Goal: Task Accomplishment & Management: Manage account settings

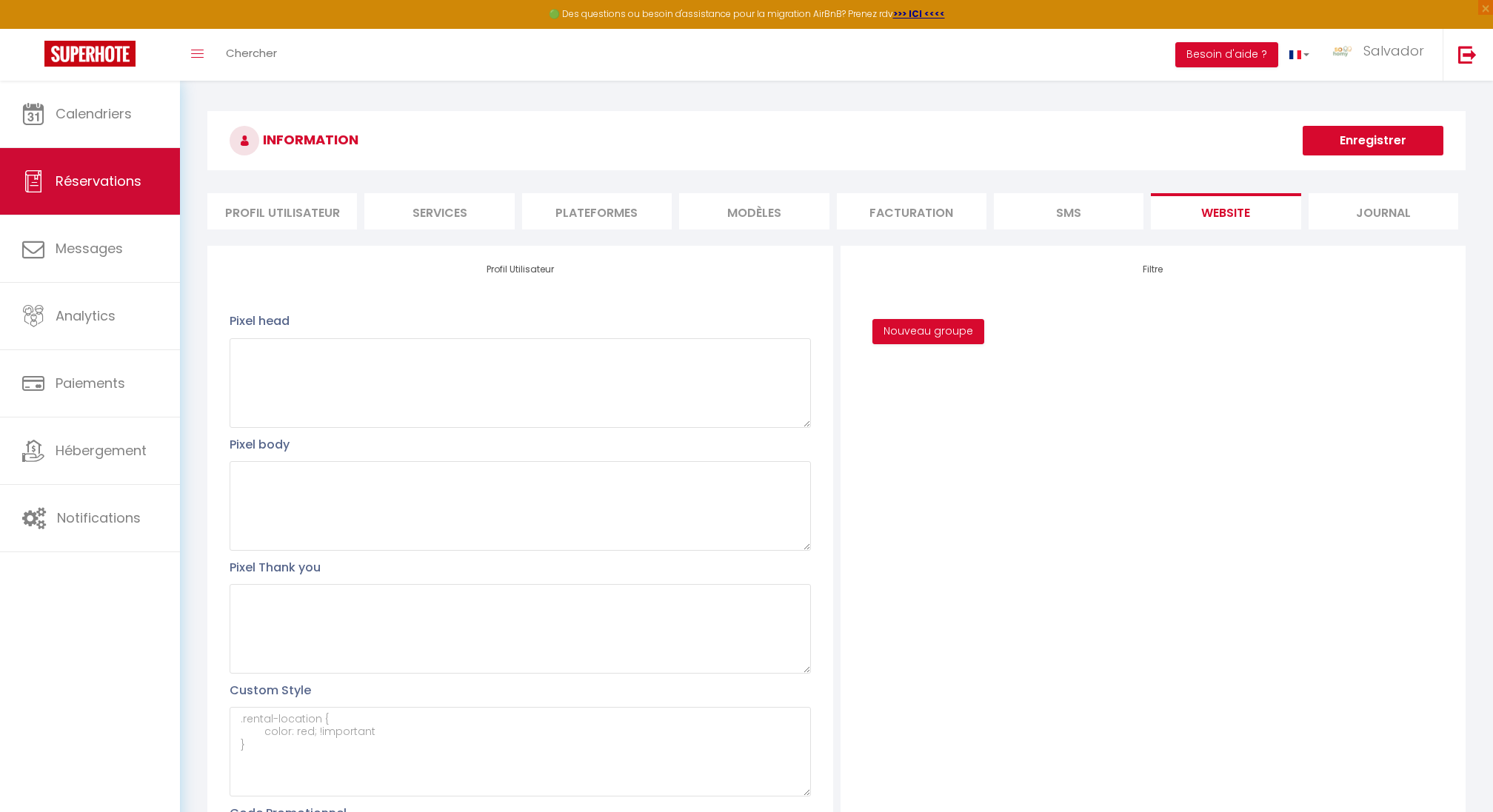
scroll to position [268, 0]
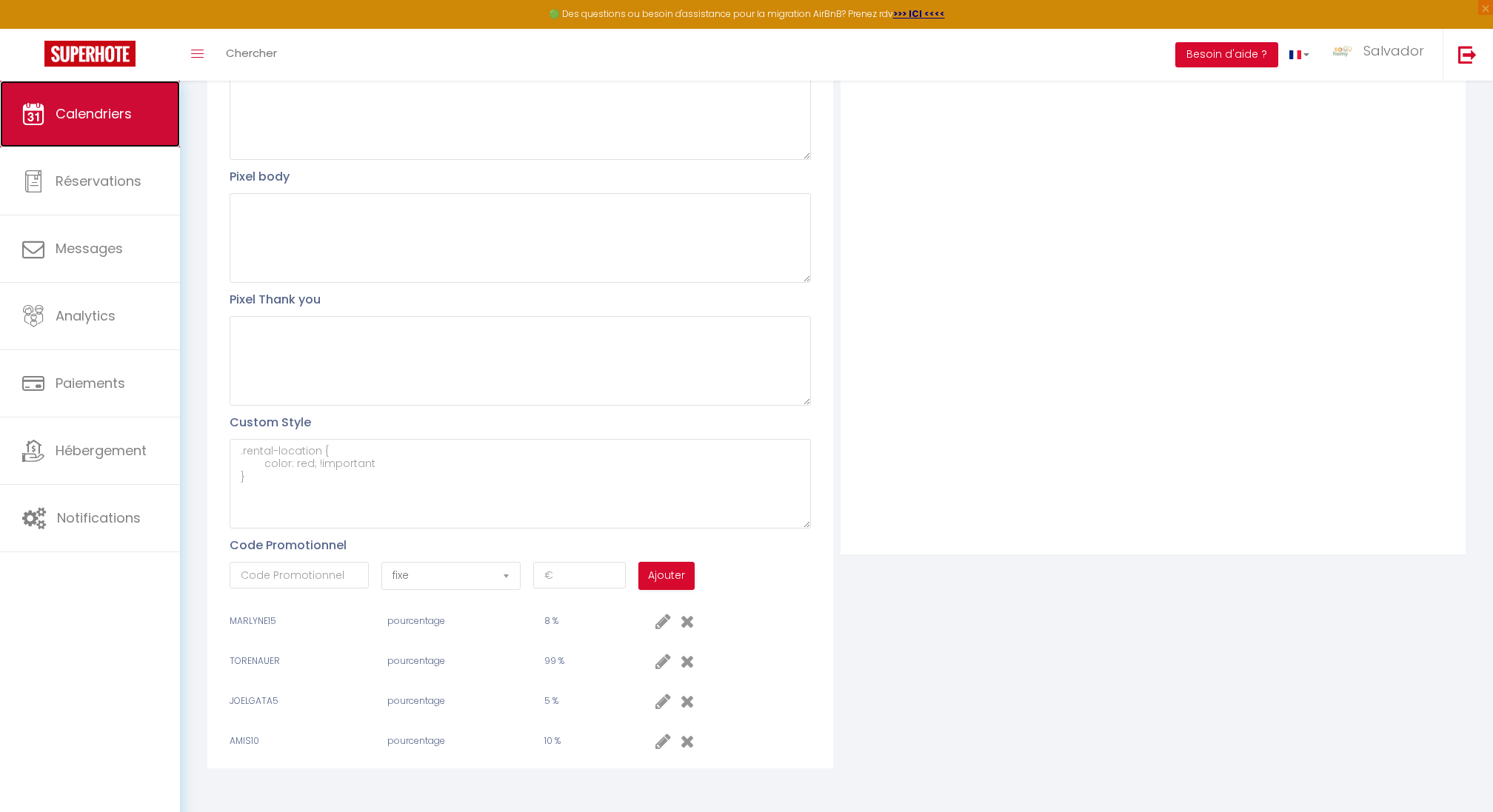
click at [113, 126] on link "Calendriers" at bounding box center [90, 114] width 180 height 67
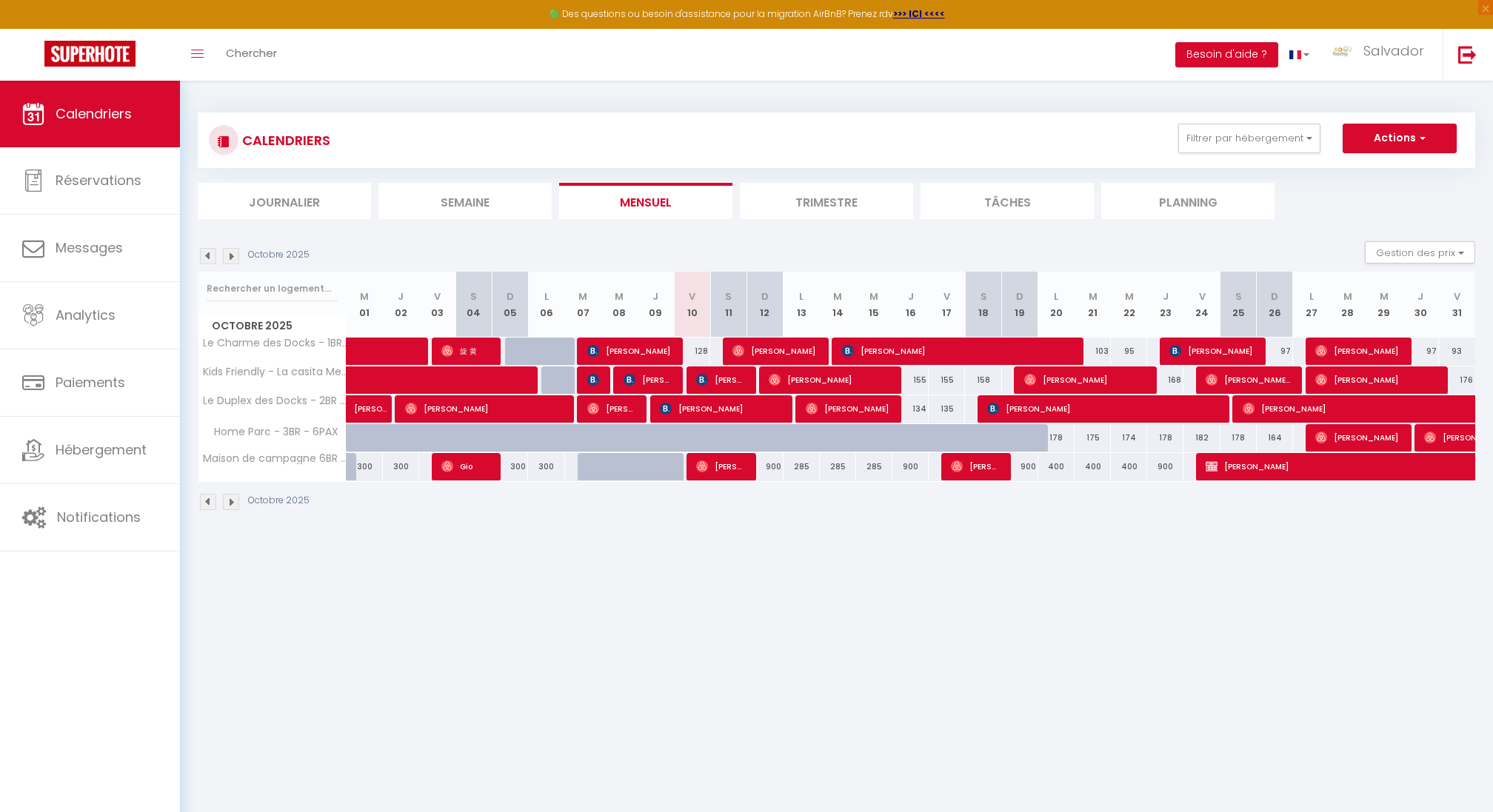
click at [236, 257] on img at bounding box center [231, 256] width 16 height 16
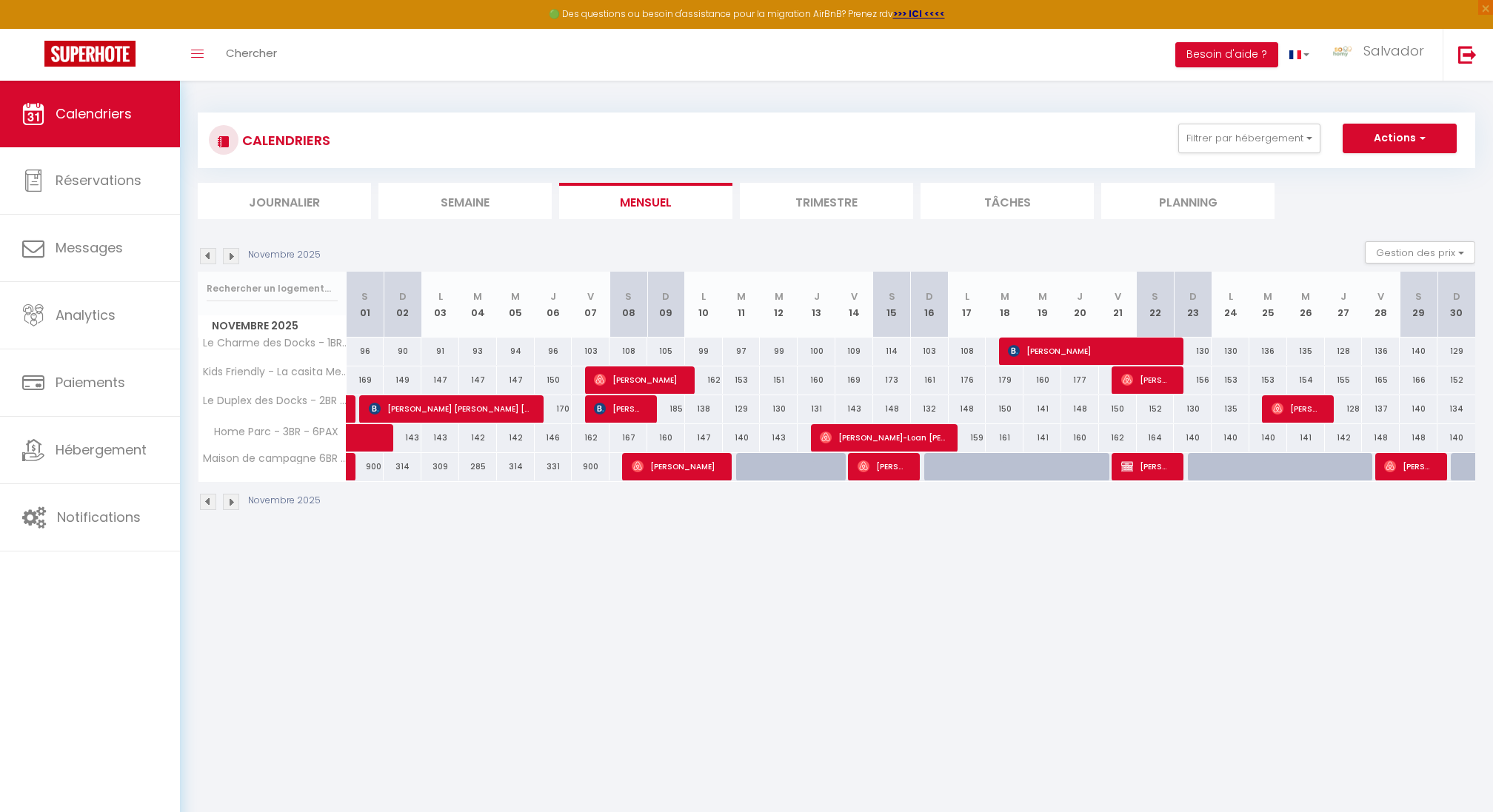
click at [236, 257] on img at bounding box center [231, 256] width 16 height 16
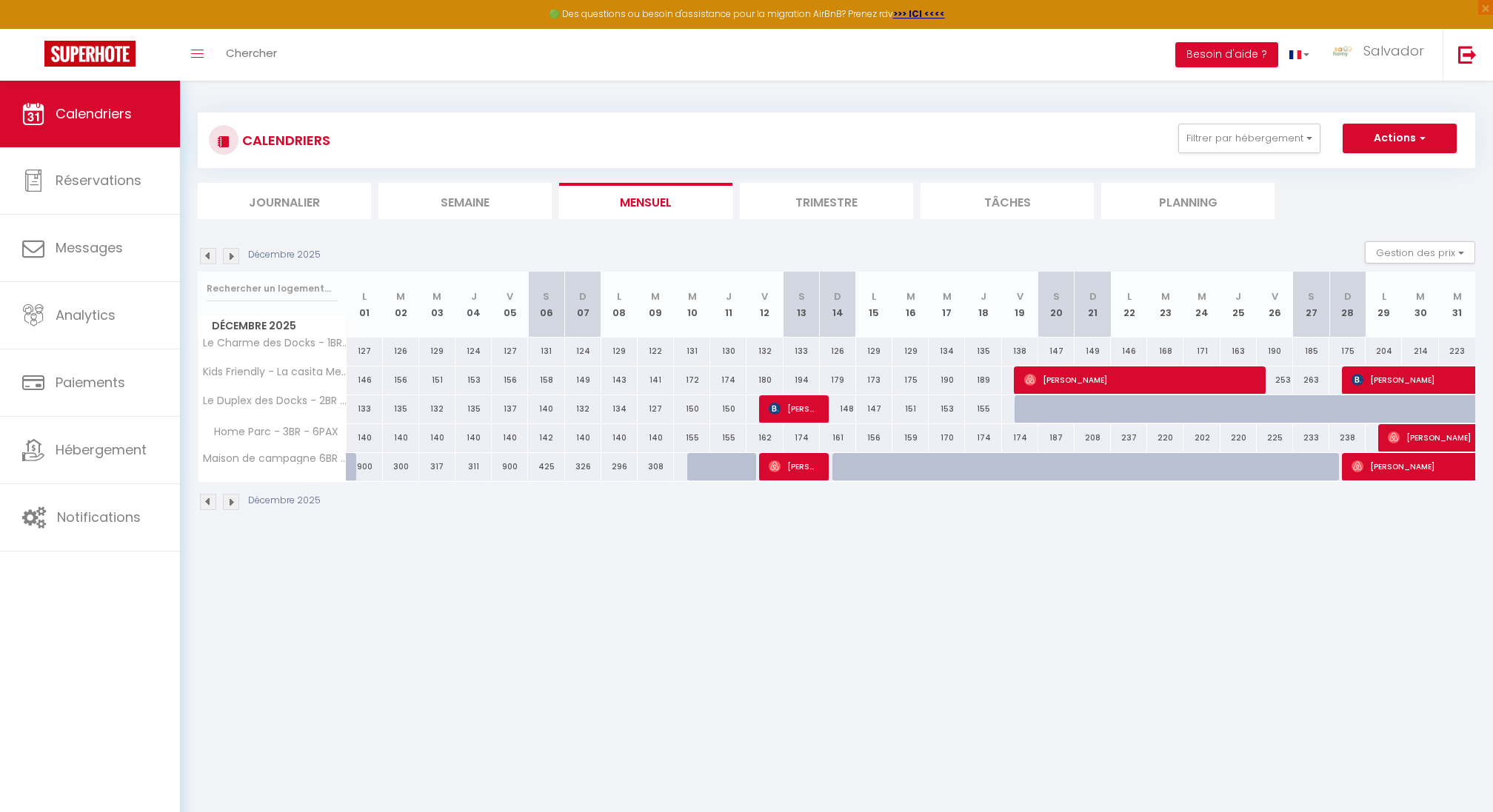
click at [236, 257] on img at bounding box center [231, 256] width 16 height 16
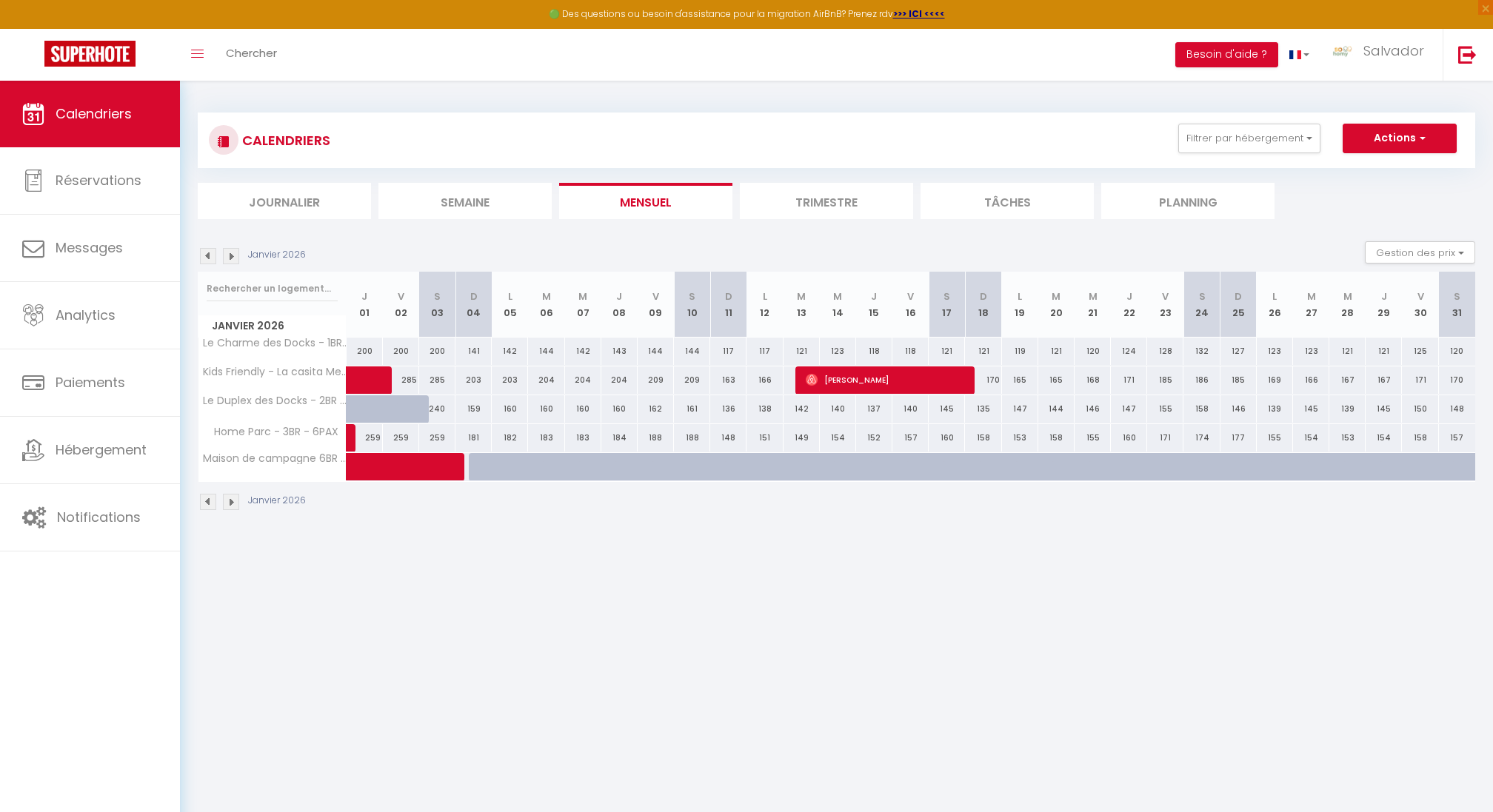
click at [236, 257] on img at bounding box center [231, 256] width 16 height 16
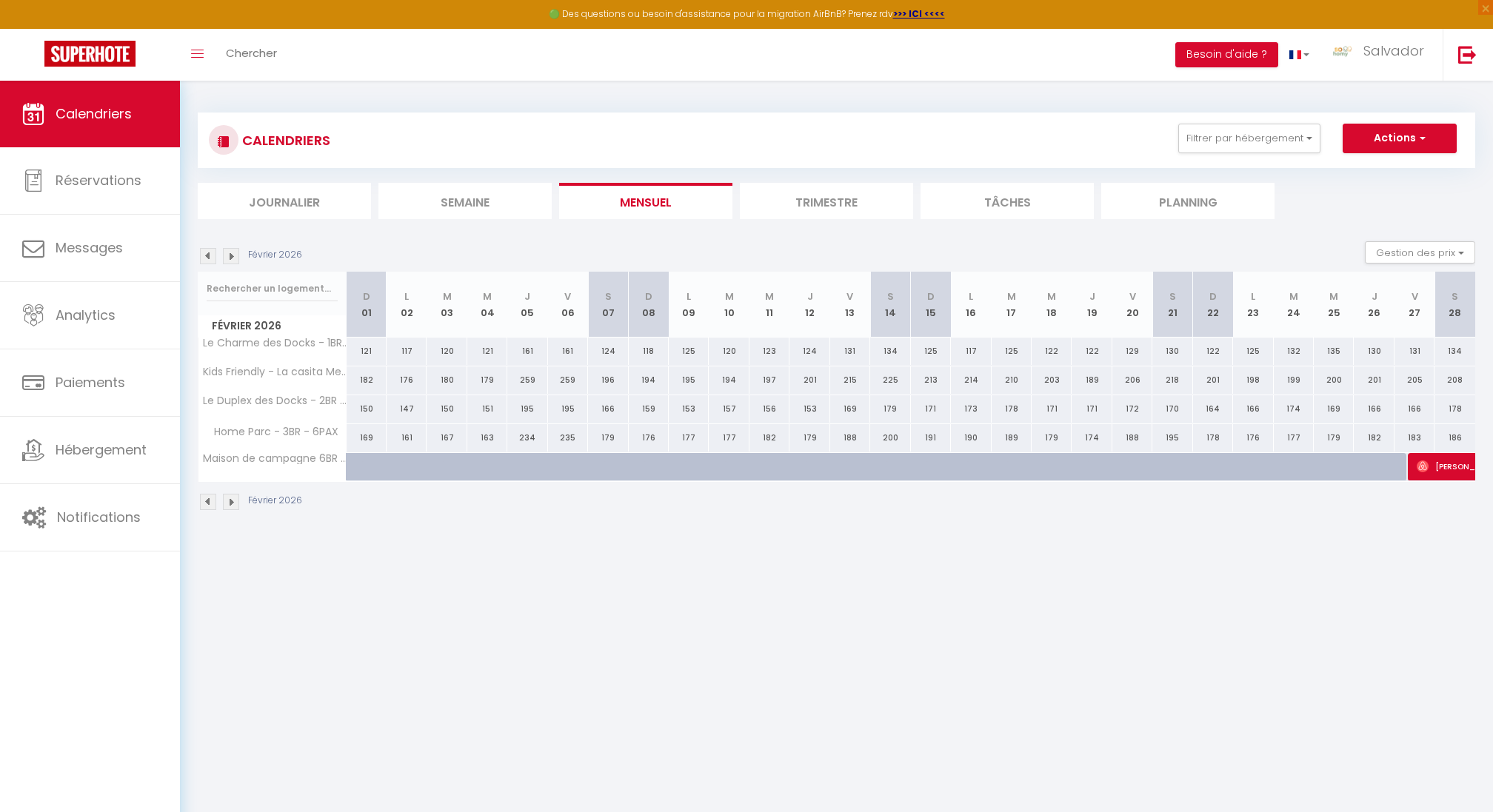
click at [236, 257] on img at bounding box center [231, 256] width 16 height 16
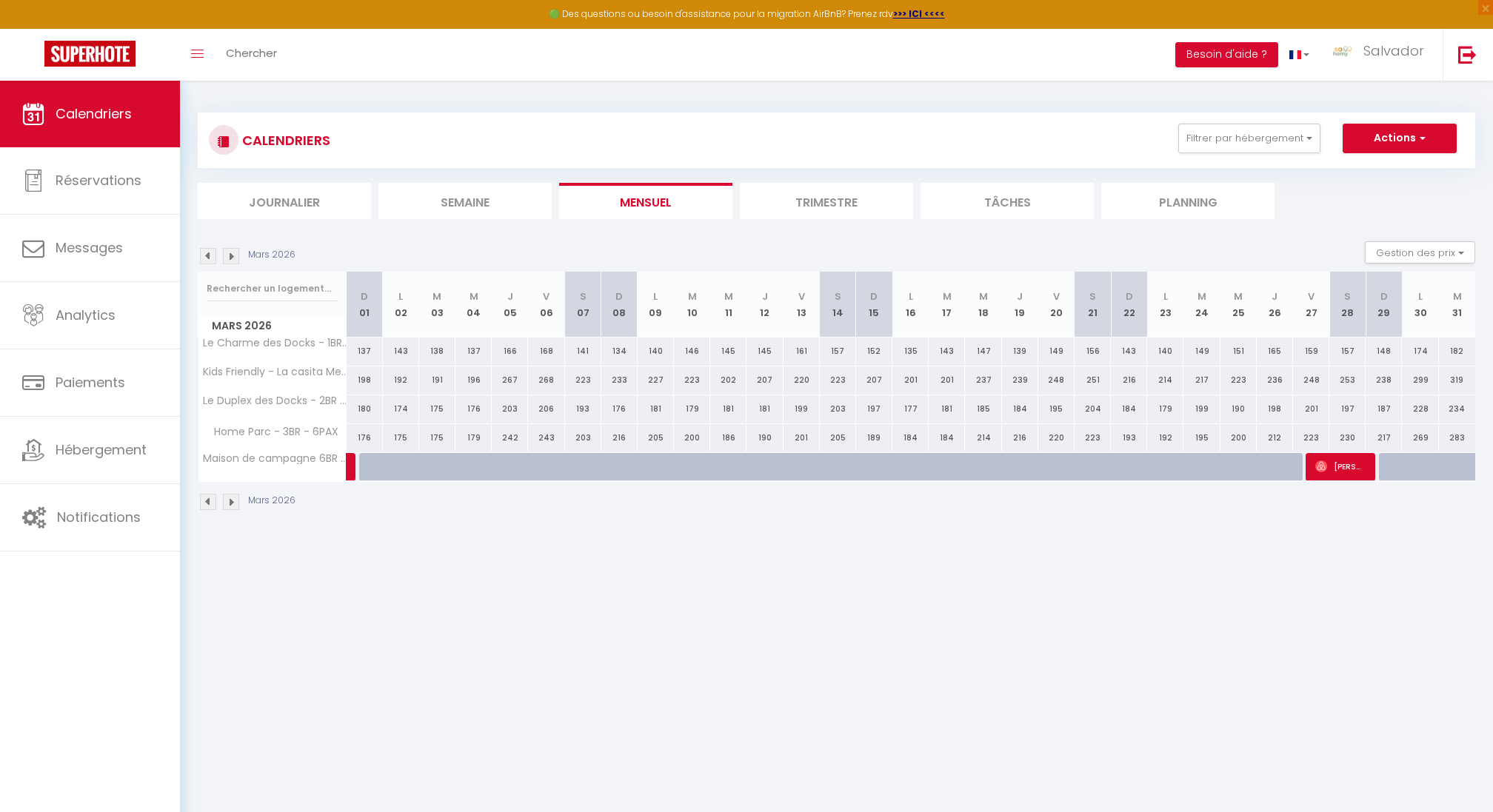
click at [236, 257] on img at bounding box center [231, 256] width 16 height 16
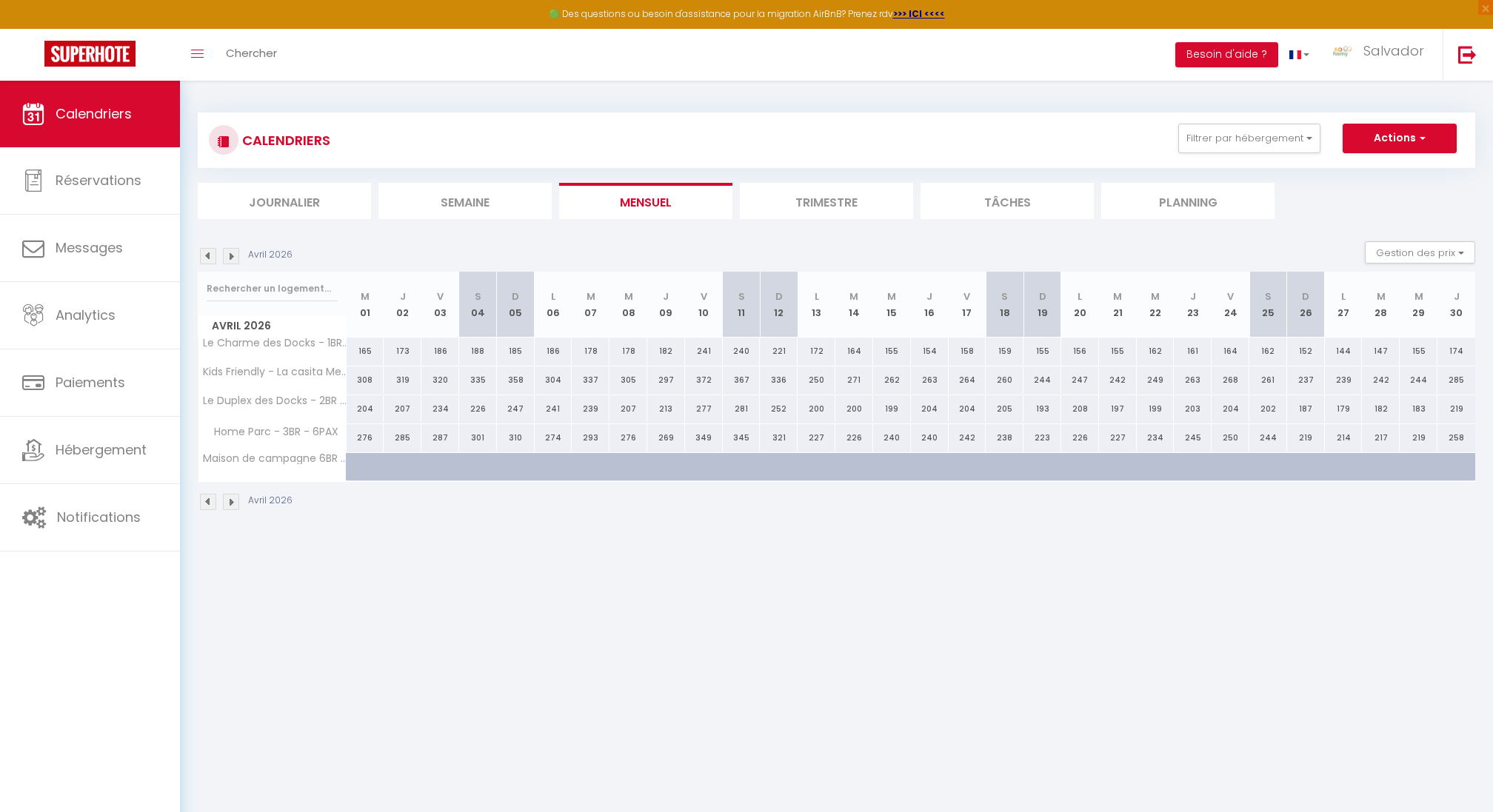
click at [236, 257] on img at bounding box center [231, 256] width 16 height 16
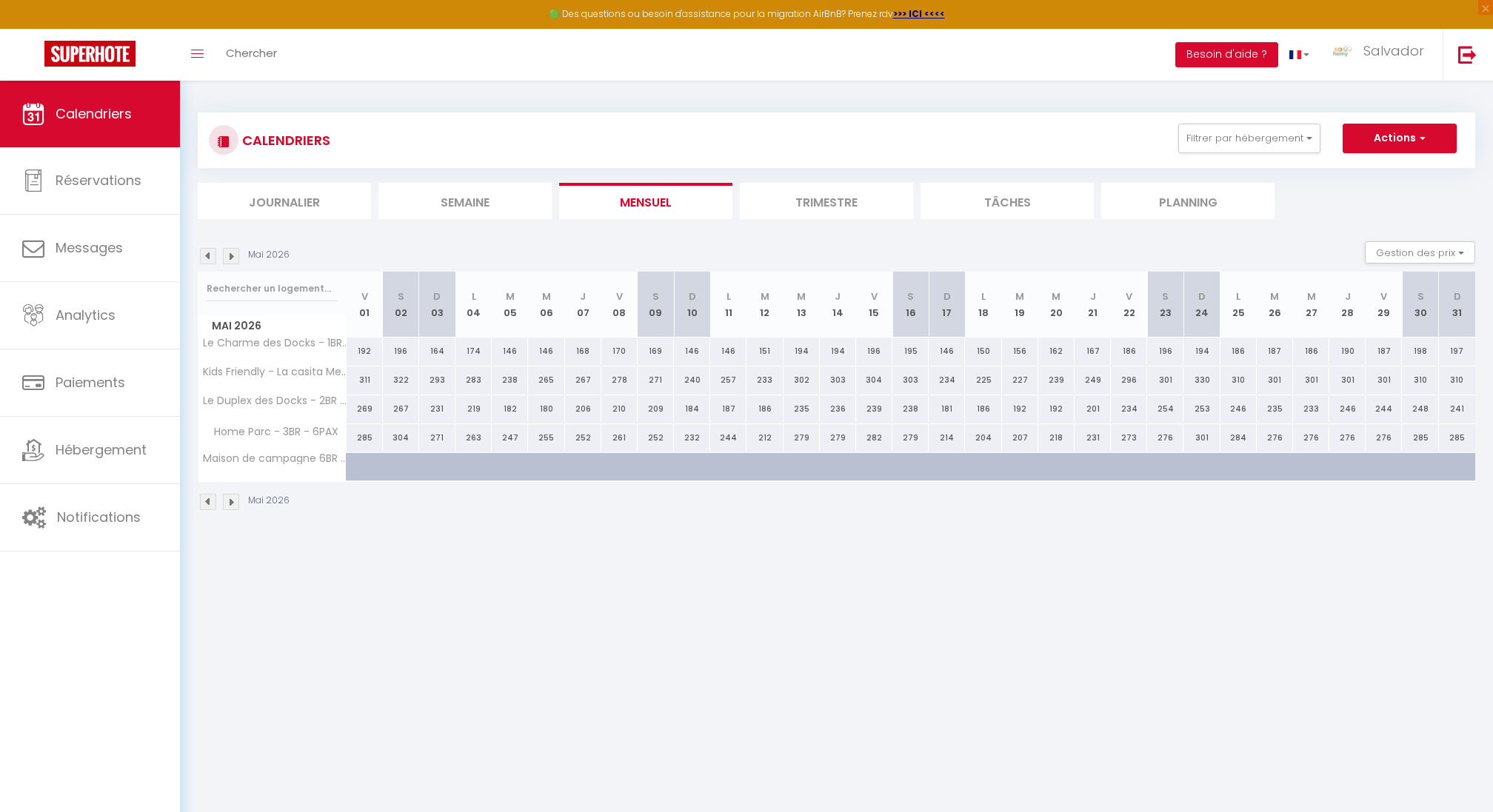
click at [236, 257] on img at bounding box center [231, 256] width 16 height 16
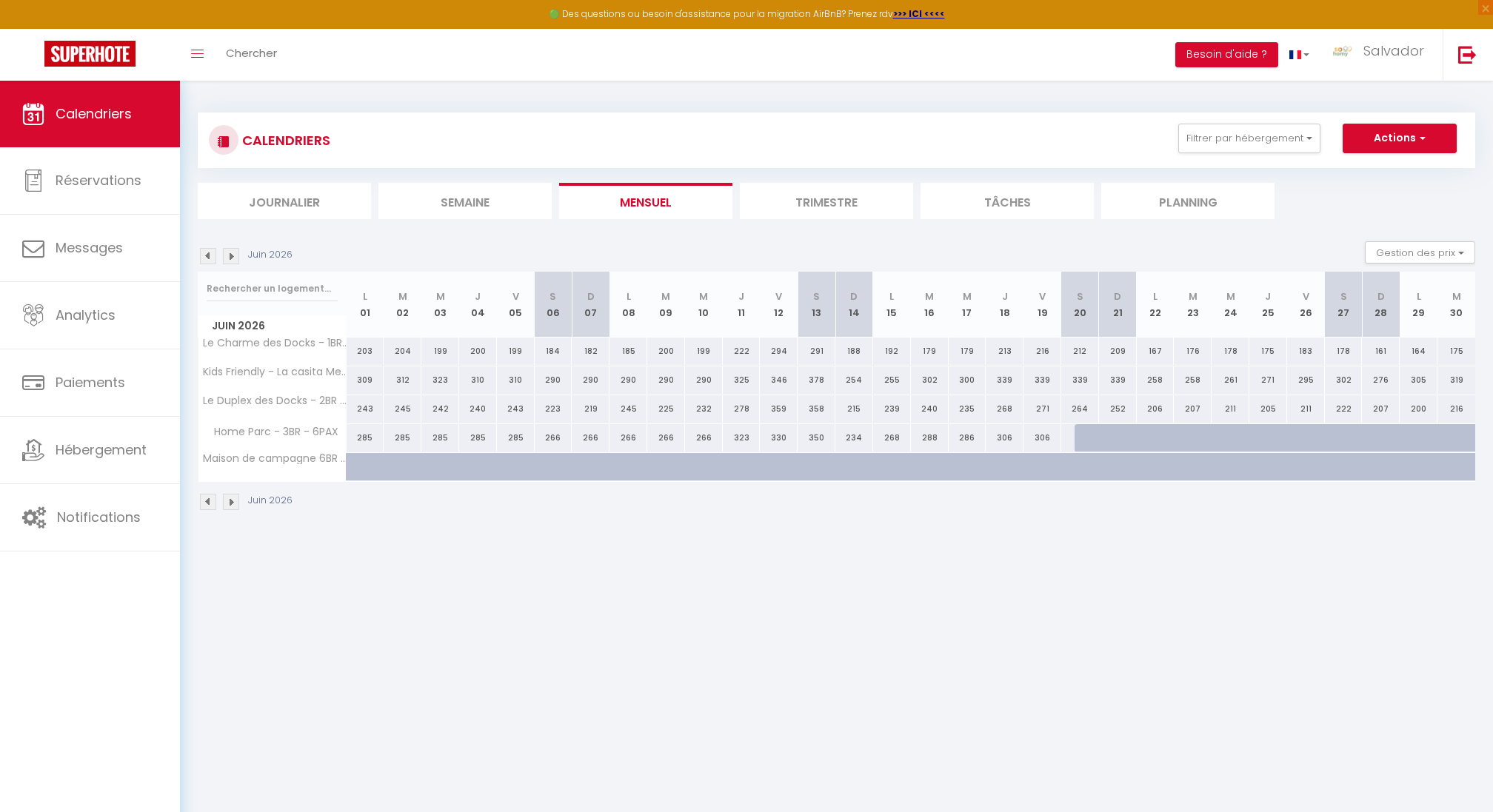
click at [236, 257] on img at bounding box center [231, 256] width 16 height 16
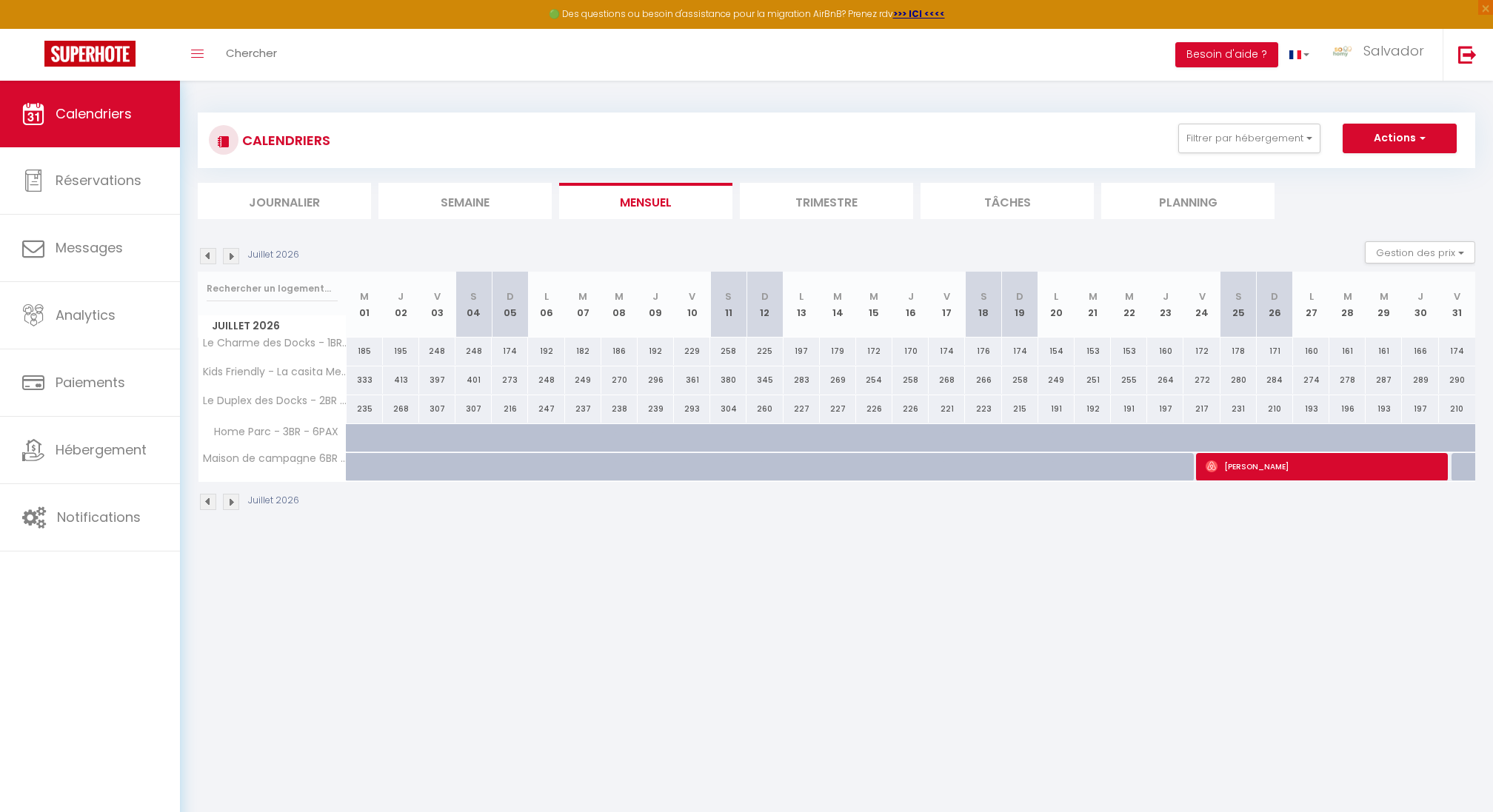
click at [236, 257] on img at bounding box center [231, 256] width 16 height 16
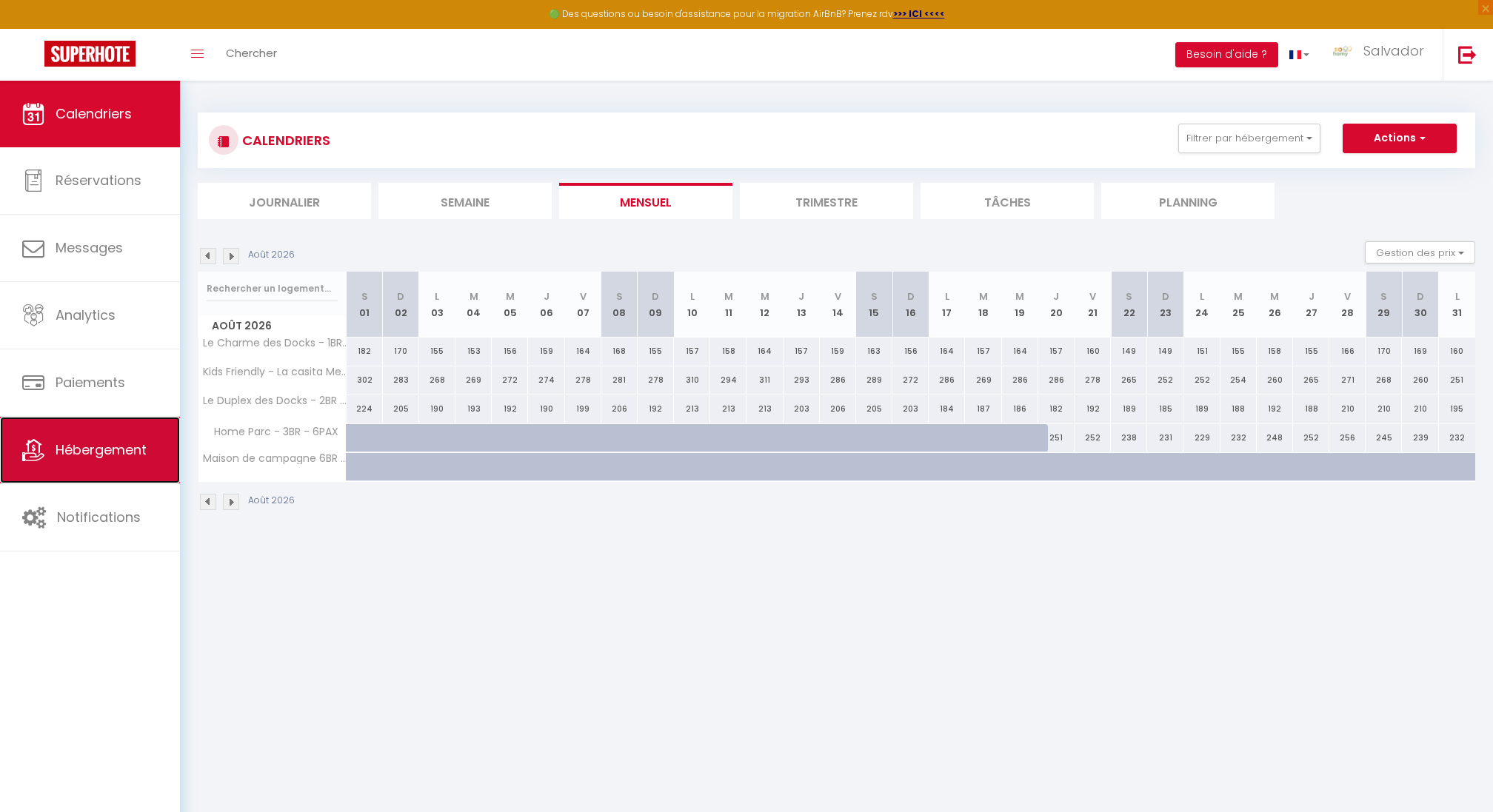
click at [106, 448] on span "Hébergement" at bounding box center [101, 449] width 91 height 18
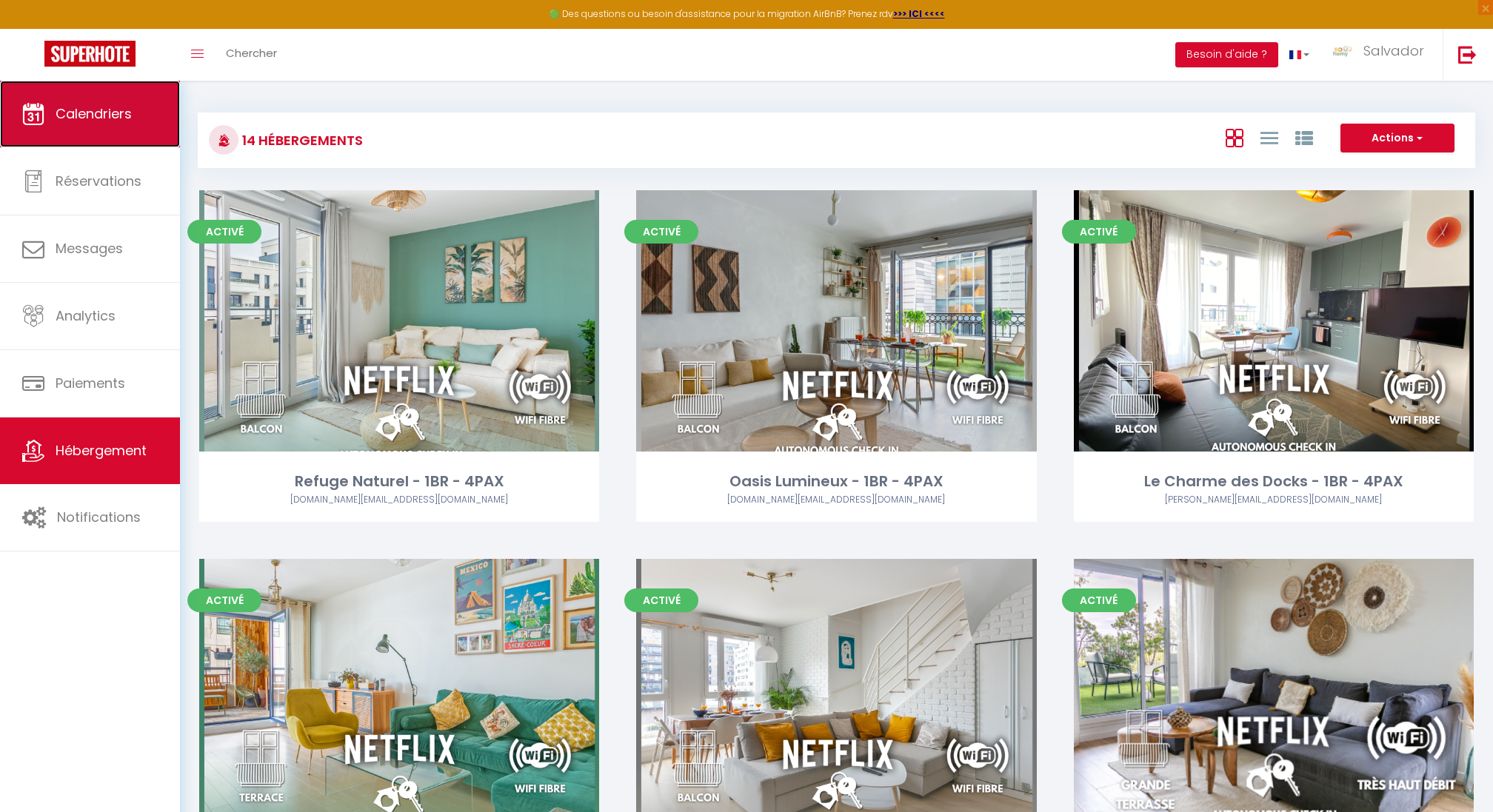
click at [95, 106] on span "Calendriers" at bounding box center [94, 113] width 76 height 18
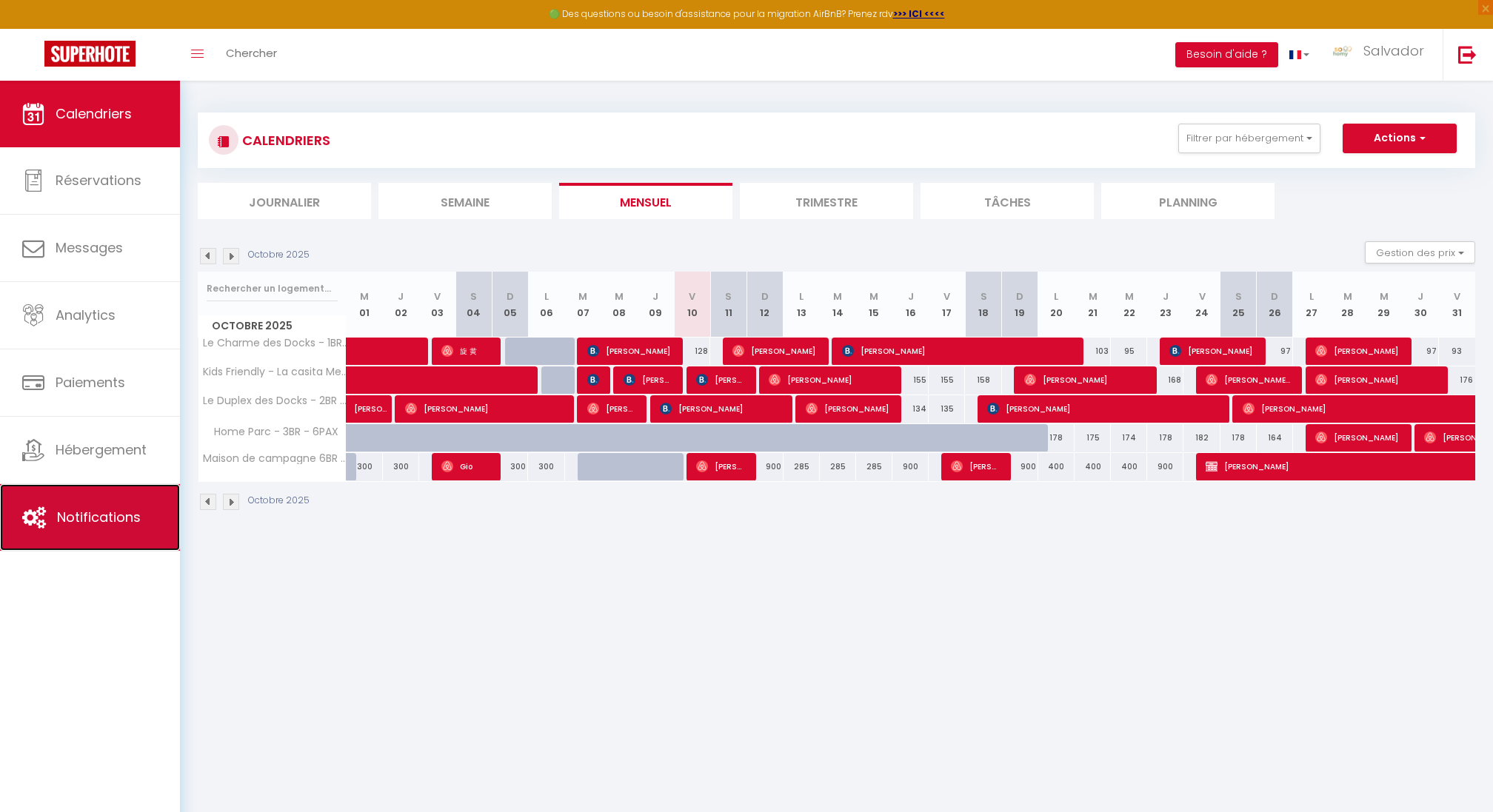
click at [117, 512] on span "Notifications" at bounding box center [98, 517] width 84 height 18
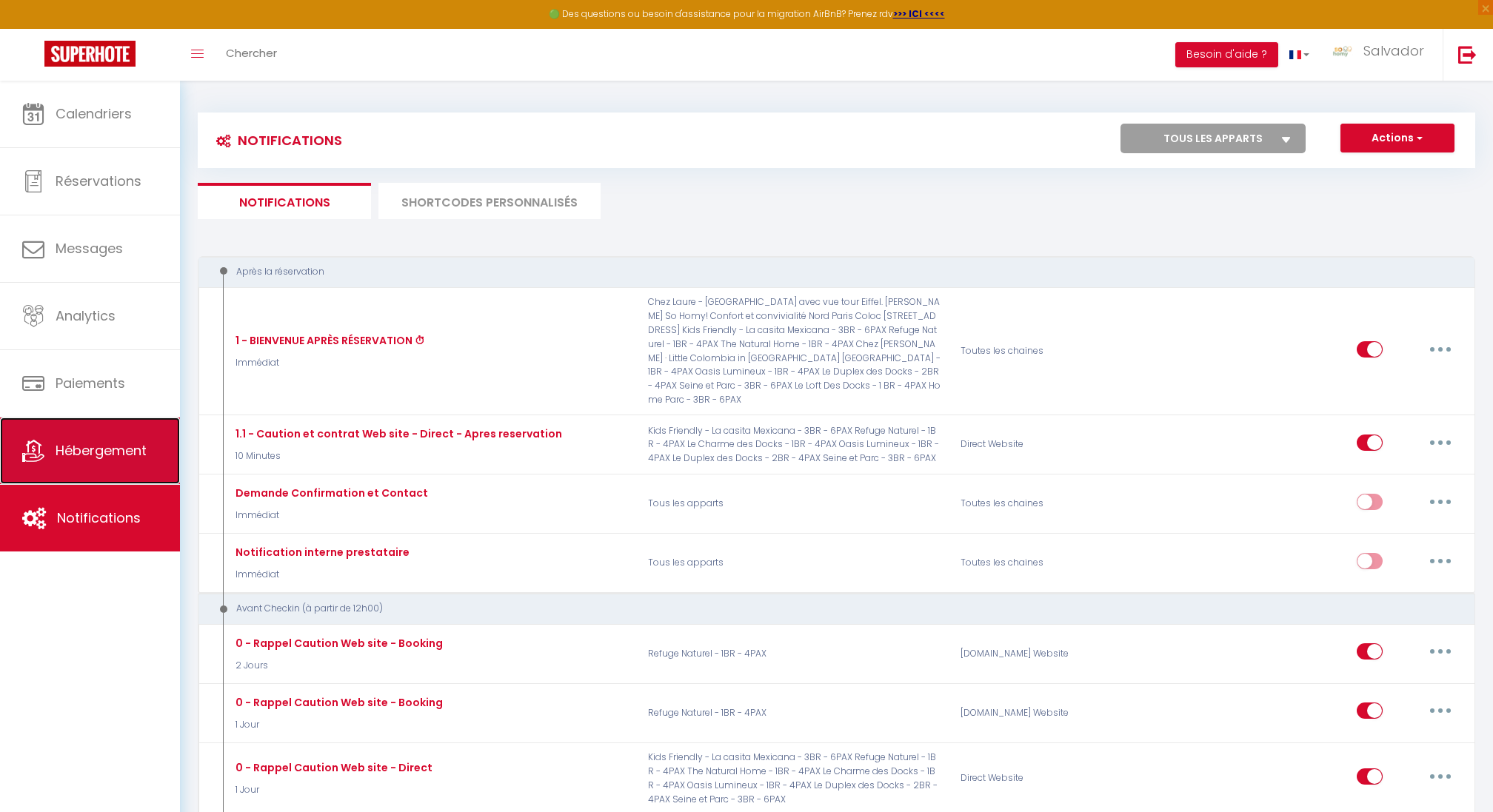
click at [58, 450] on span "Hébergement" at bounding box center [101, 450] width 91 height 18
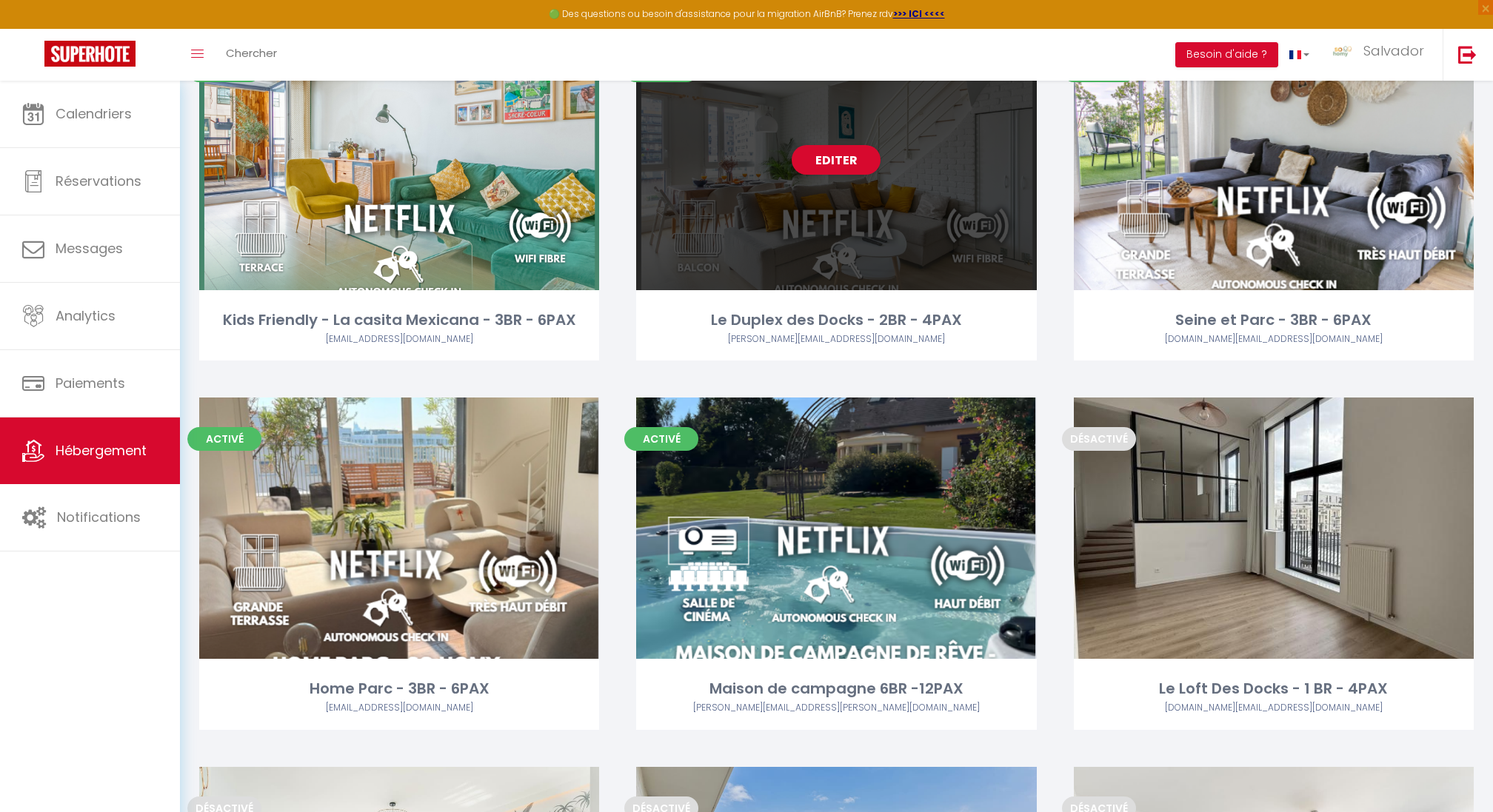
scroll to position [538, 0]
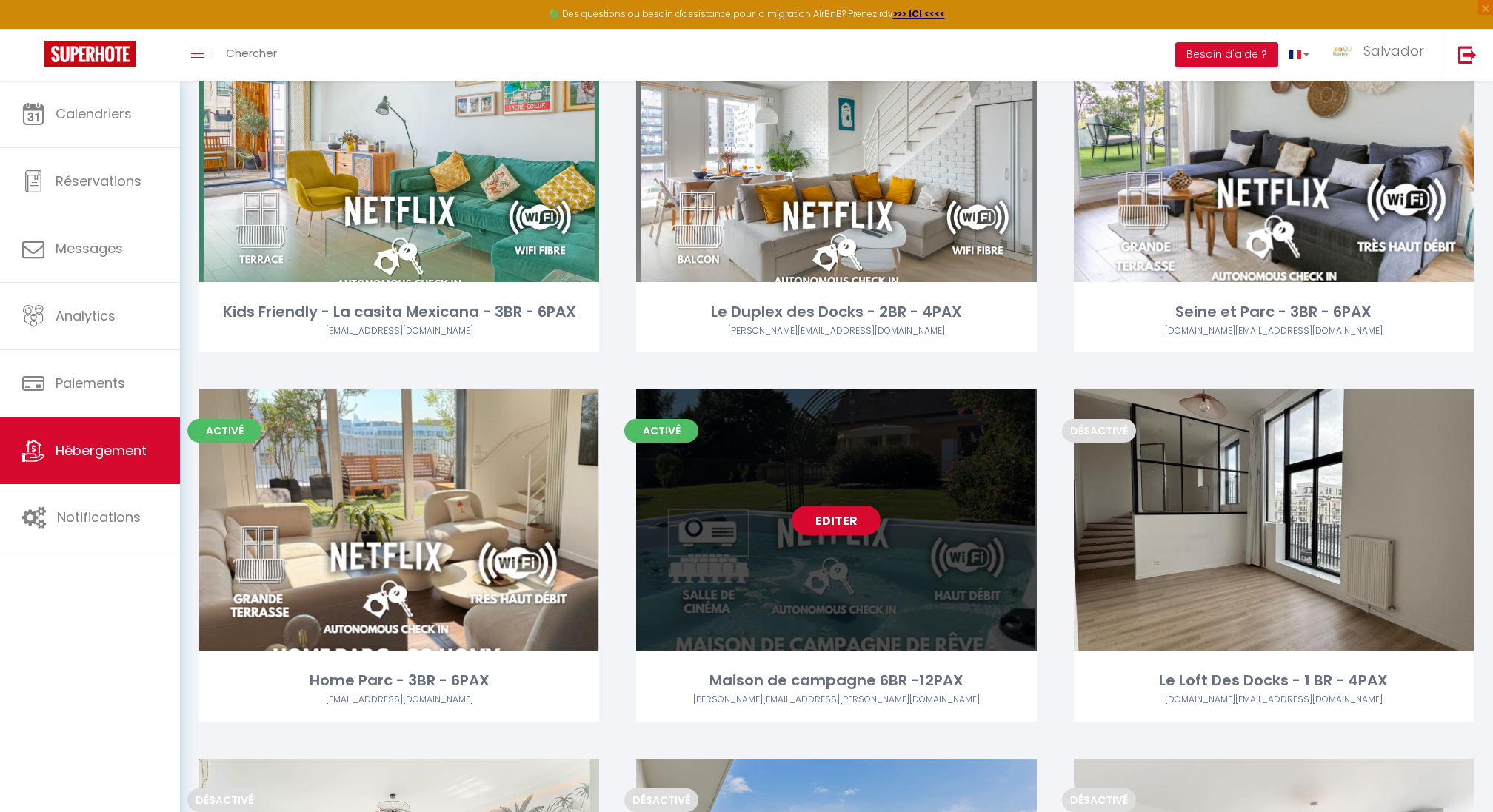
click at [828, 529] on link "Editer" at bounding box center [836, 521] width 89 height 30
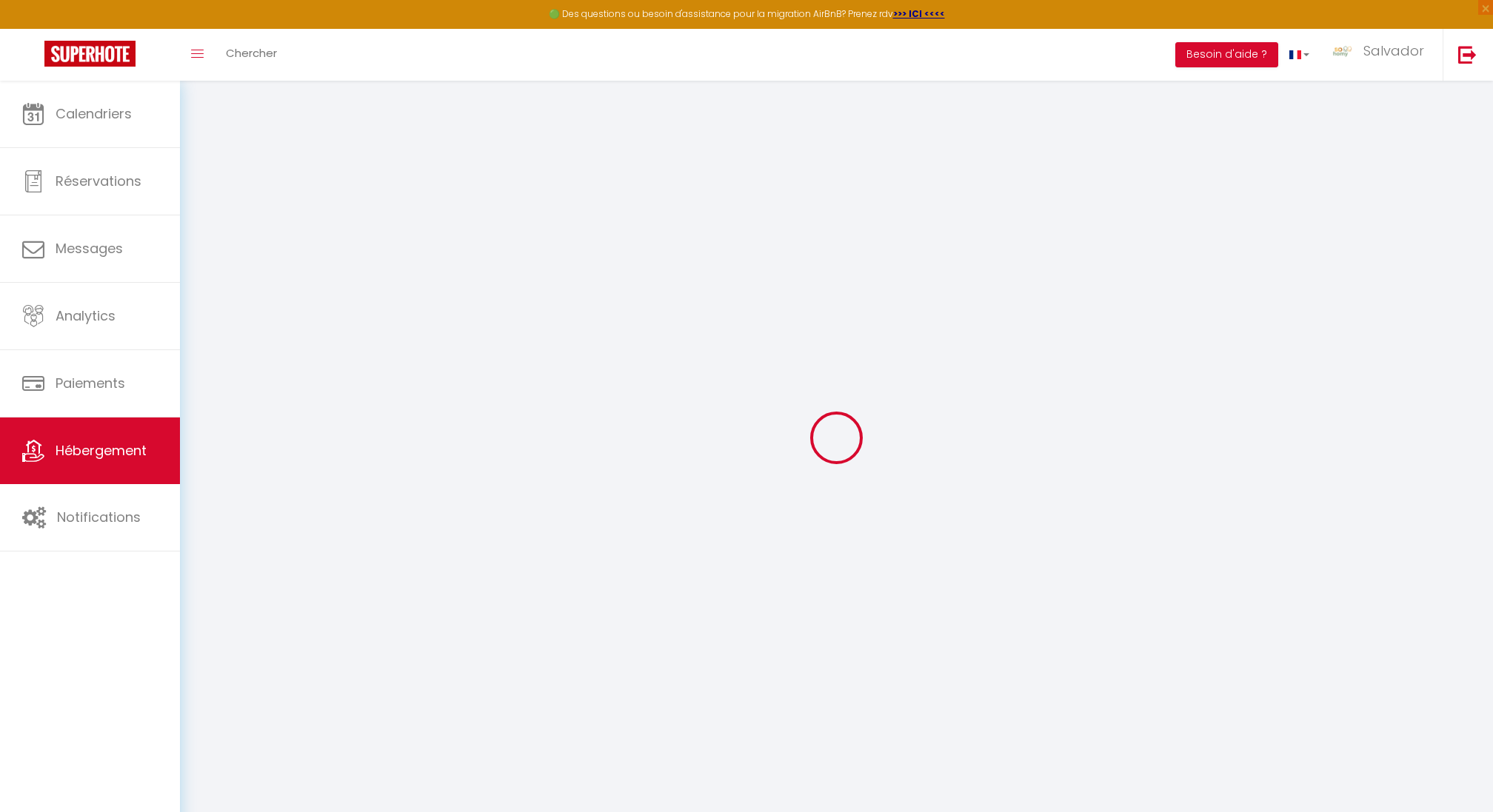
type input "Maison de campagne 6BR -12PAX"
type input "So Homy"
type input "Conciergerie"
type input "[STREET_ADDRESS]"
type input "60210"
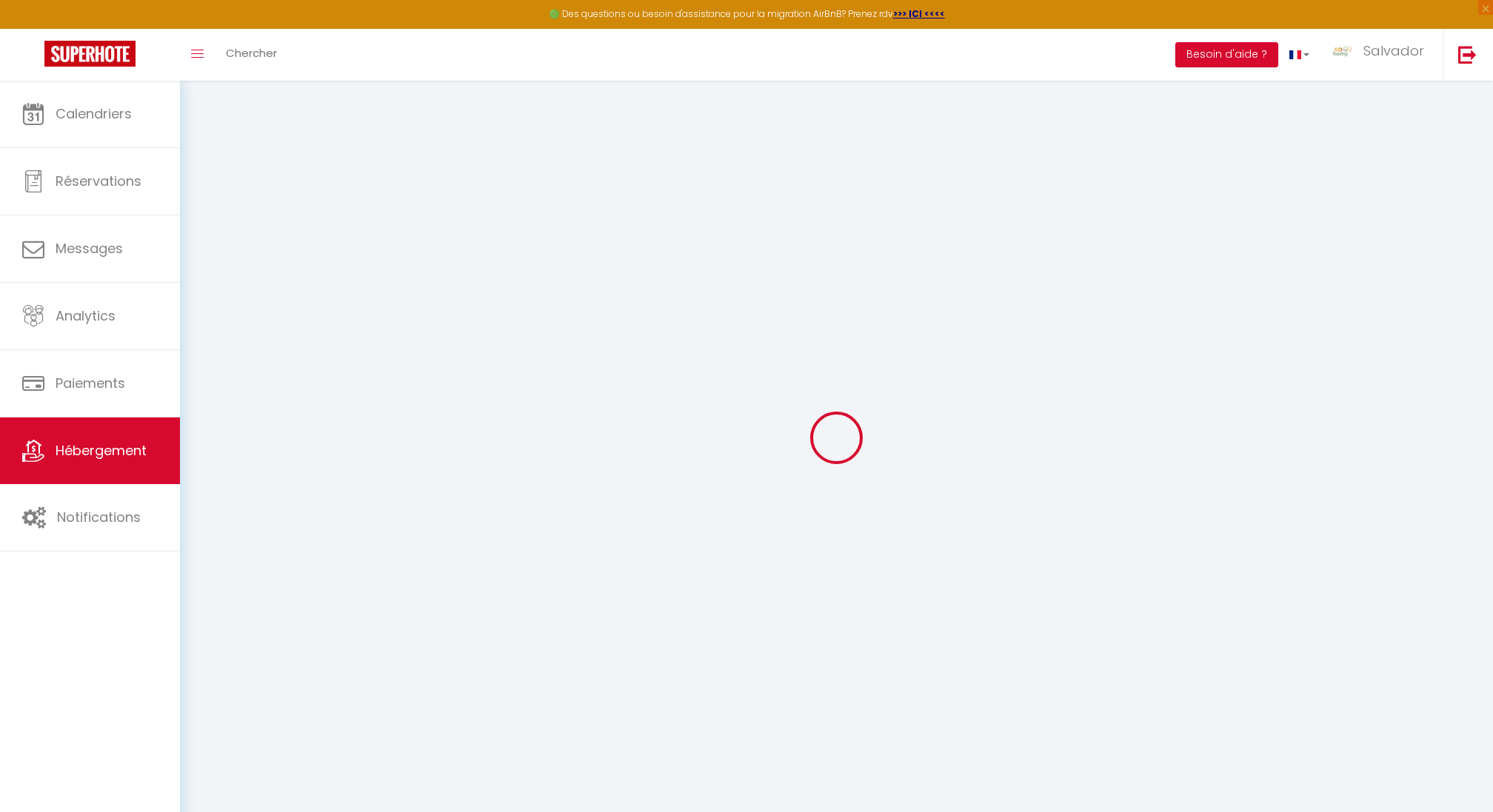
type input "Cempuis"
select select "houses"
select select "12"
select select "6"
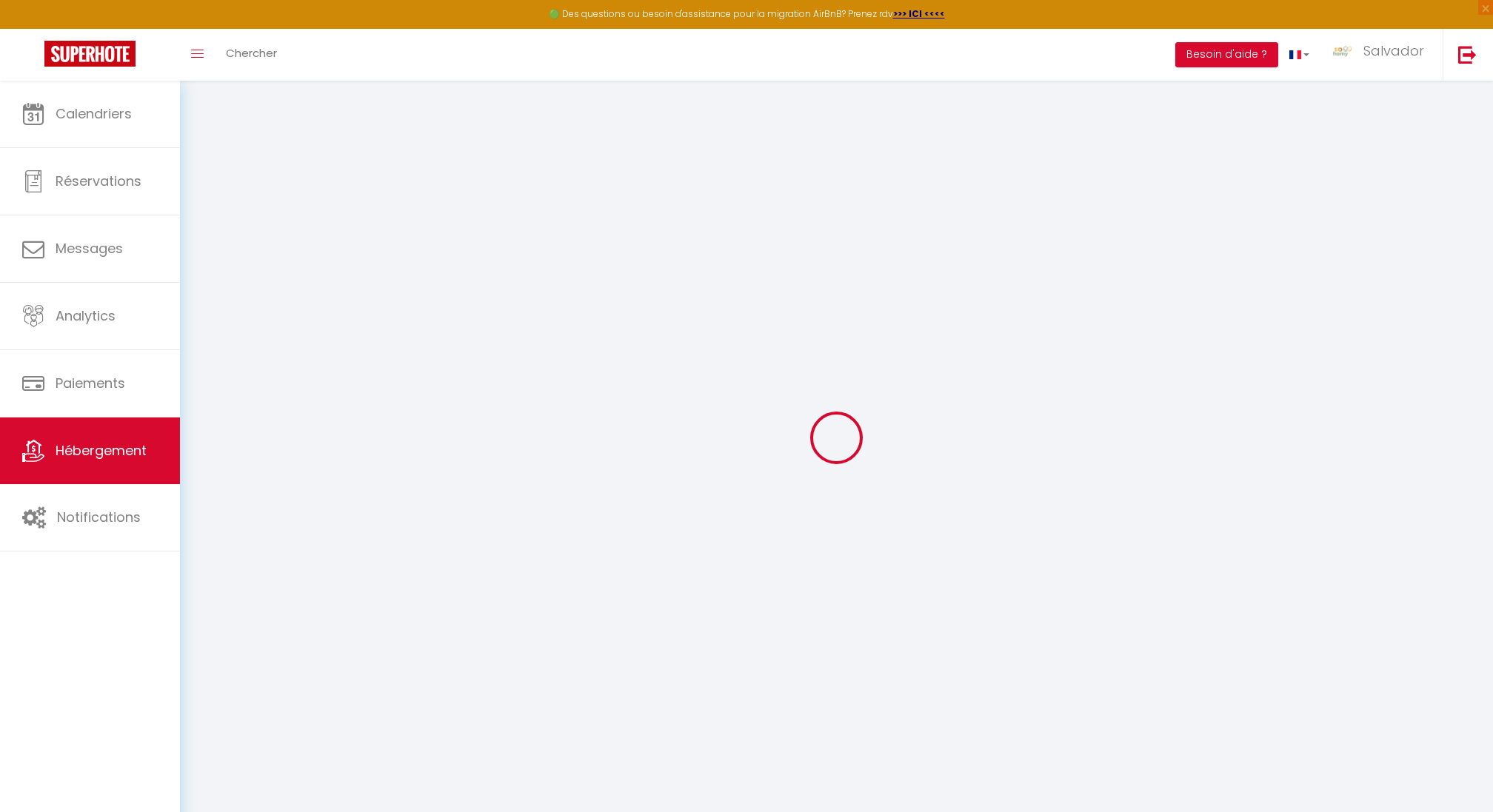
select select "2"
type input "449"
type input "200"
type input "8.00"
type input "500"
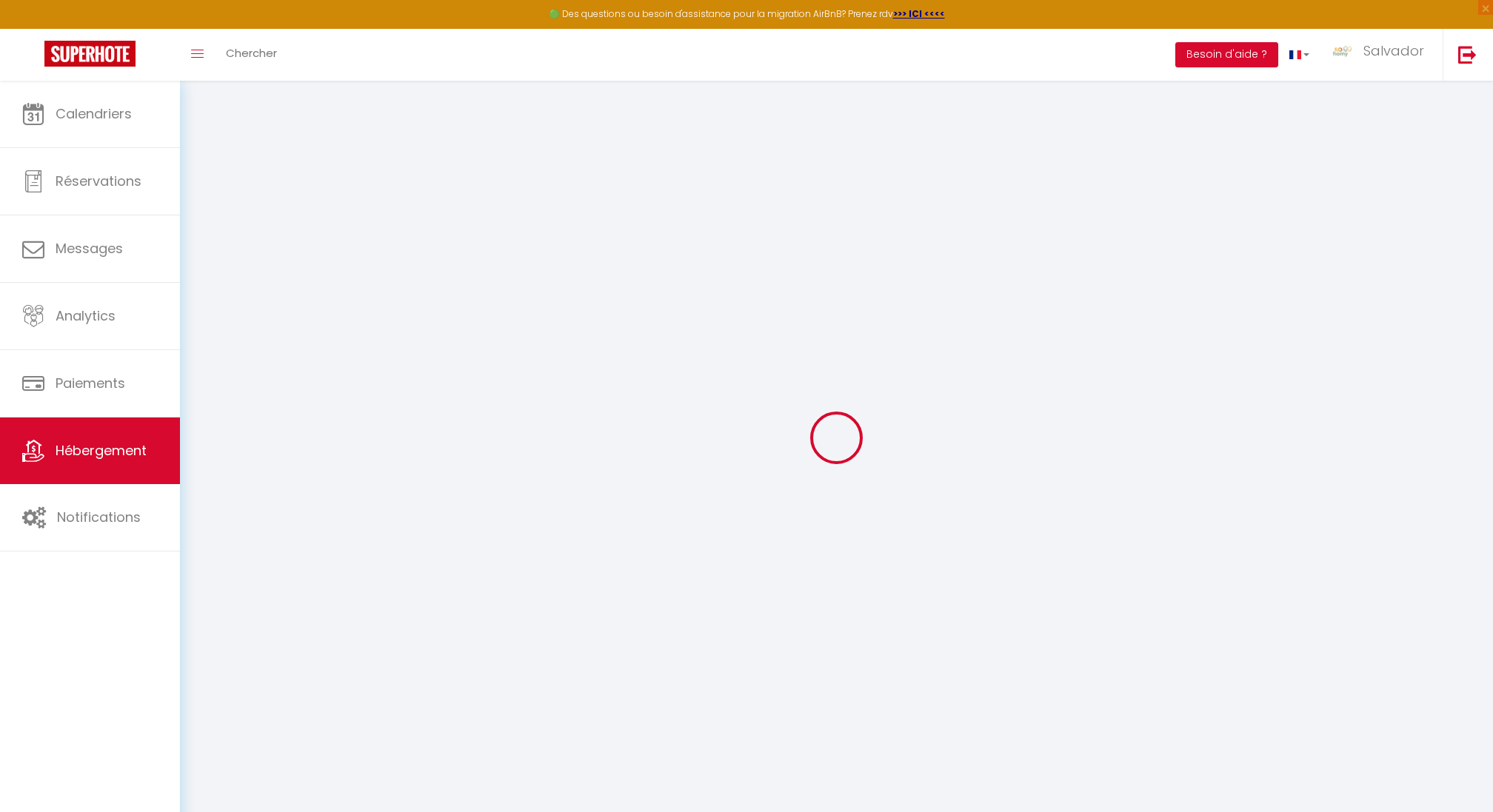
select select
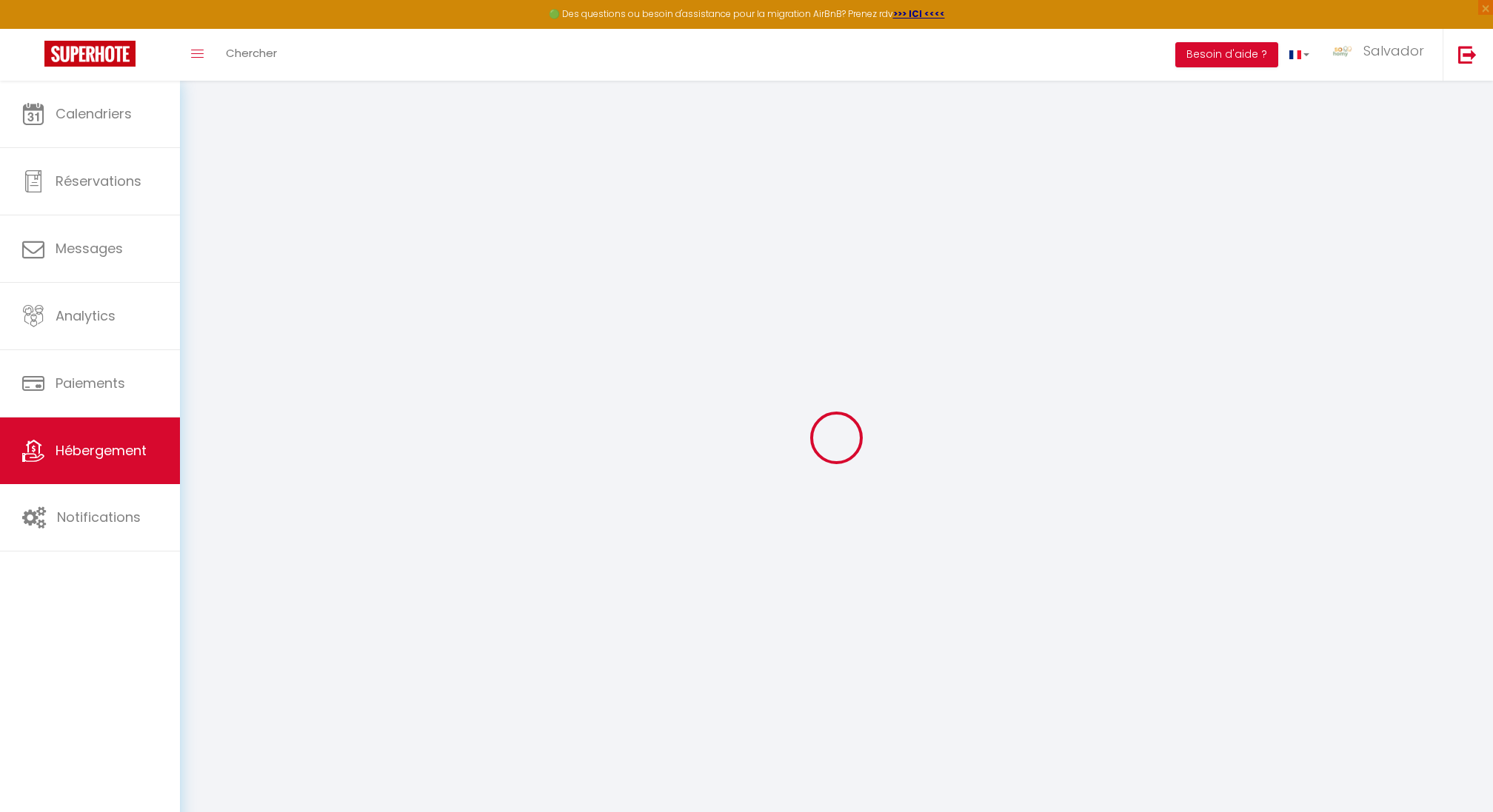
type input "[STREET_ADDRESS]"
type input "60210"
type input "Cempuis"
type input "[DOMAIN_NAME][EMAIL_ADDRESS][DOMAIN_NAME]"
select select
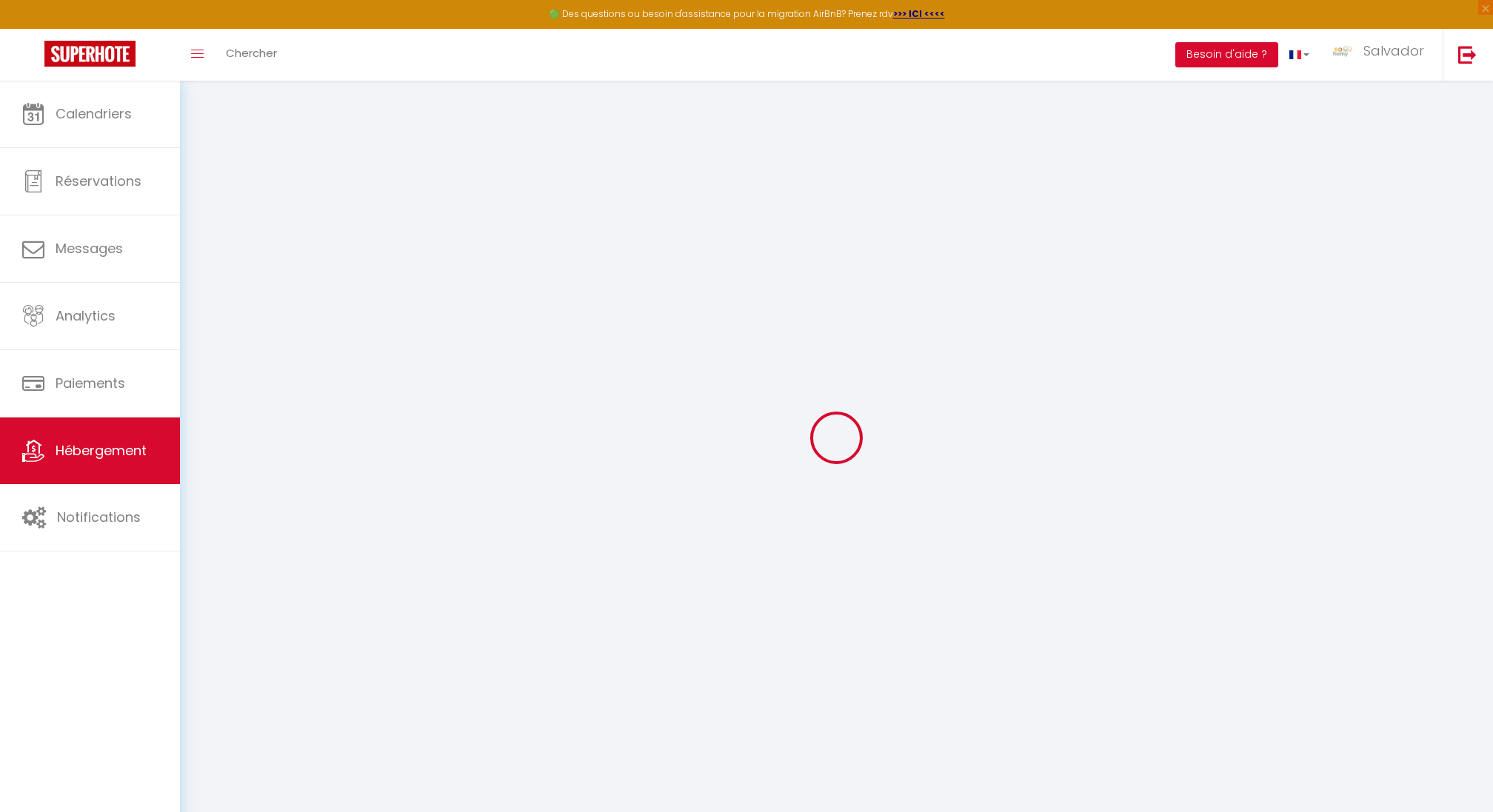
checkbox input "false"
type input "4"
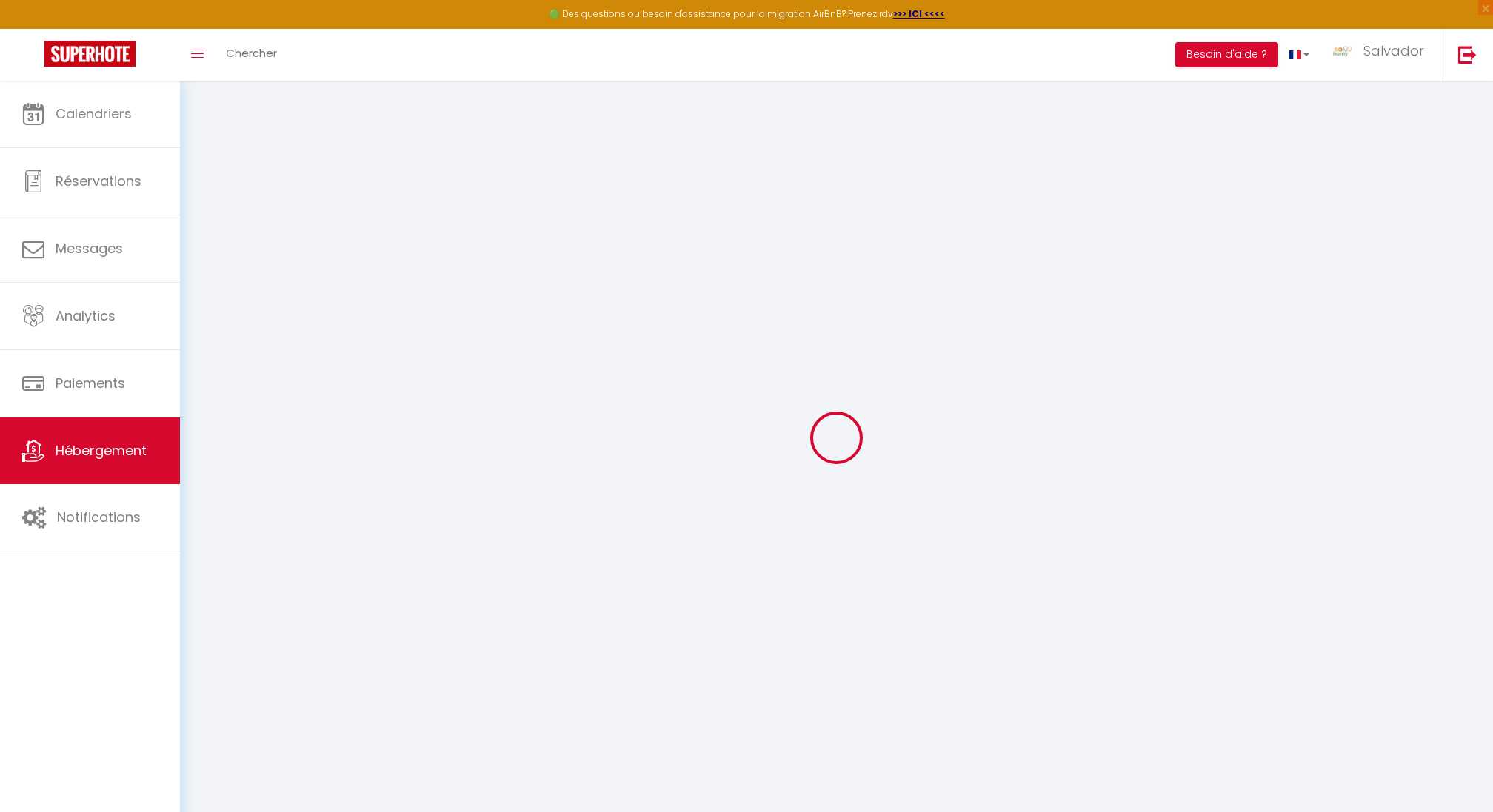
type input "200"
type input "0"
select select
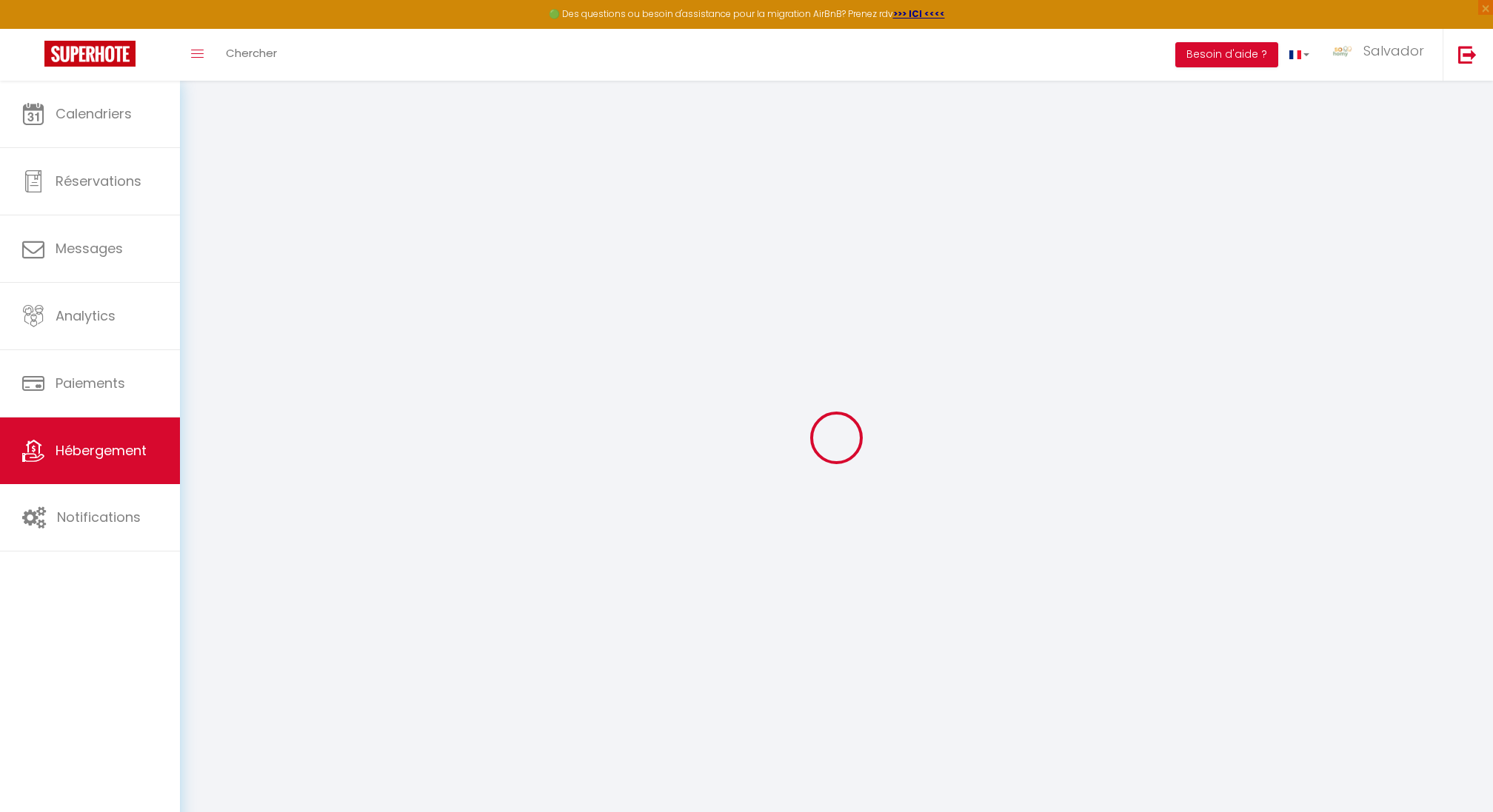
select select
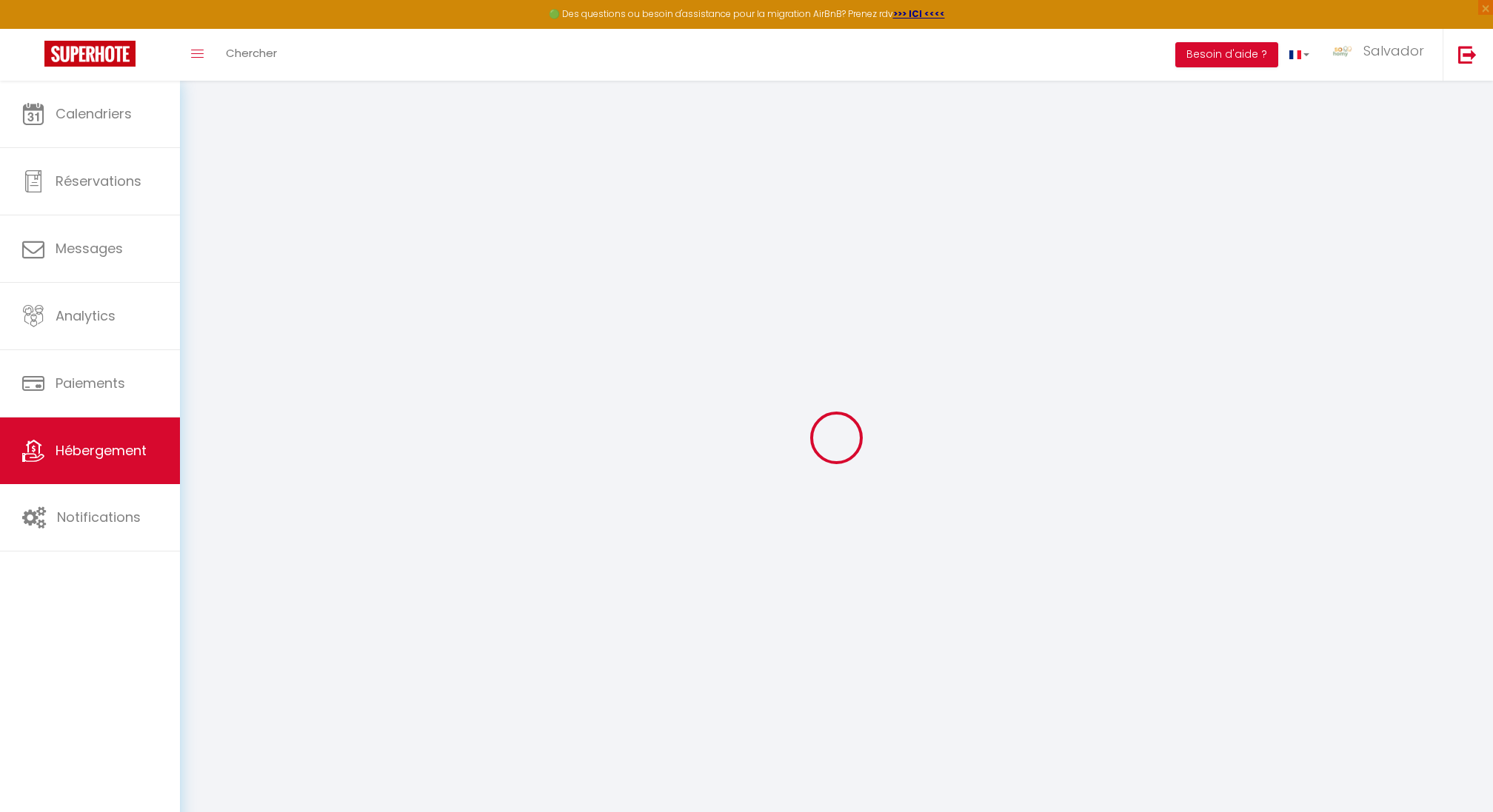
checkbox input "false"
select select
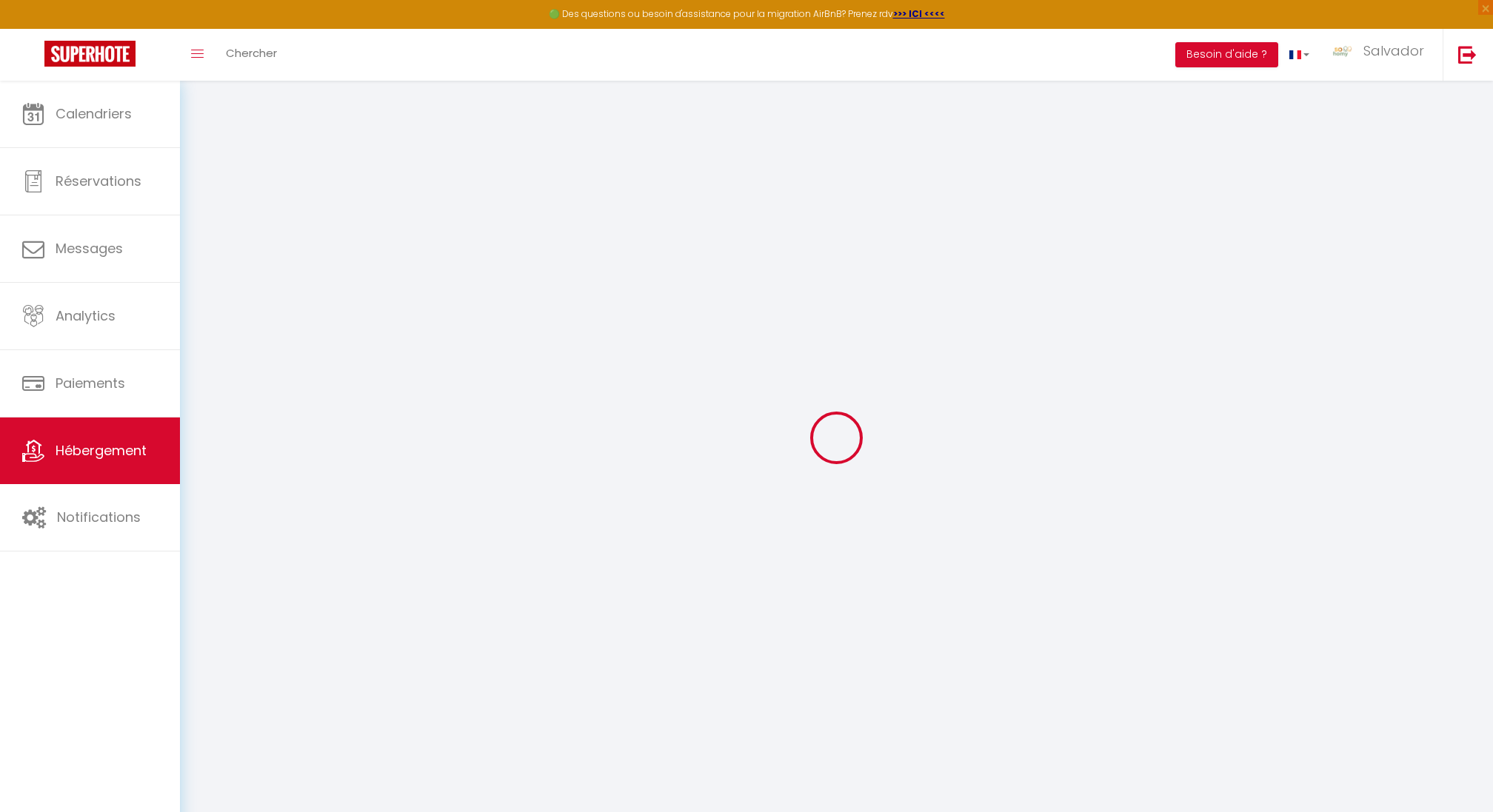
select select
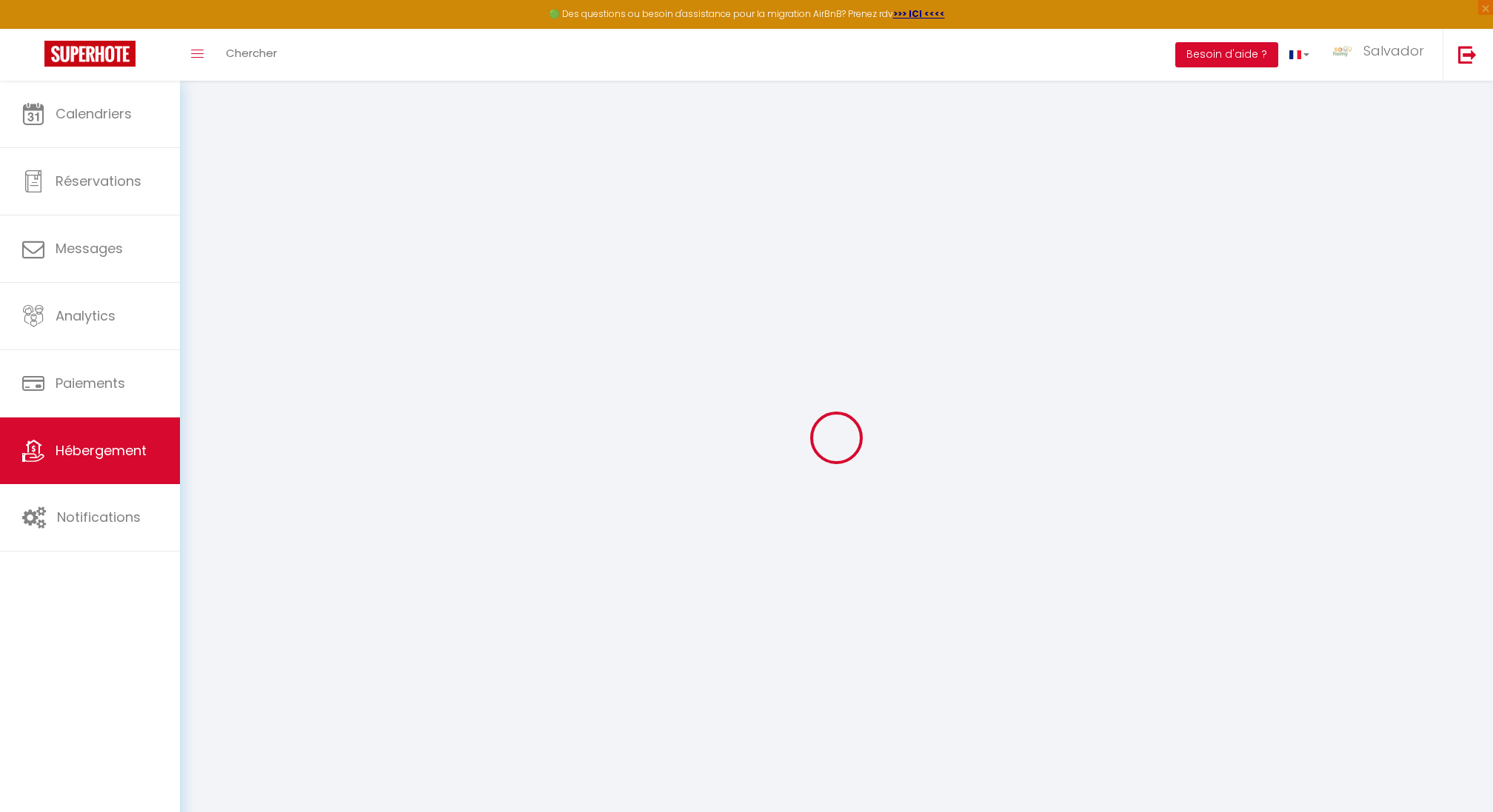
checkbox input "false"
select select
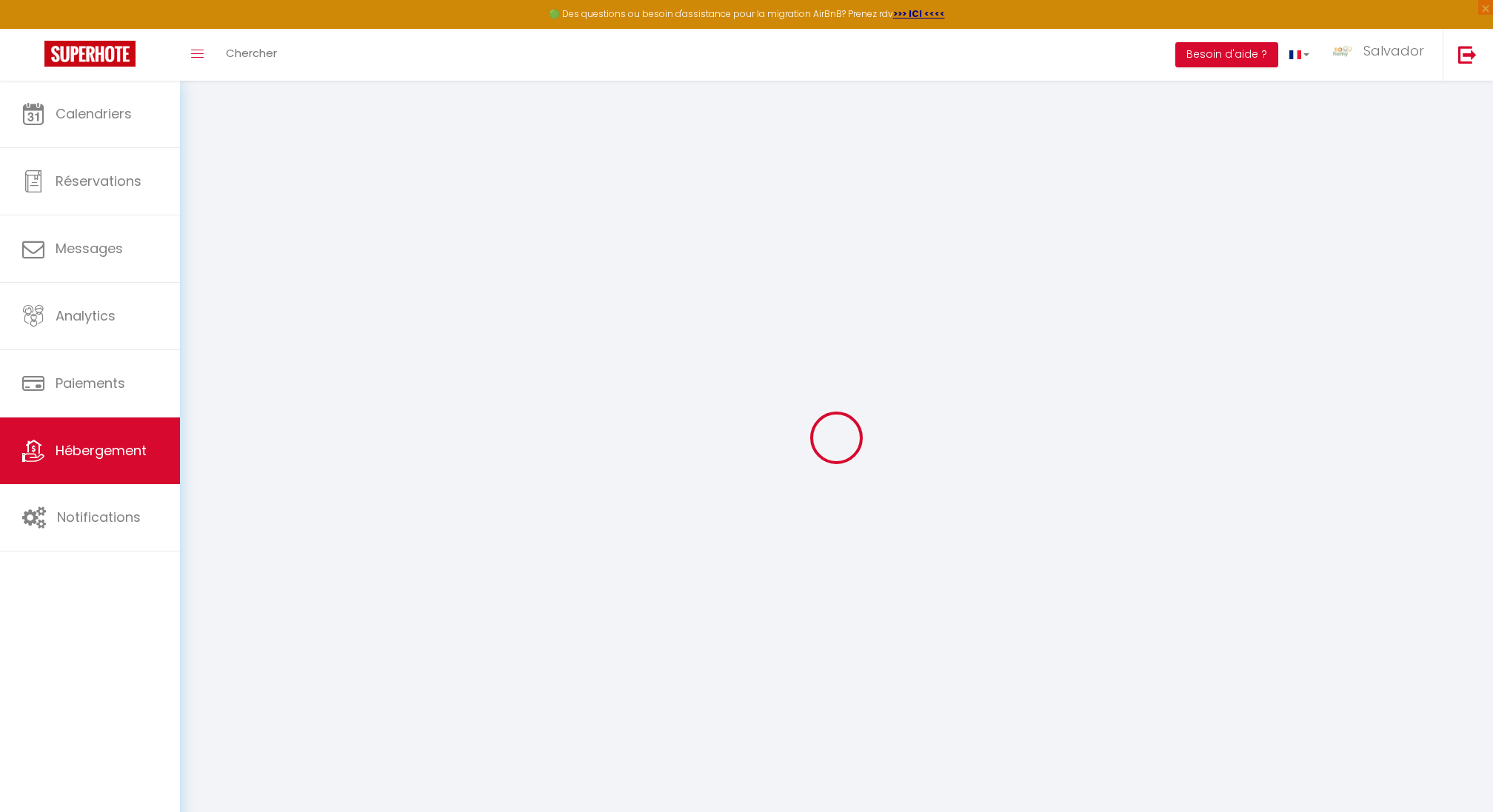
checkbox input "false"
select select "15:00"
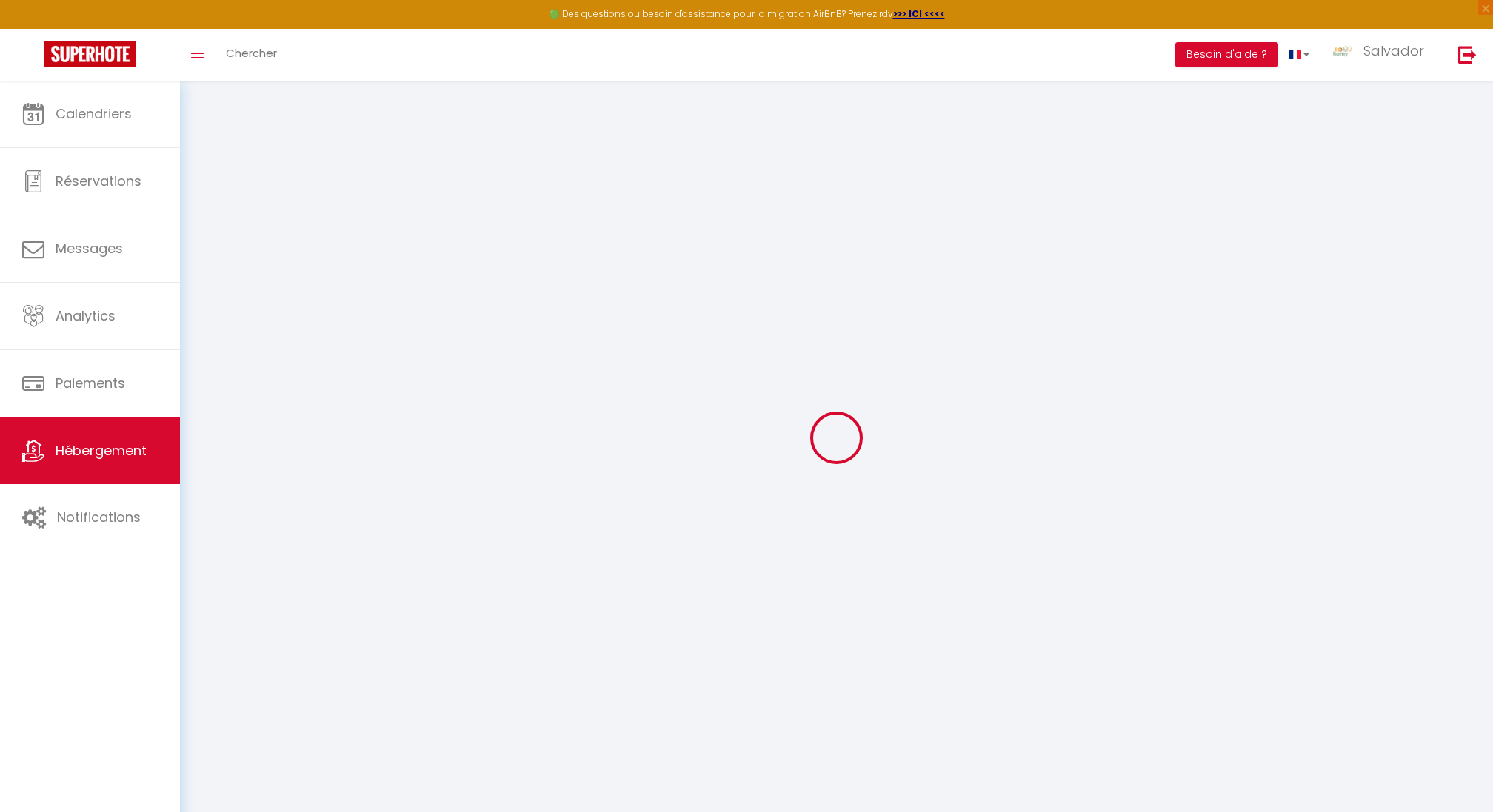
select select "11:00"
select select "30"
select select "120"
select select
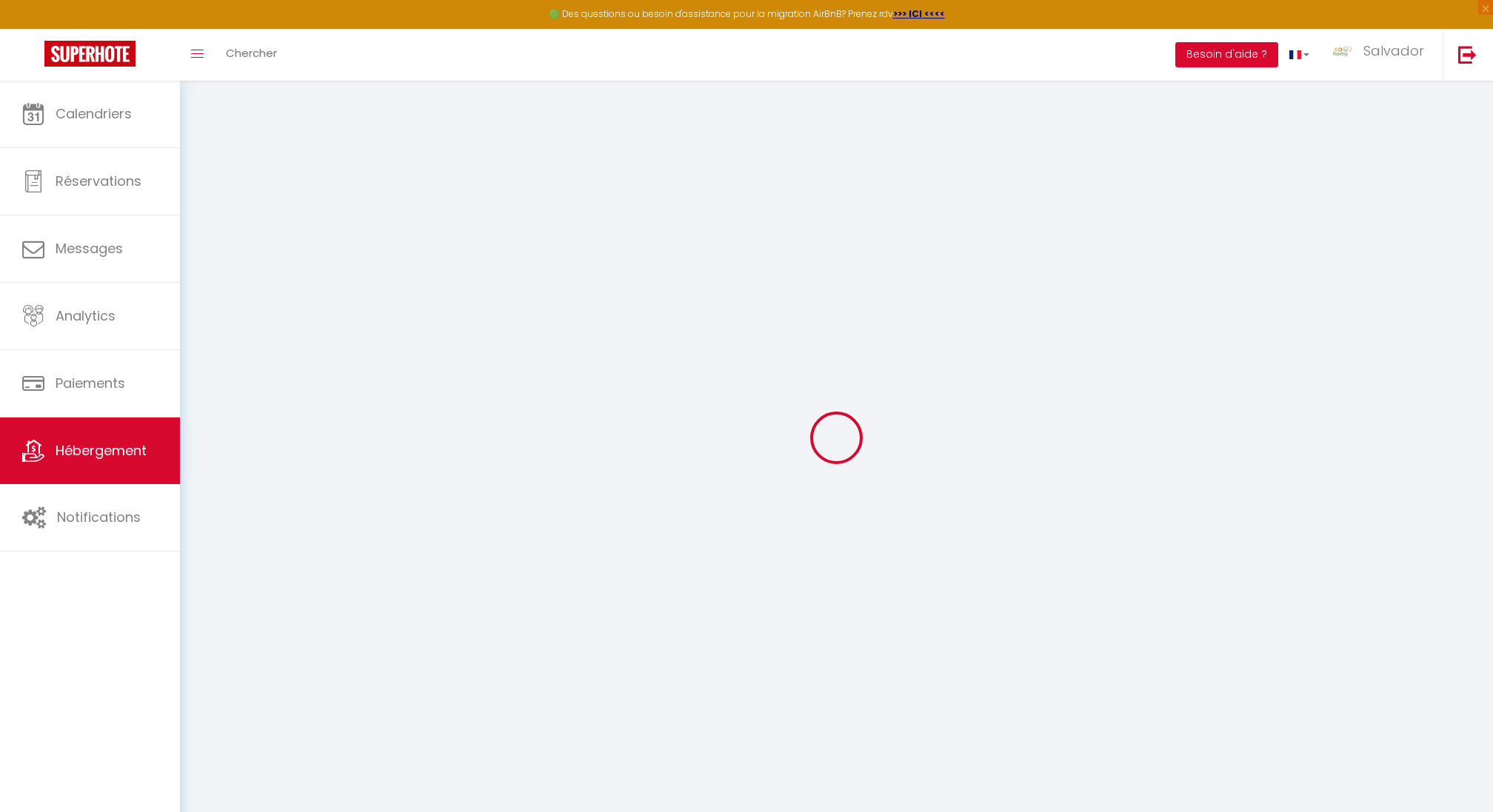
checkbox input "false"
select select
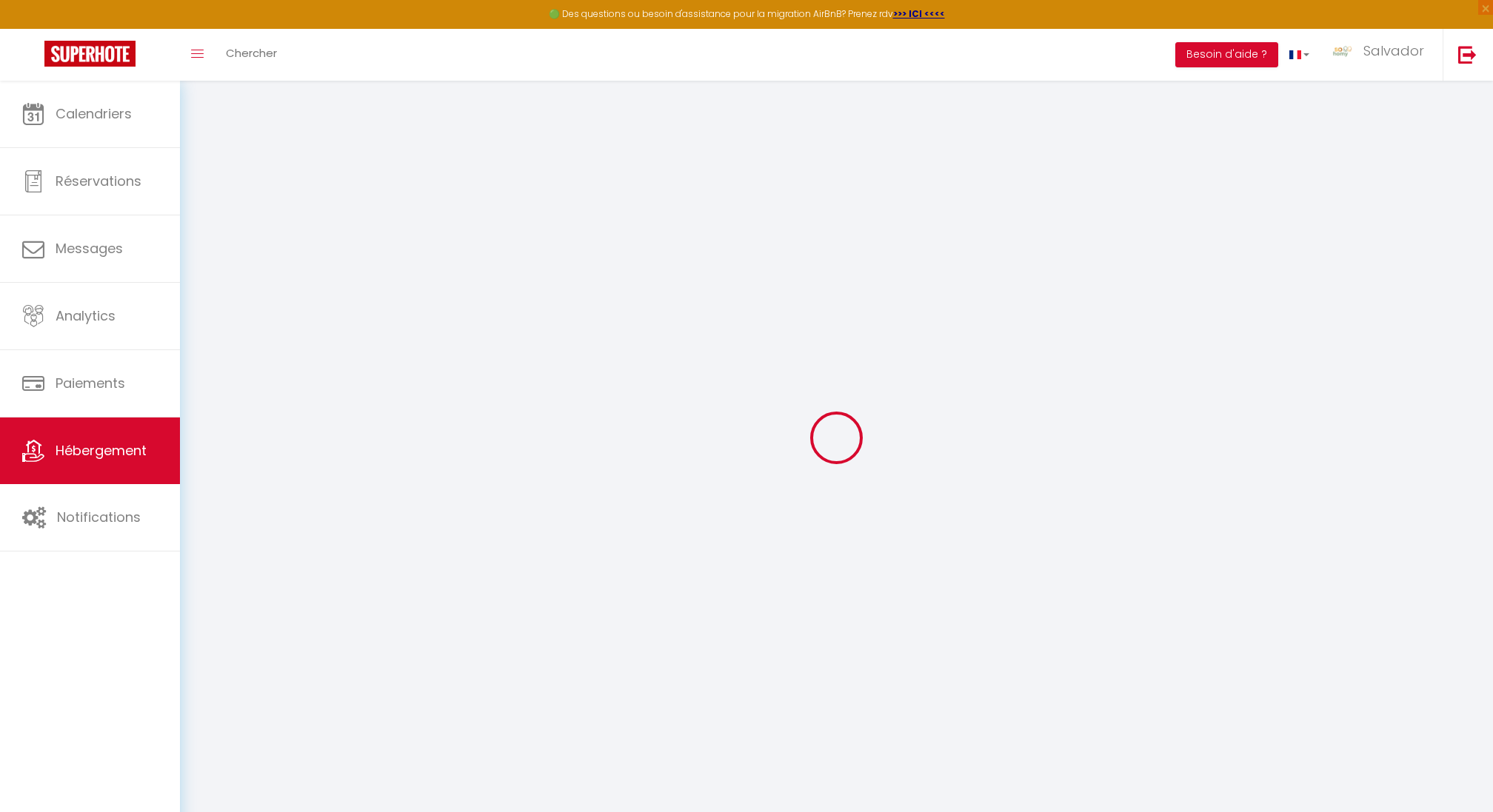
checkbox input "false"
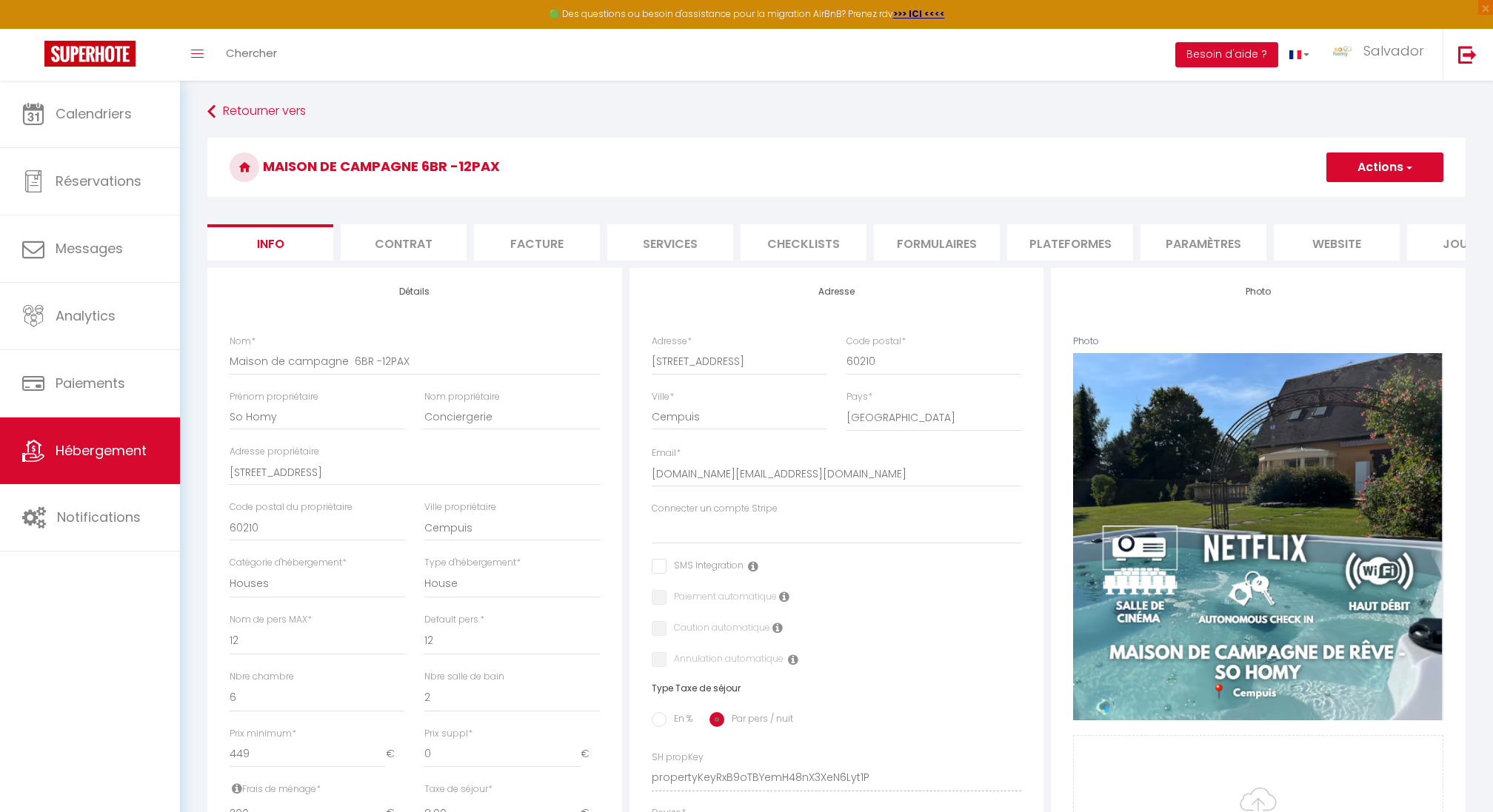
click at [1373, 176] on button "Actions" at bounding box center [1384, 167] width 117 height 30
click at [1164, 185] on h3 "Maison de campagne 6BR -12PAX" at bounding box center [836, 167] width 1259 height 59
click at [1052, 236] on li "Plateformes" at bounding box center [1070, 243] width 126 height 37
select select
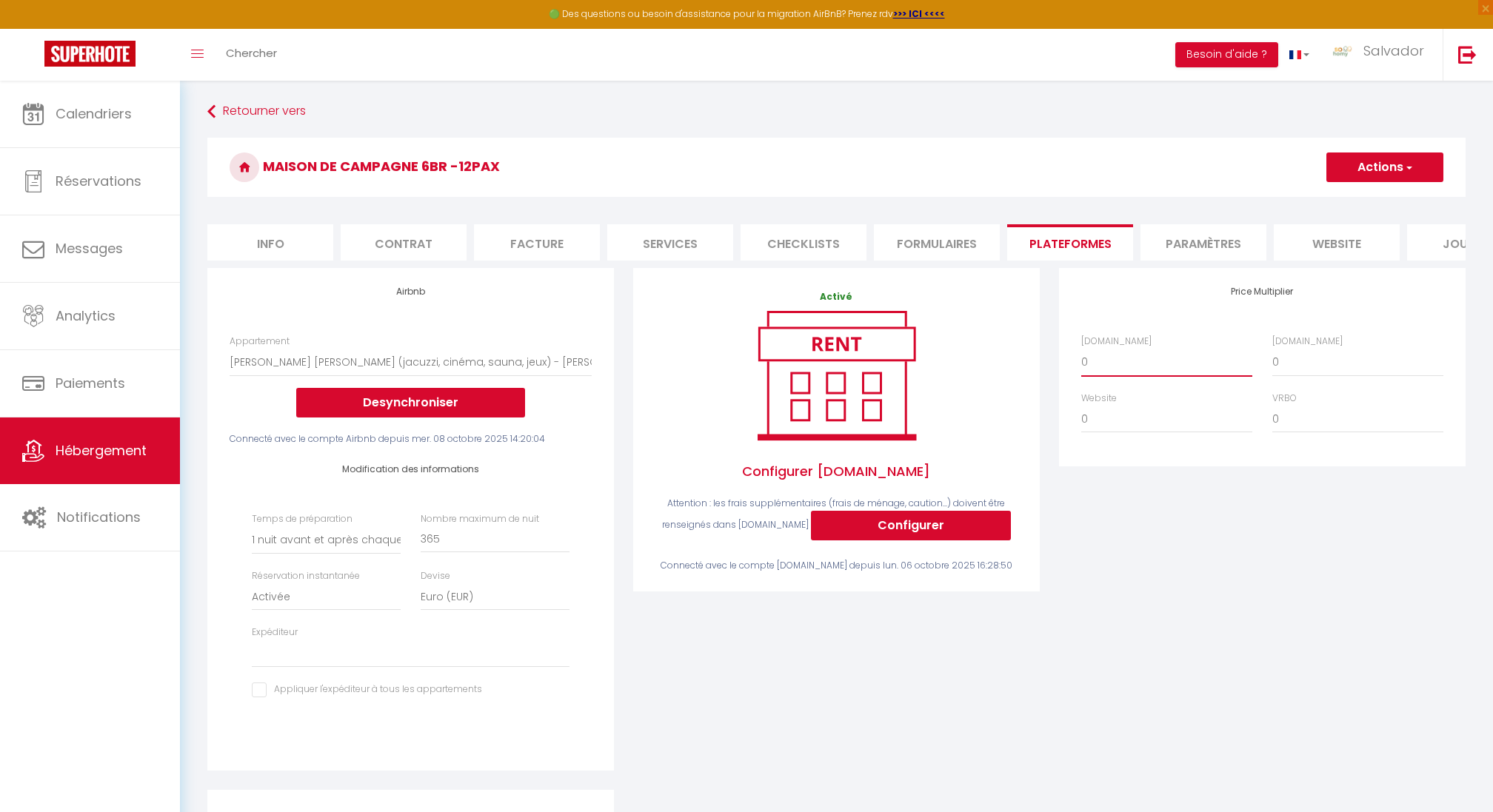
click at [1085, 362] on select "0 + 1 % + 2 % + 3 % + 4 % + 5 % + 6 % + 7 % + 8 % + 9 %" at bounding box center [1166, 362] width 171 height 28
select select "+ 15 %"
click at [1081, 348] on select "0 + 1 % + 2 % + 3 % + 4 % + 5 % + 6 % + 7 % + 8 % + 9 %" at bounding box center [1166, 362] width 171 height 28
select select
click at [1282, 366] on select "0 + 1 % + 2 % + 3 % + 4 % + 5 % + 6 % + 7 % + 8 % + 9 %" at bounding box center [1357, 362] width 171 height 28
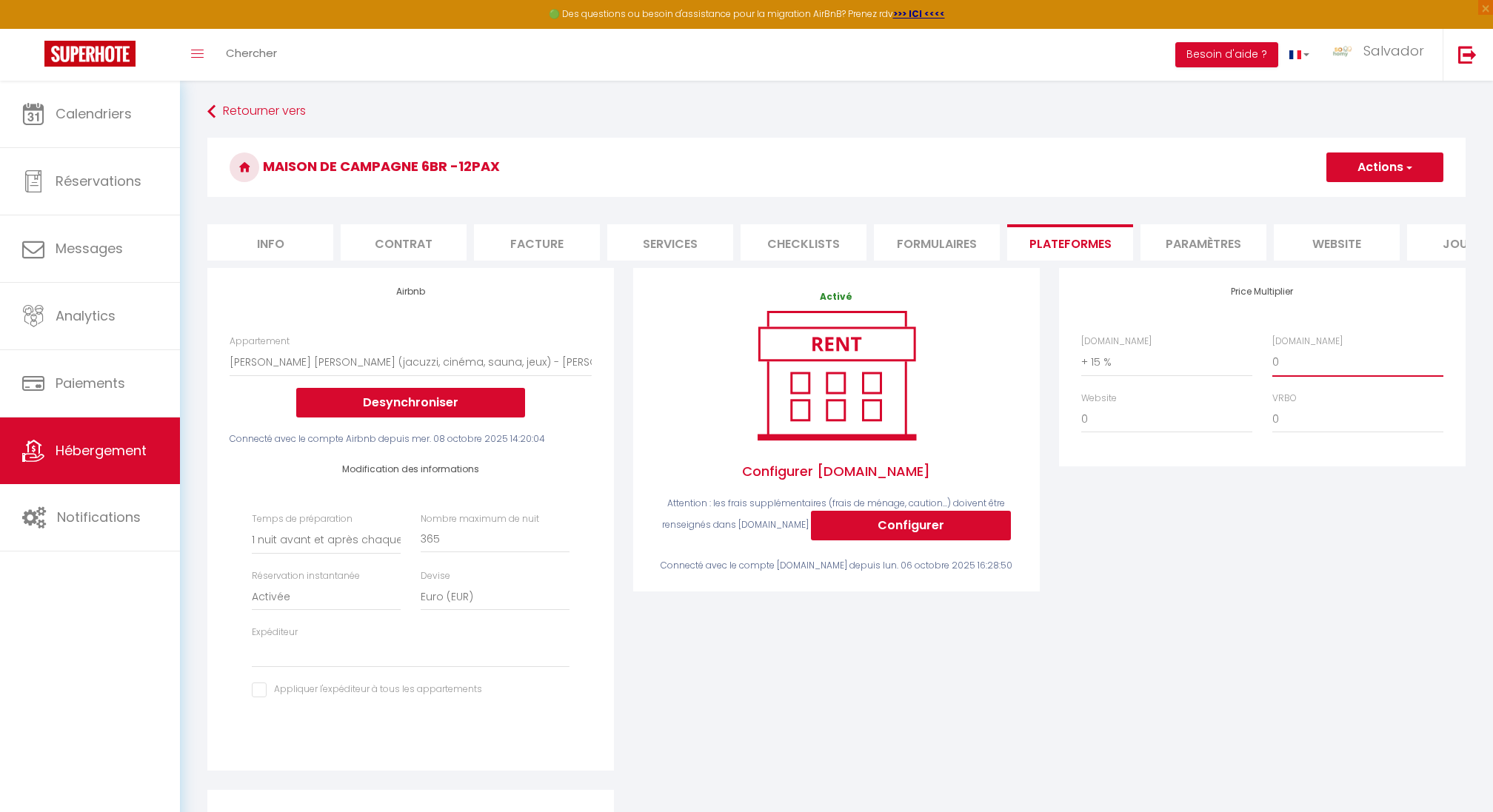
select select "+ 18 %"
click at [1272, 348] on select "0 + 1 % + 2 % + 3 % + 4 % + 5 % + 6 % + 7 % + 8 % + 9 %" at bounding box center [1357, 362] width 171 height 28
select select
click at [1143, 368] on select "0 + 1 % + 2 % + 3 % + 4 % + 5 % + 6 % + 7 % + 8 % + 9 %" at bounding box center [1166, 362] width 171 height 28
select select "+ 17 %"
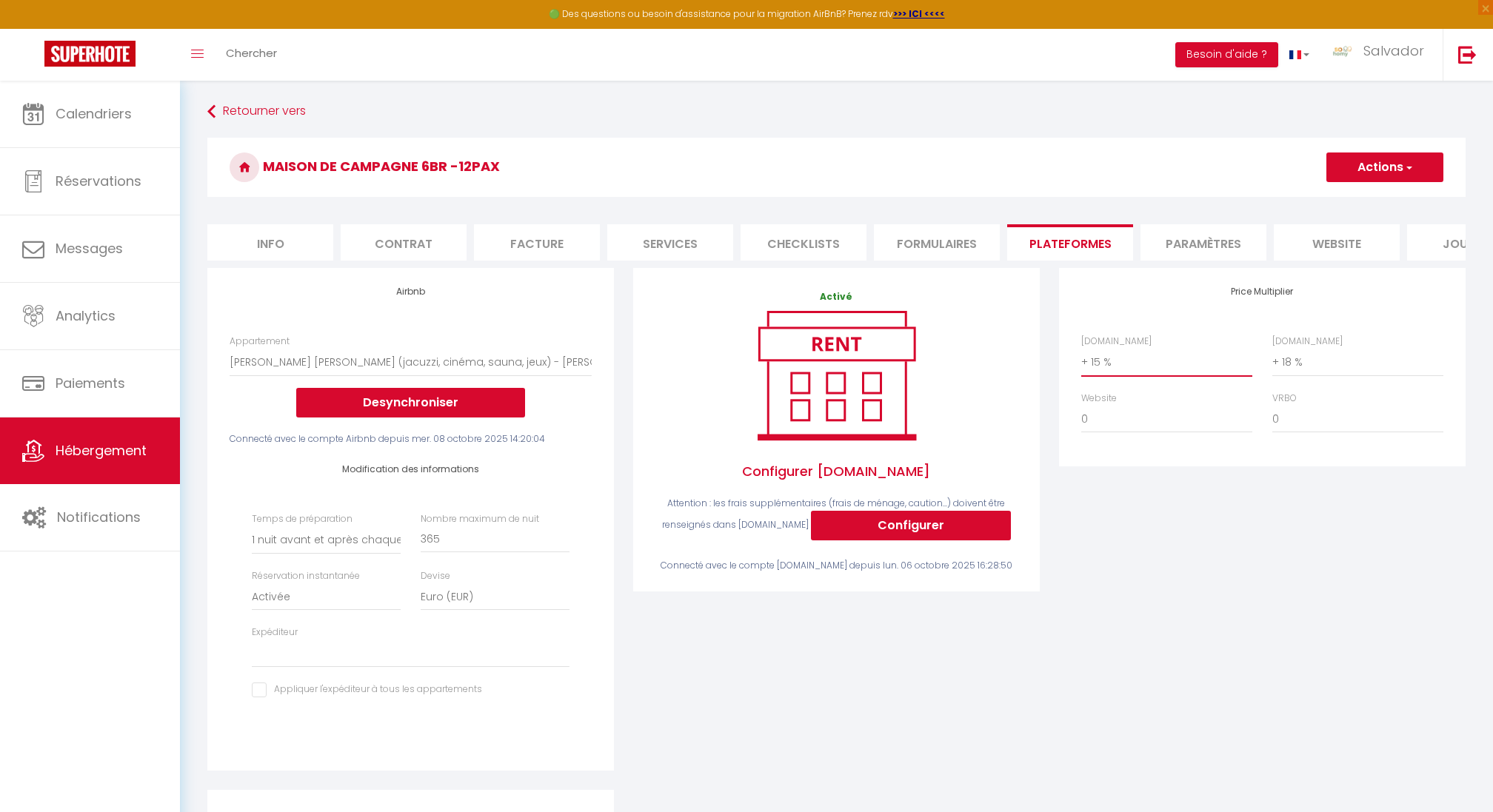
click at [1081, 348] on select "0 + 1 % + 2 % + 3 % + 4 % + 5 % + 6 % + 7 % + 8 % + 9 %" at bounding box center [1166, 362] width 171 height 28
select select
click at [1290, 363] on select "0 + 1 % + 2 % + 3 % + 4 % + 5 % + 6 % + 7 % + 8 % + 9 %" at bounding box center [1357, 362] width 171 height 28
select select "+ 17 %"
click at [1272, 348] on select "0 + 1 % + 2 % + 3 % + 4 % + 5 % + 6 % + 7 % + 8 % + 9 %" at bounding box center [1357, 362] width 171 height 28
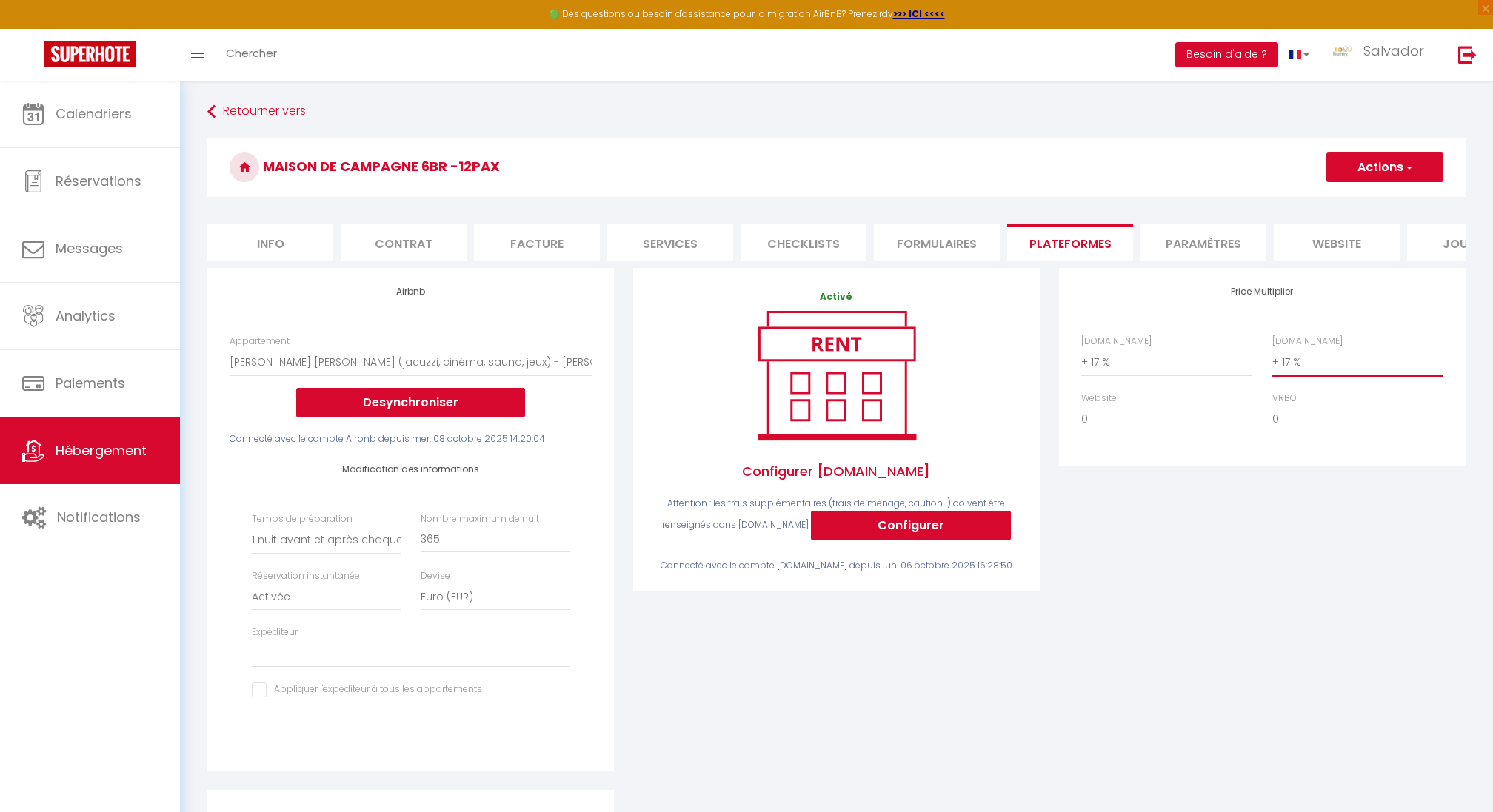
select select
click at [1379, 168] on button "Actions" at bounding box center [1384, 167] width 117 height 30
click at [1379, 196] on link "Enregistrer" at bounding box center [1384, 200] width 117 height 19
select select "1"
select select "EUR"
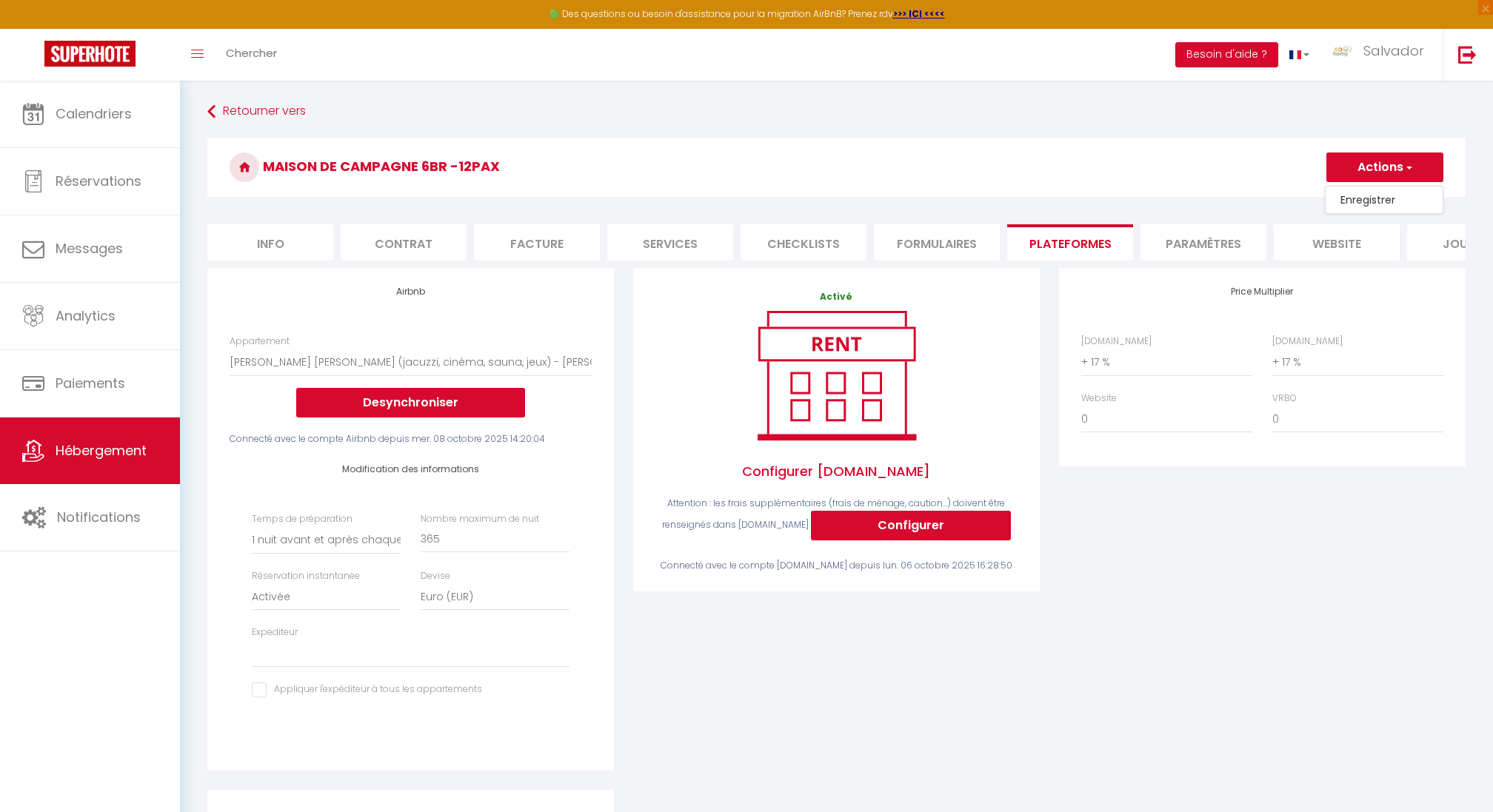
select select
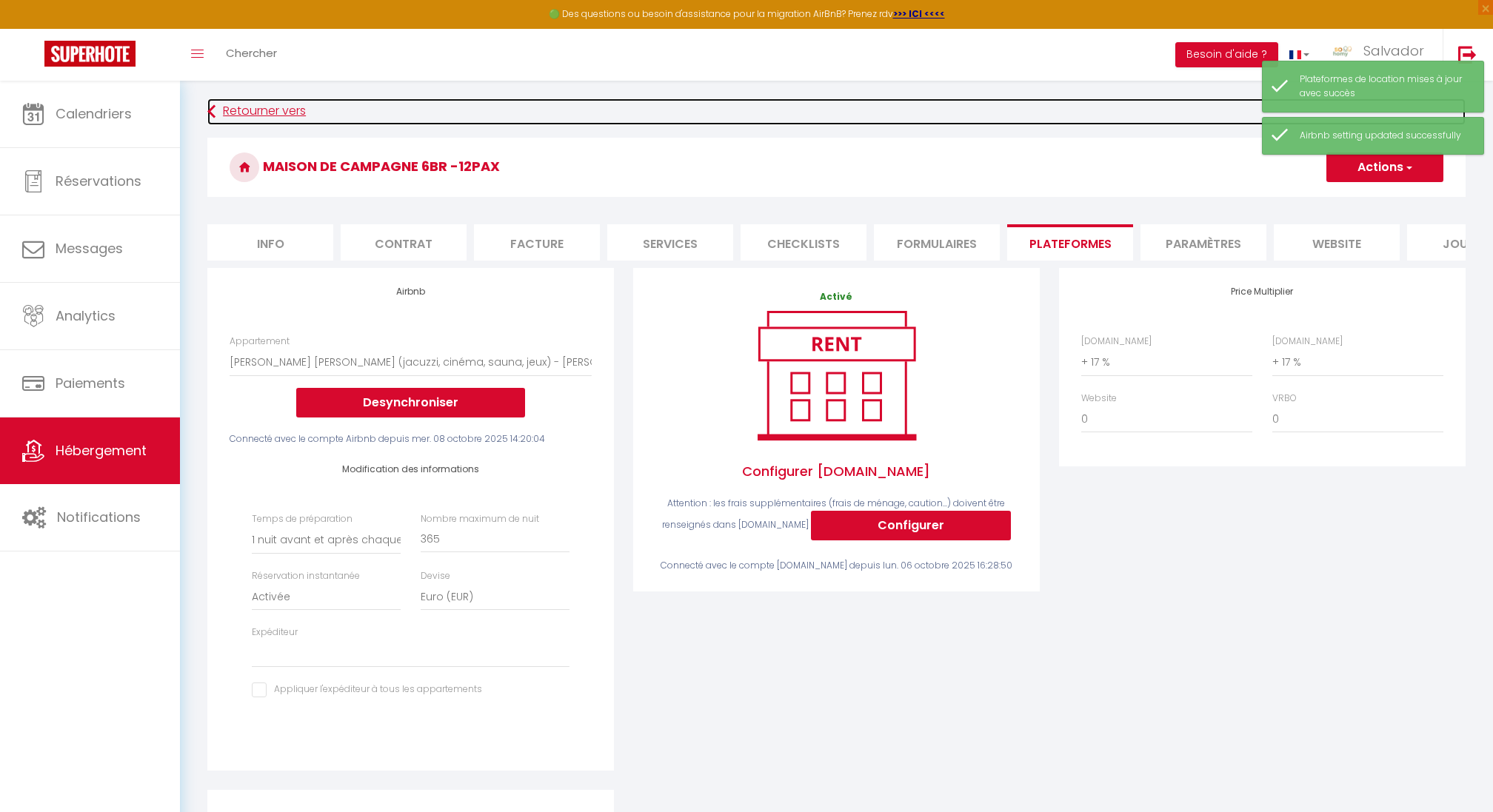
click at [1149, 114] on link "Retourner vers" at bounding box center [836, 112] width 1259 height 27
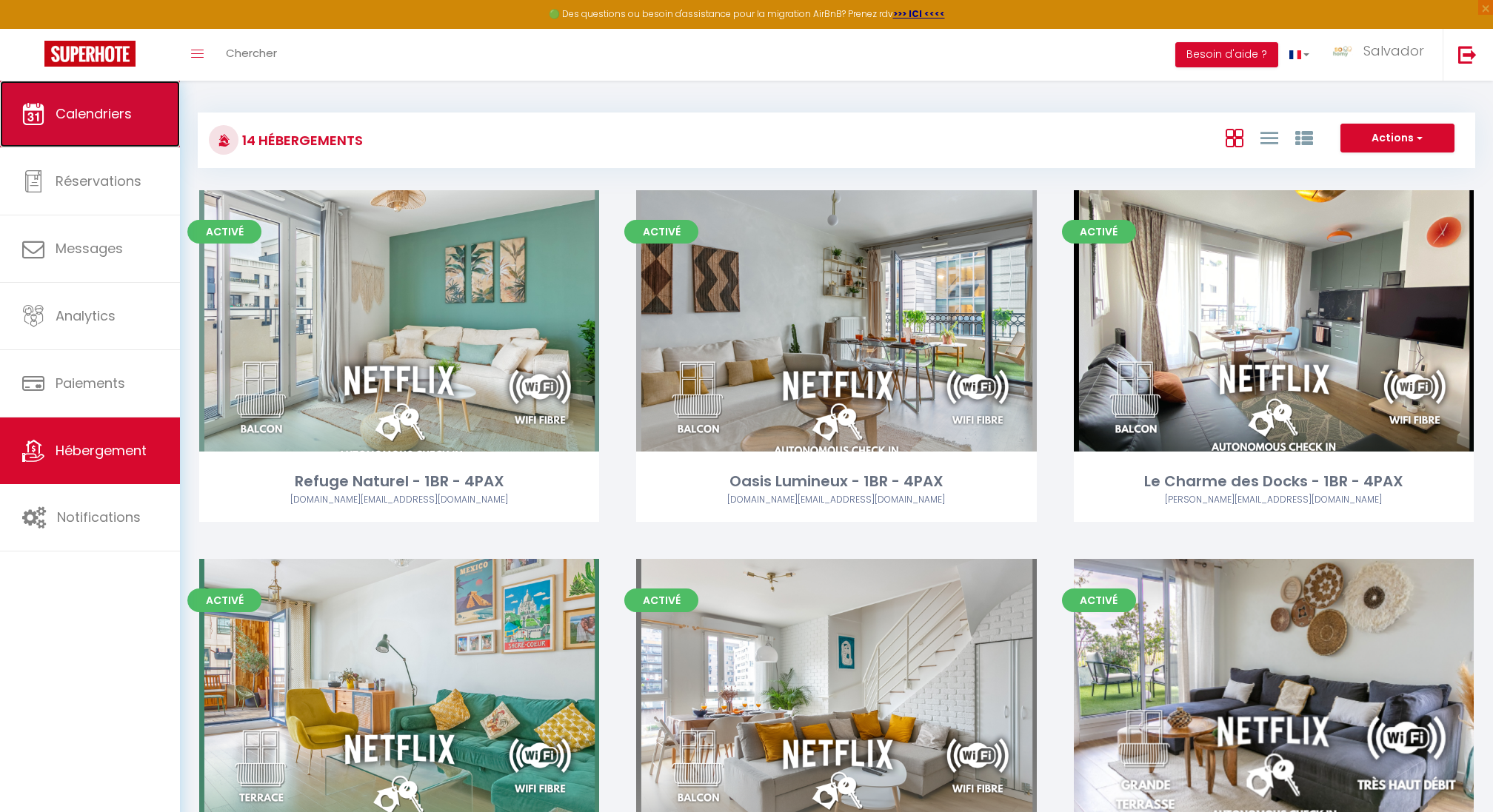
click at [120, 110] on span "Calendriers" at bounding box center [94, 113] width 76 height 18
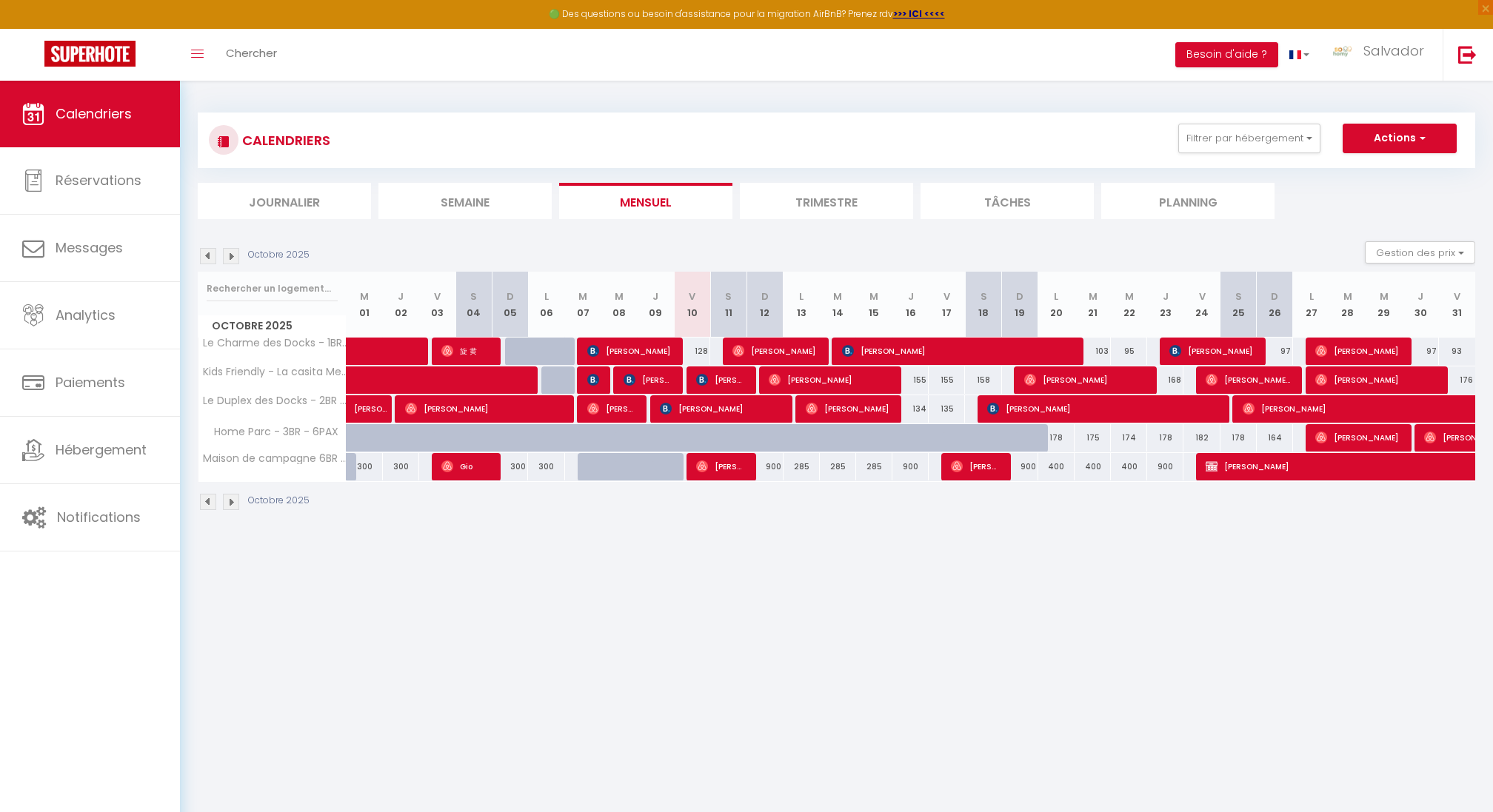
click at [211, 257] on img at bounding box center [207, 256] width 16 height 16
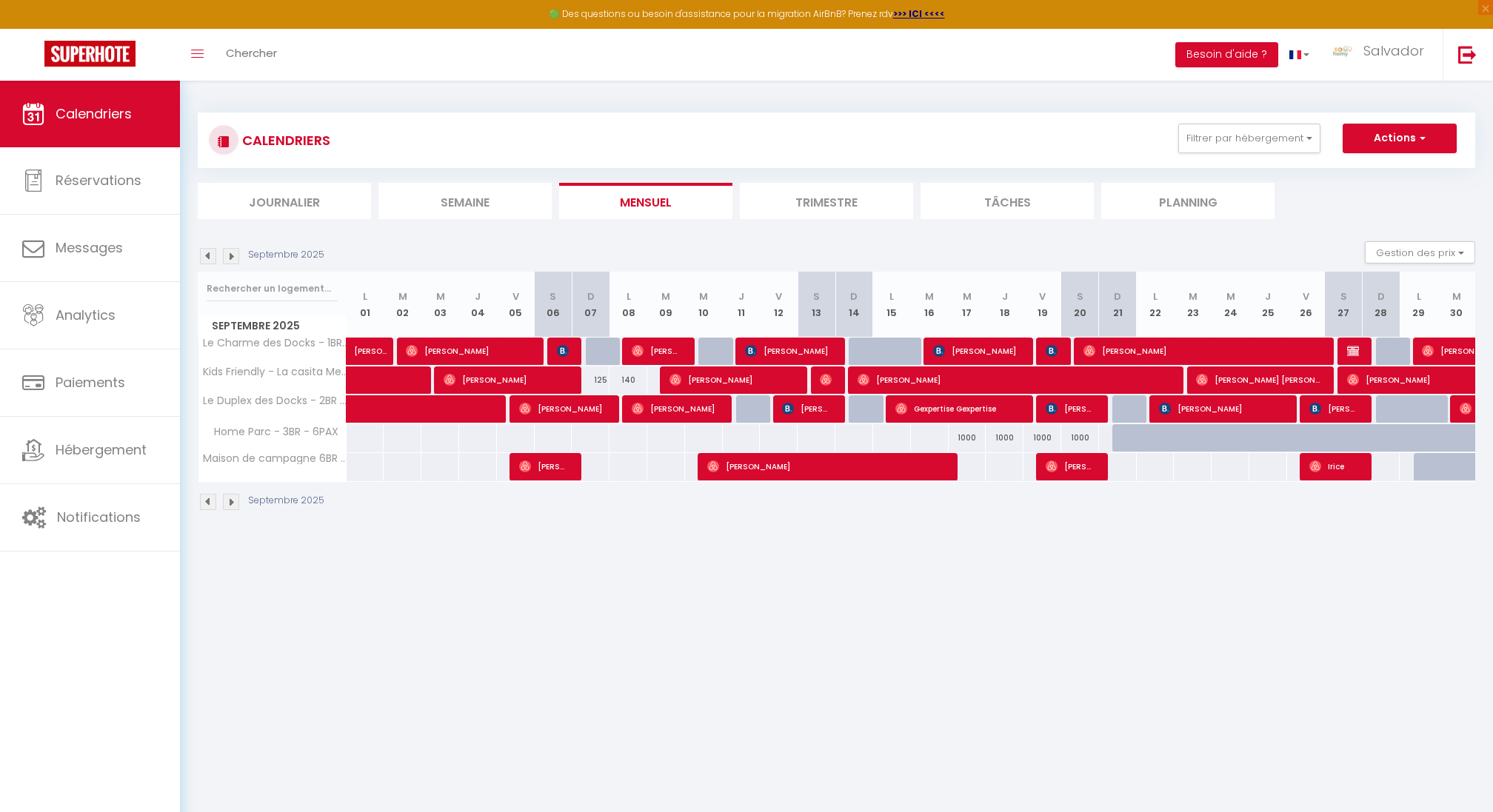
click at [237, 252] on img at bounding box center [231, 256] width 16 height 16
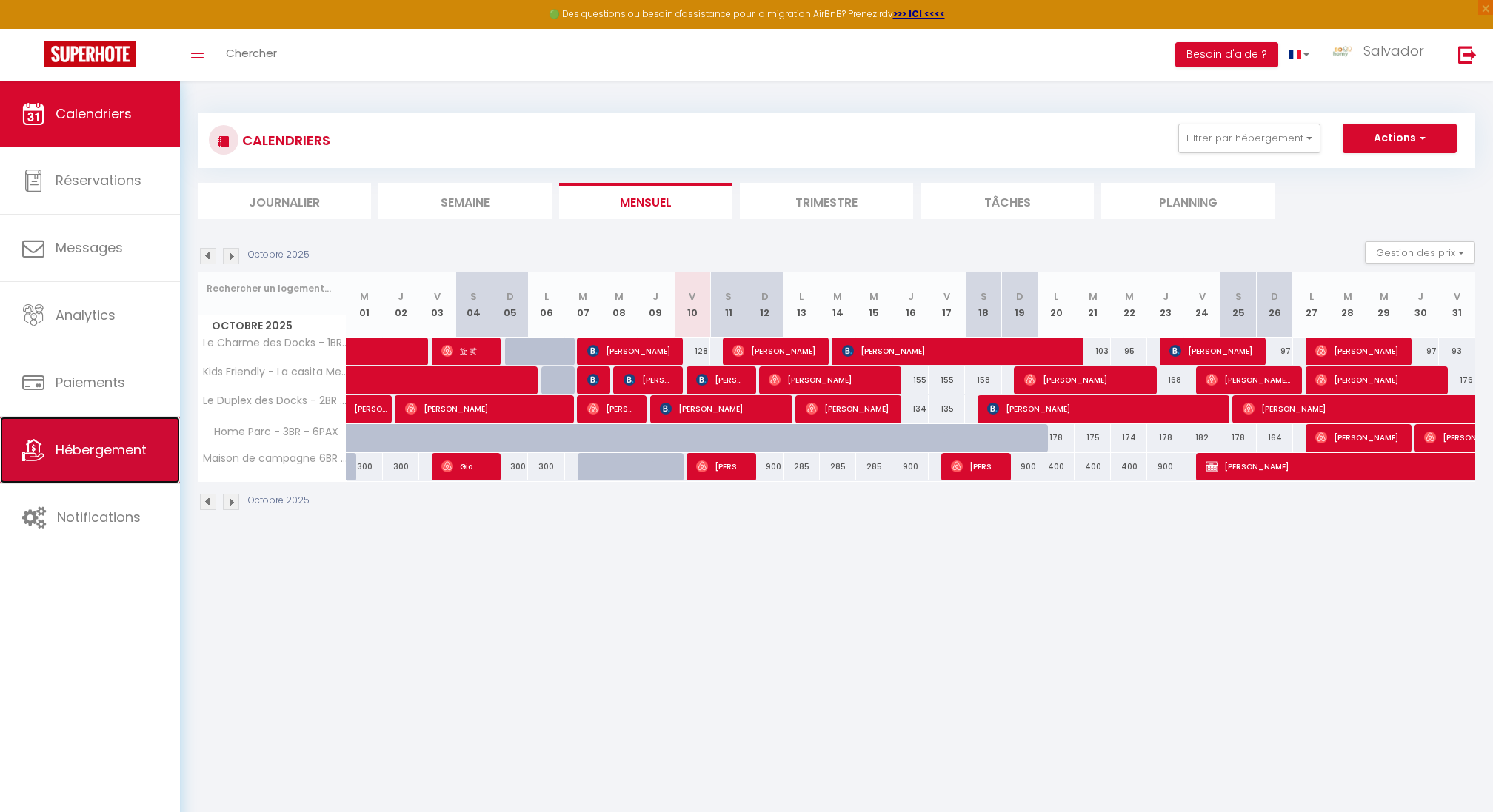
click at [120, 461] on link "Hébergement" at bounding box center [90, 449] width 180 height 67
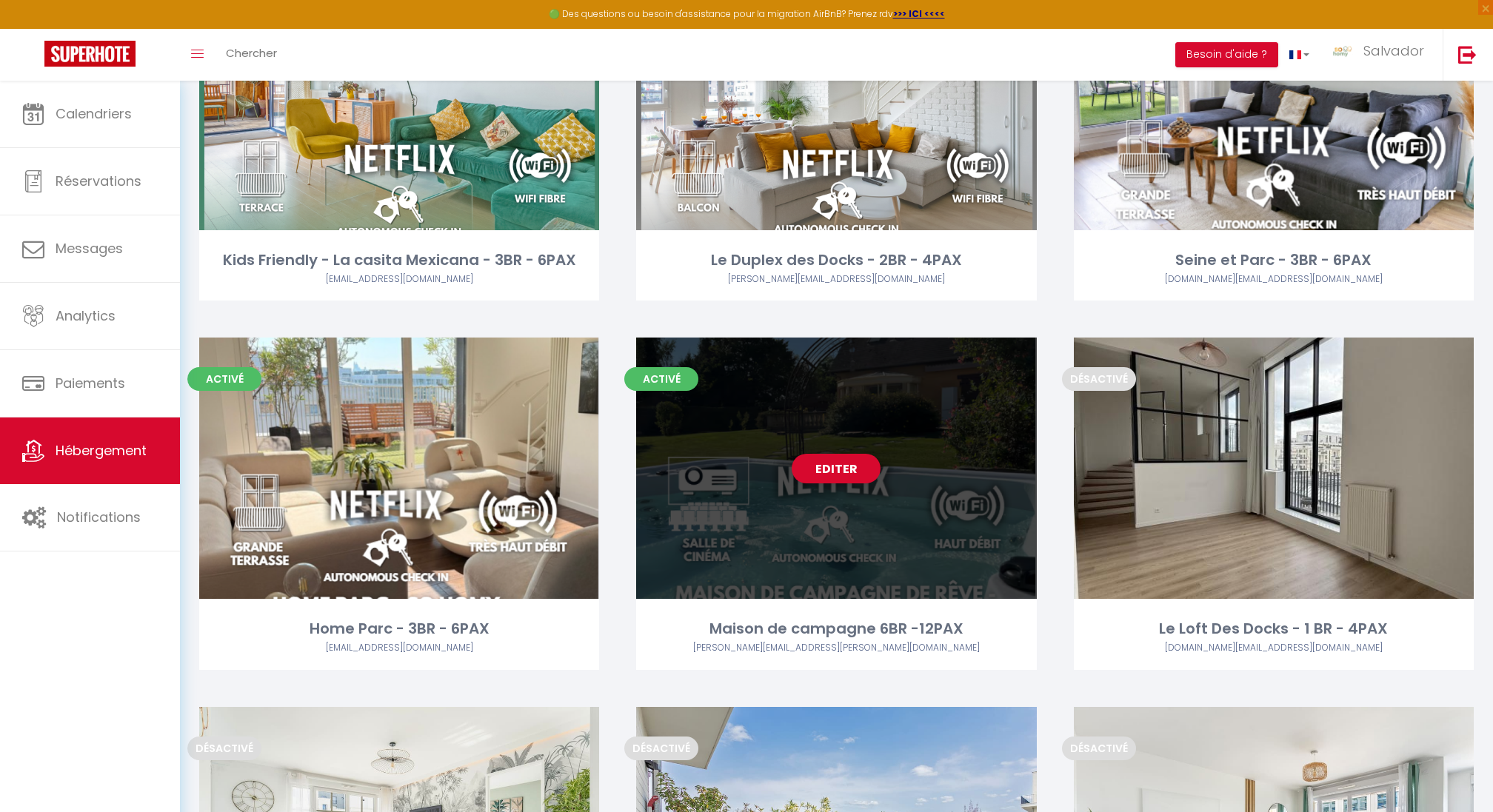
scroll to position [599, 0]
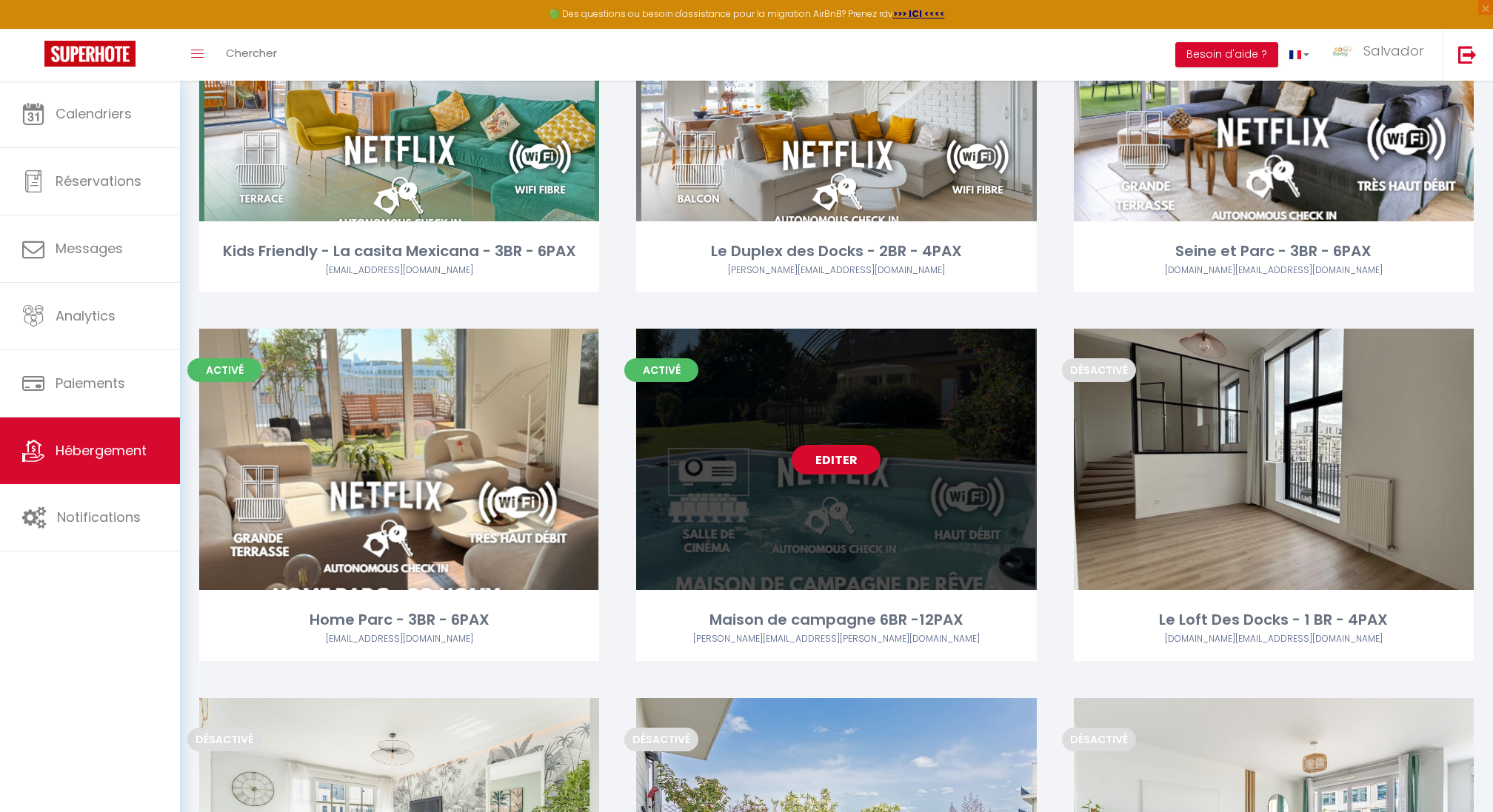
click at [833, 465] on link "Editer" at bounding box center [836, 460] width 89 height 30
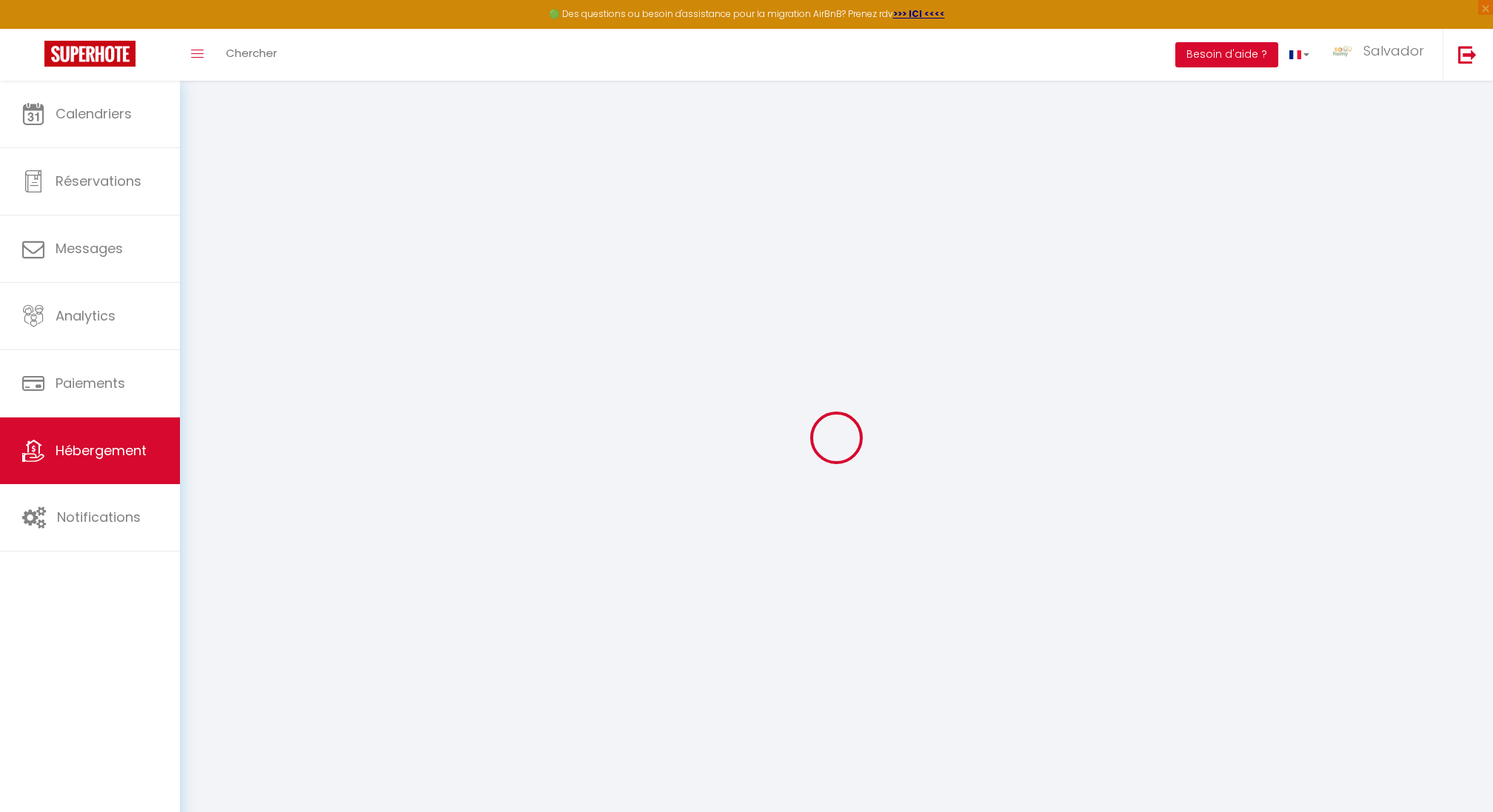
type input "Maison de campagne 6BR -12PAX"
type input "So Homy"
type input "Conciergerie"
type input "[STREET_ADDRESS]"
type input "60210"
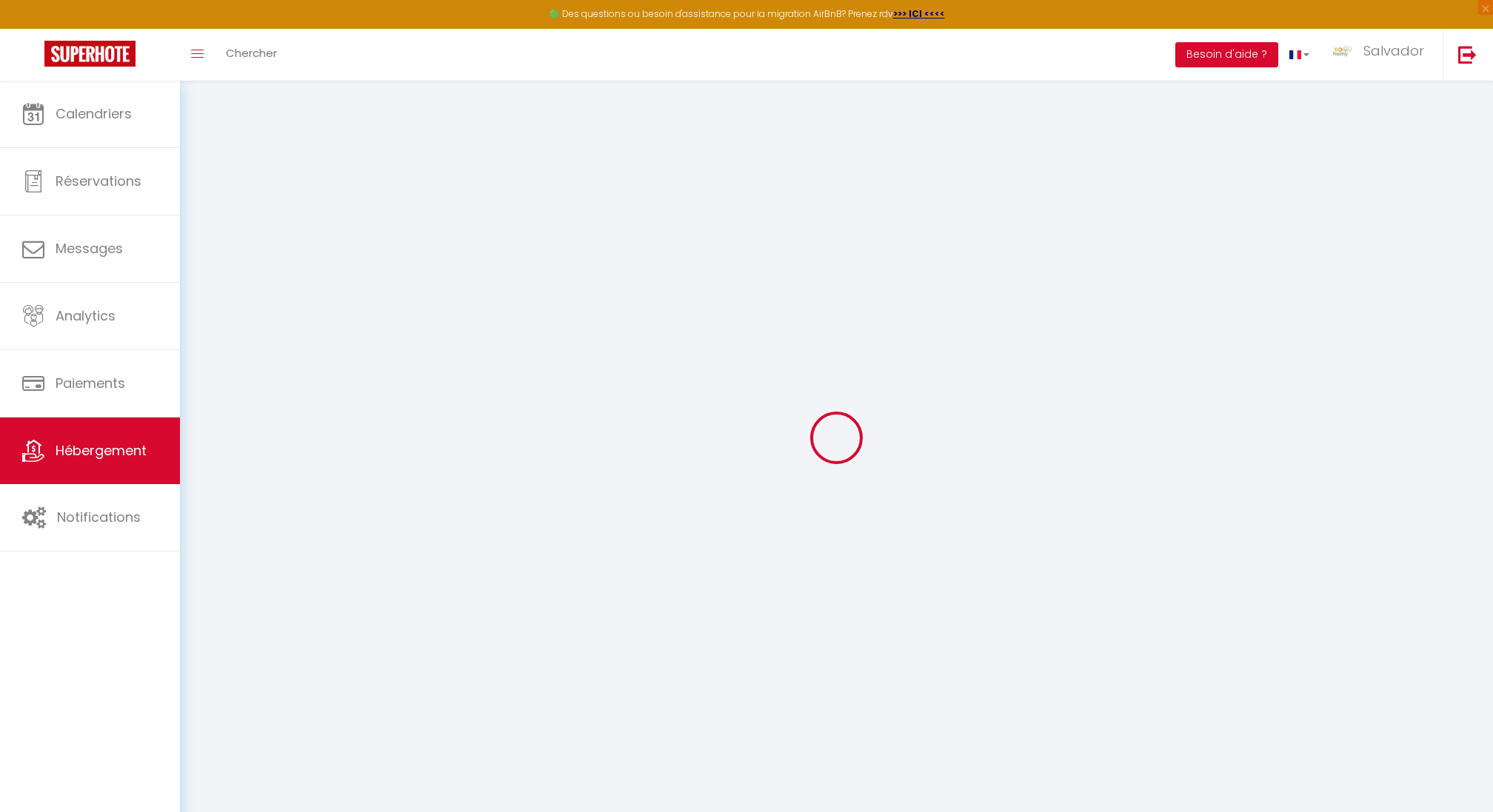
type input "Cempuis"
select select "houses"
select select "12"
select select "6"
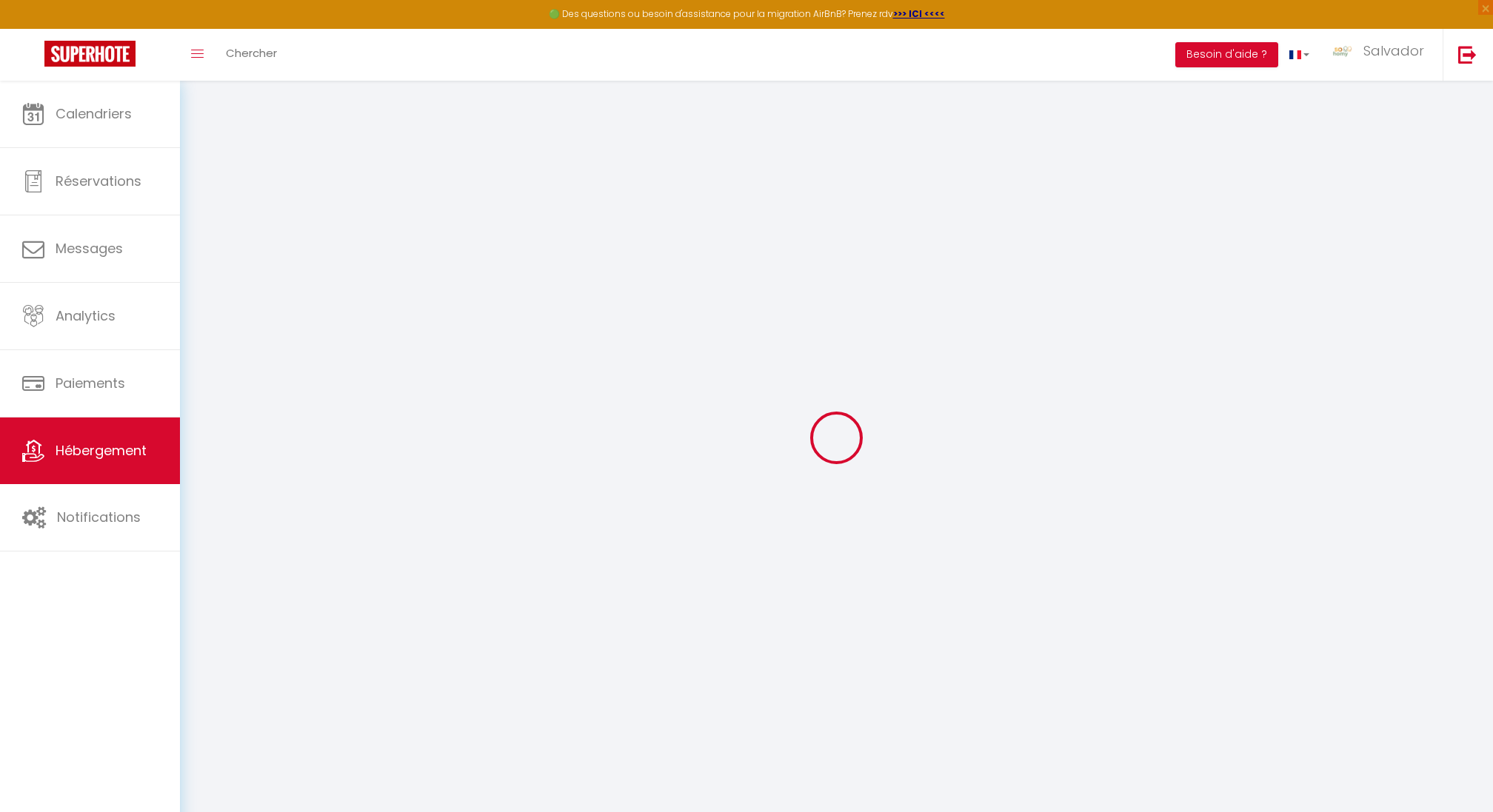
select select "2"
type input "449"
type input "200"
type input "8.00"
type input "500"
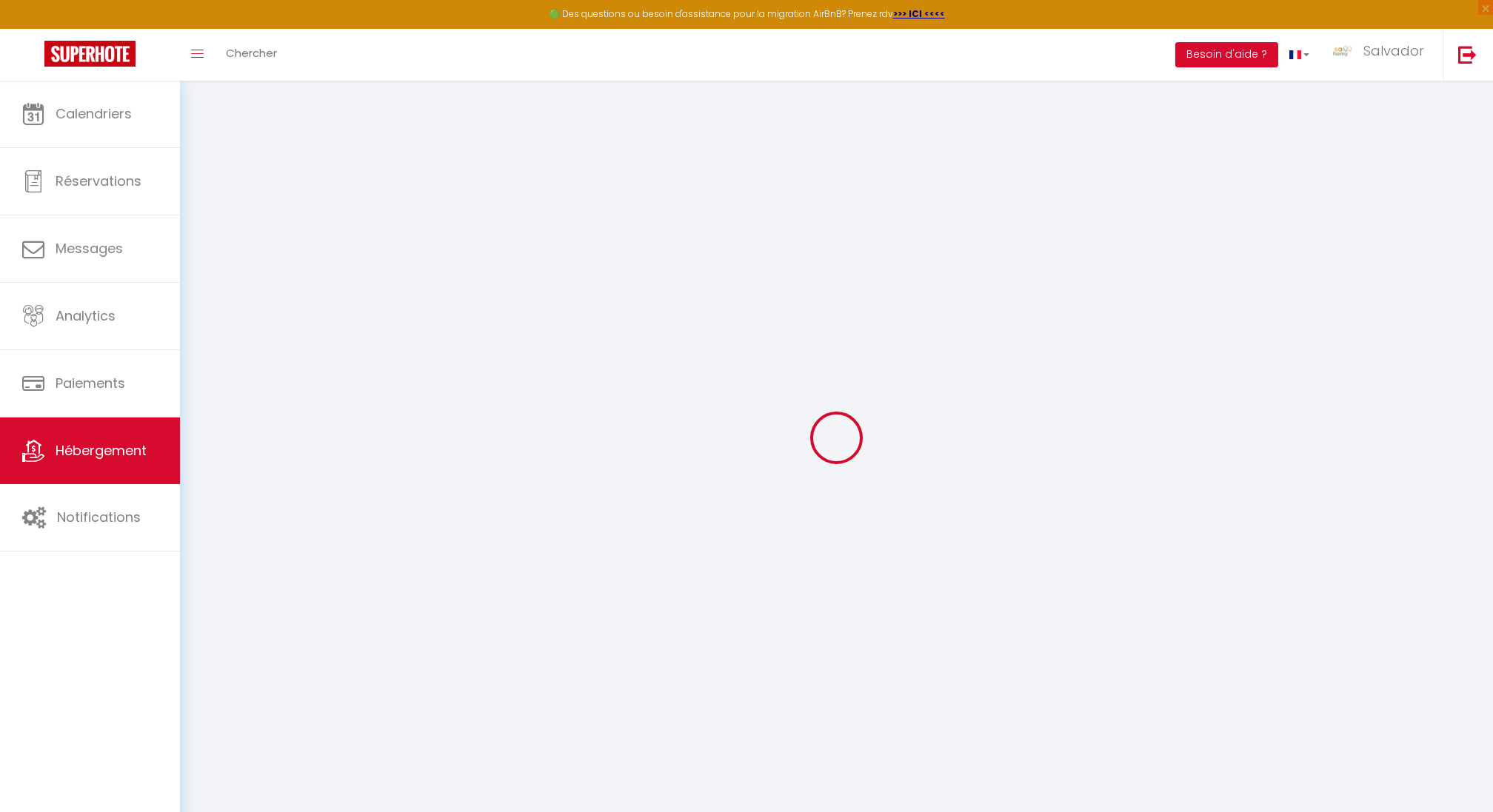
select select
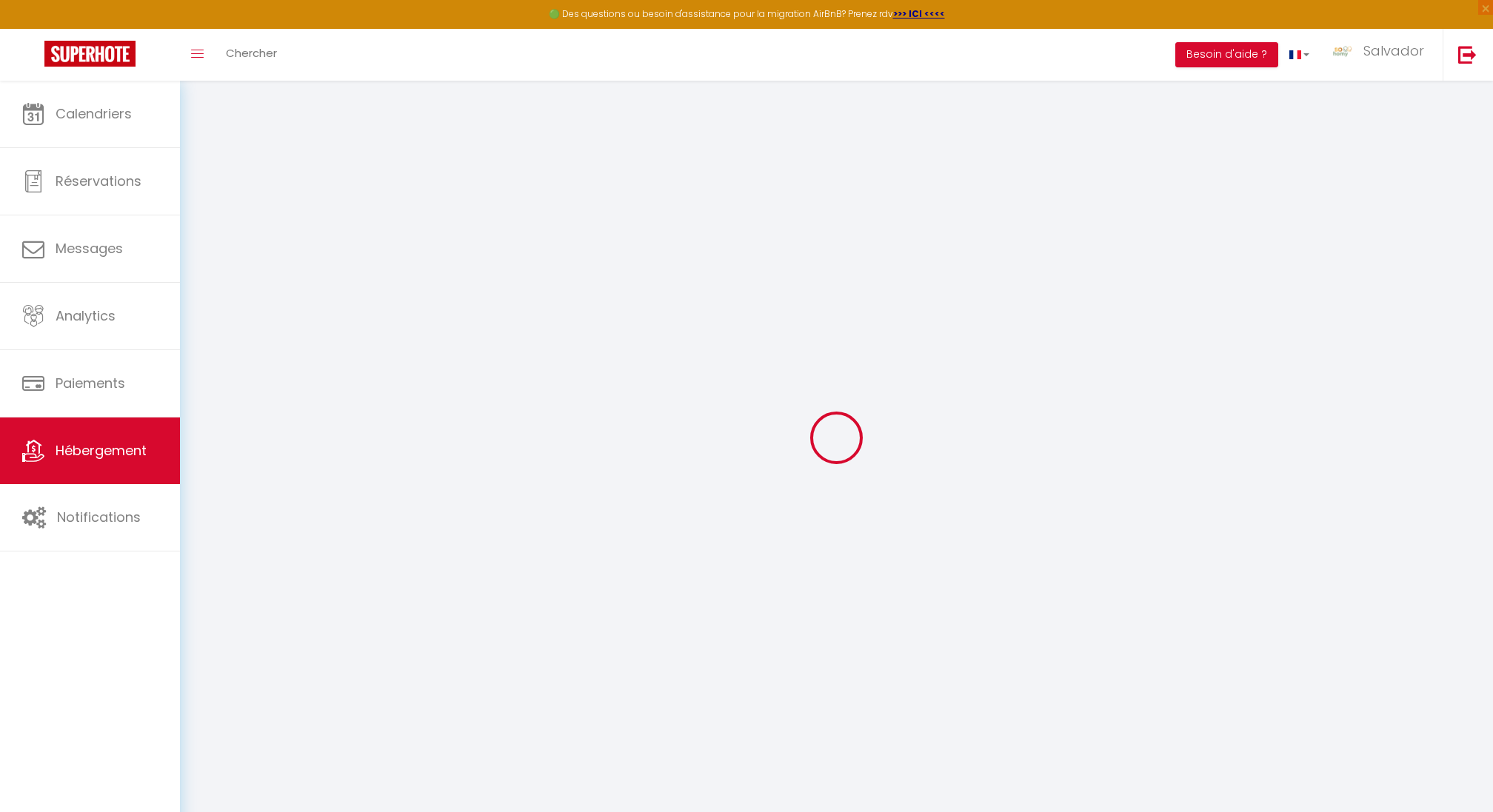
type input "[STREET_ADDRESS]"
type input "60210"
type input "Cempuis"
type input "[DOMAIN_NAME][EMAIL_ADDRESS][DOMAIN_NAME]"
select select
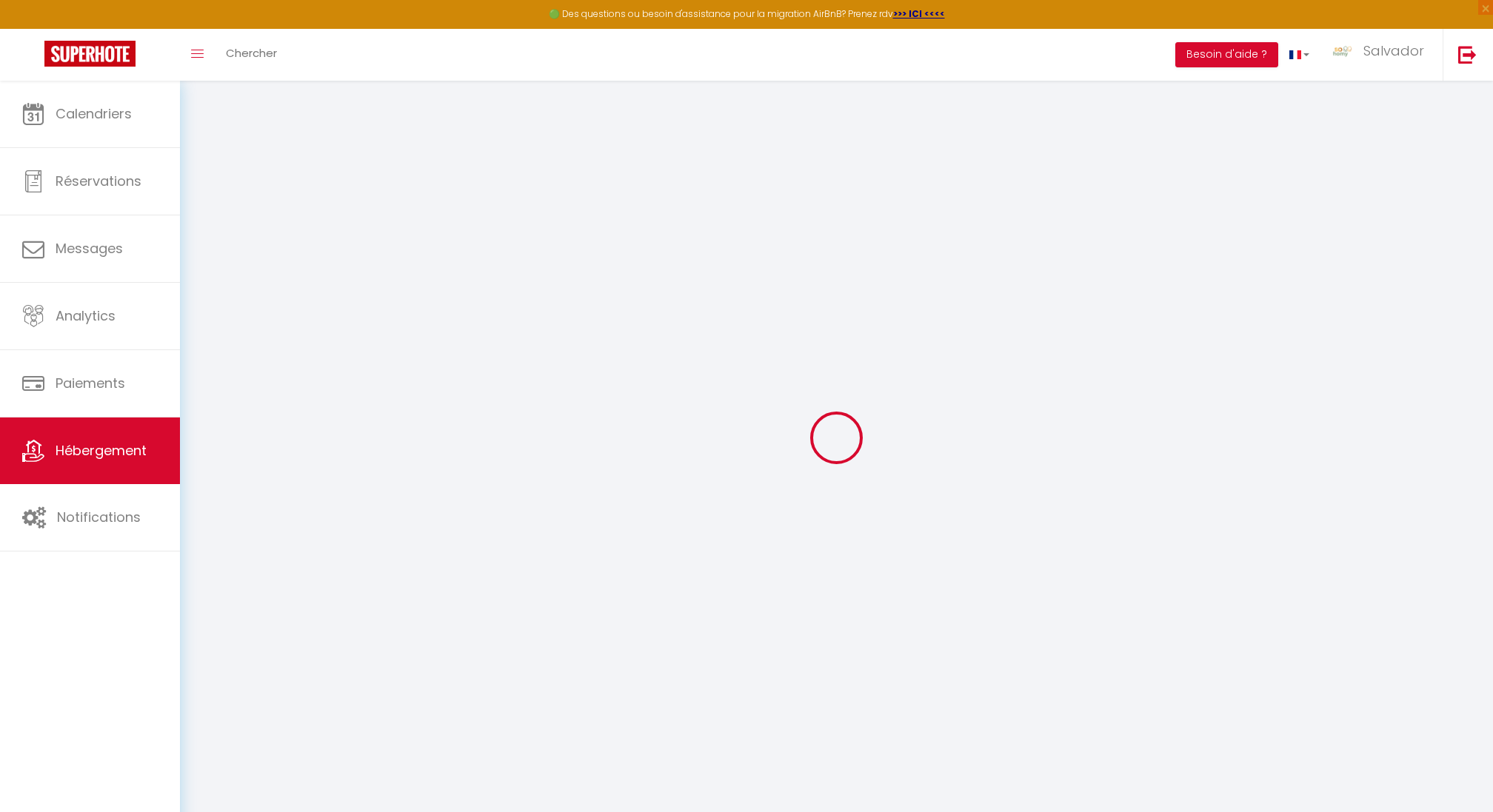
checkbox input "false"
type input "4"
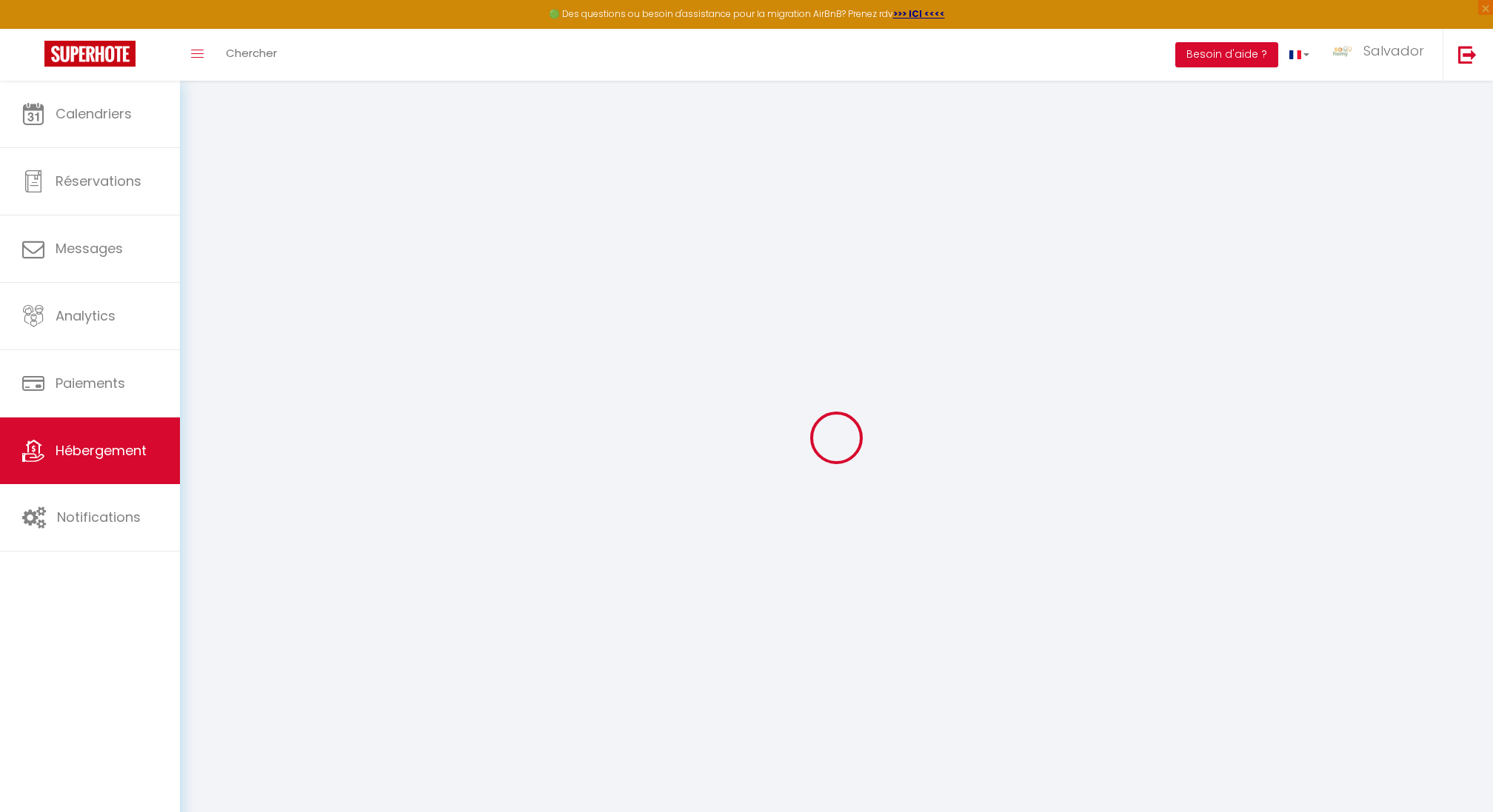
type input "200"
type input "0"
select select
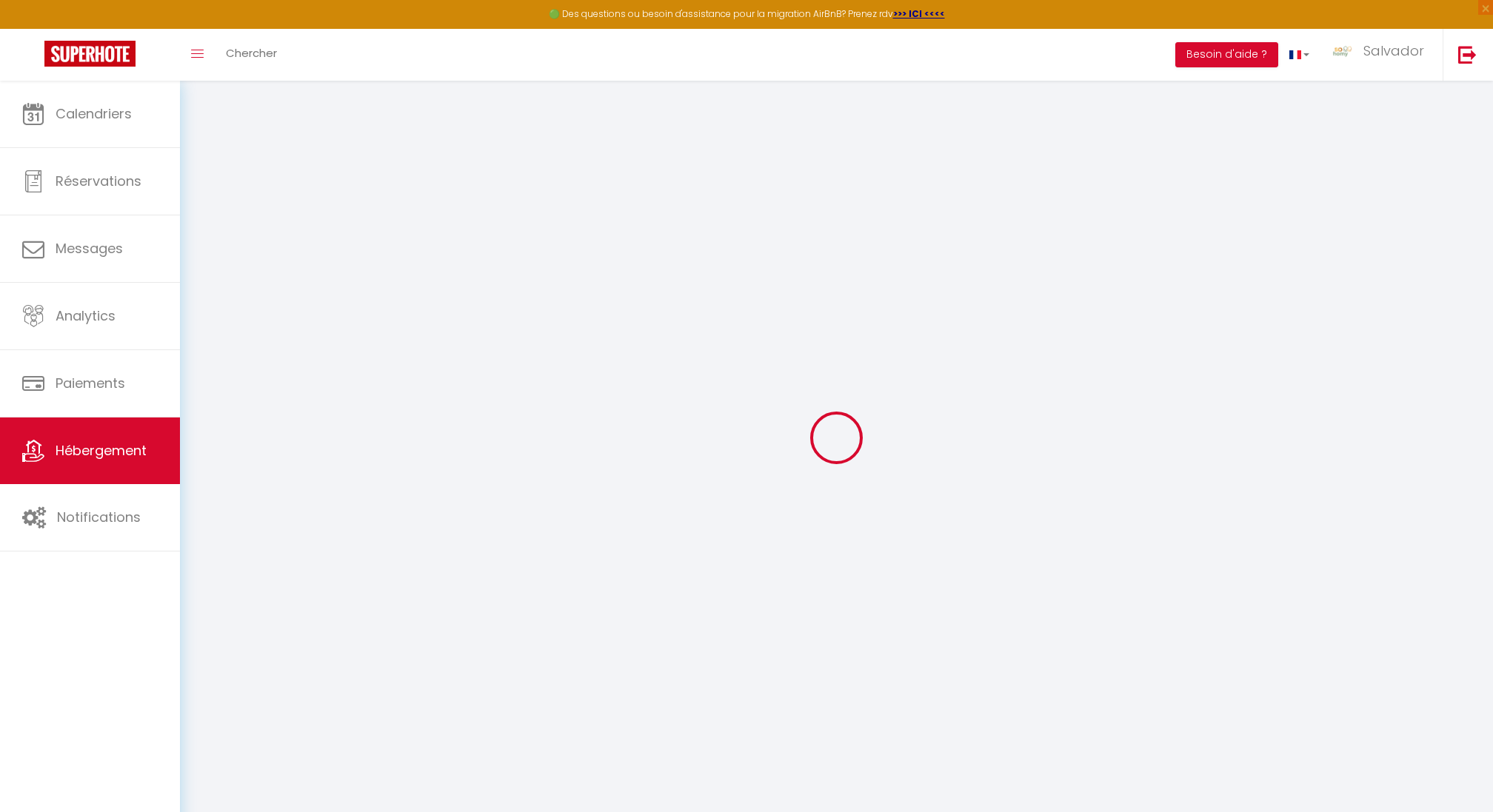
select select
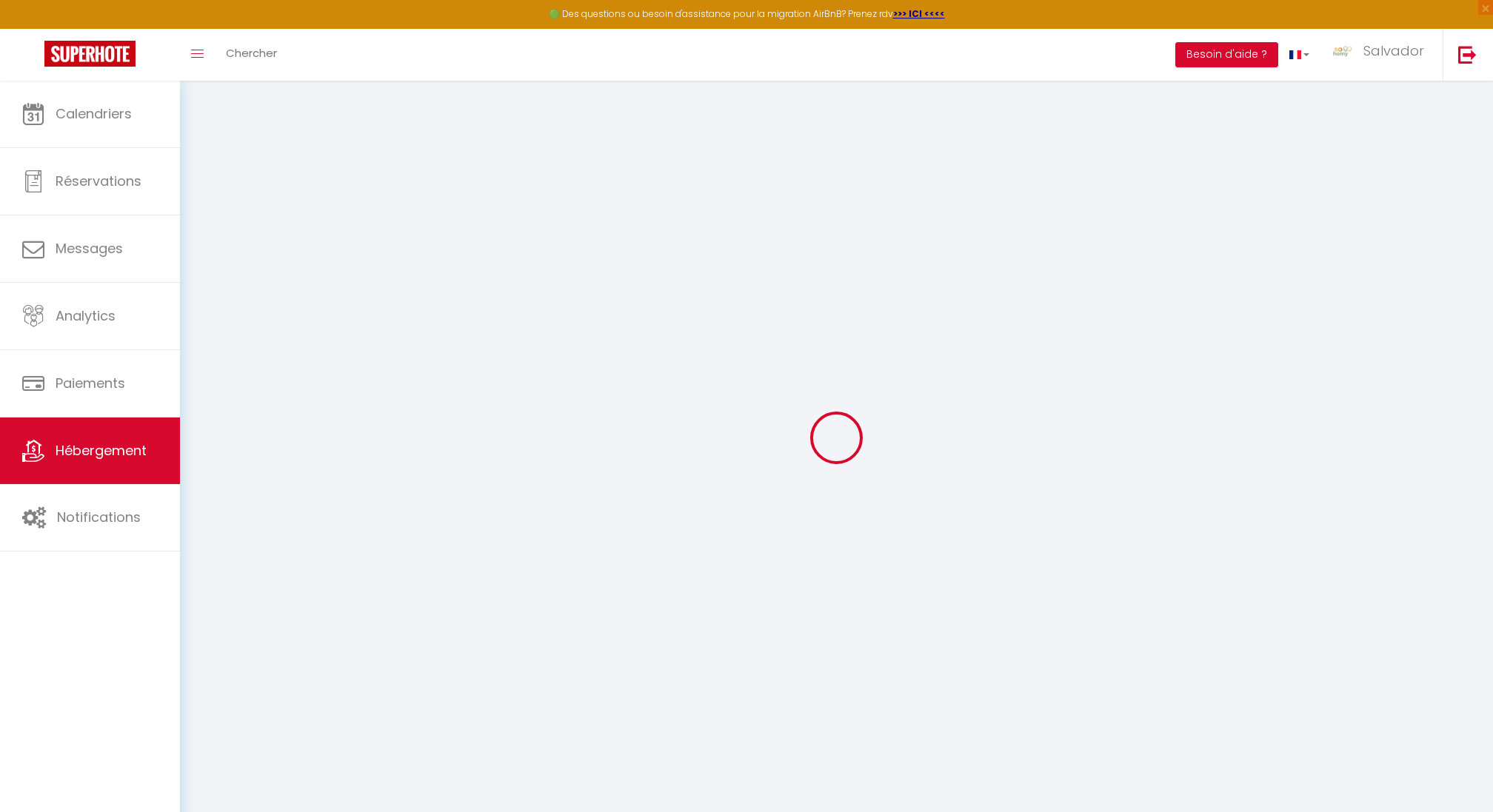
checkbox input "false"
select select
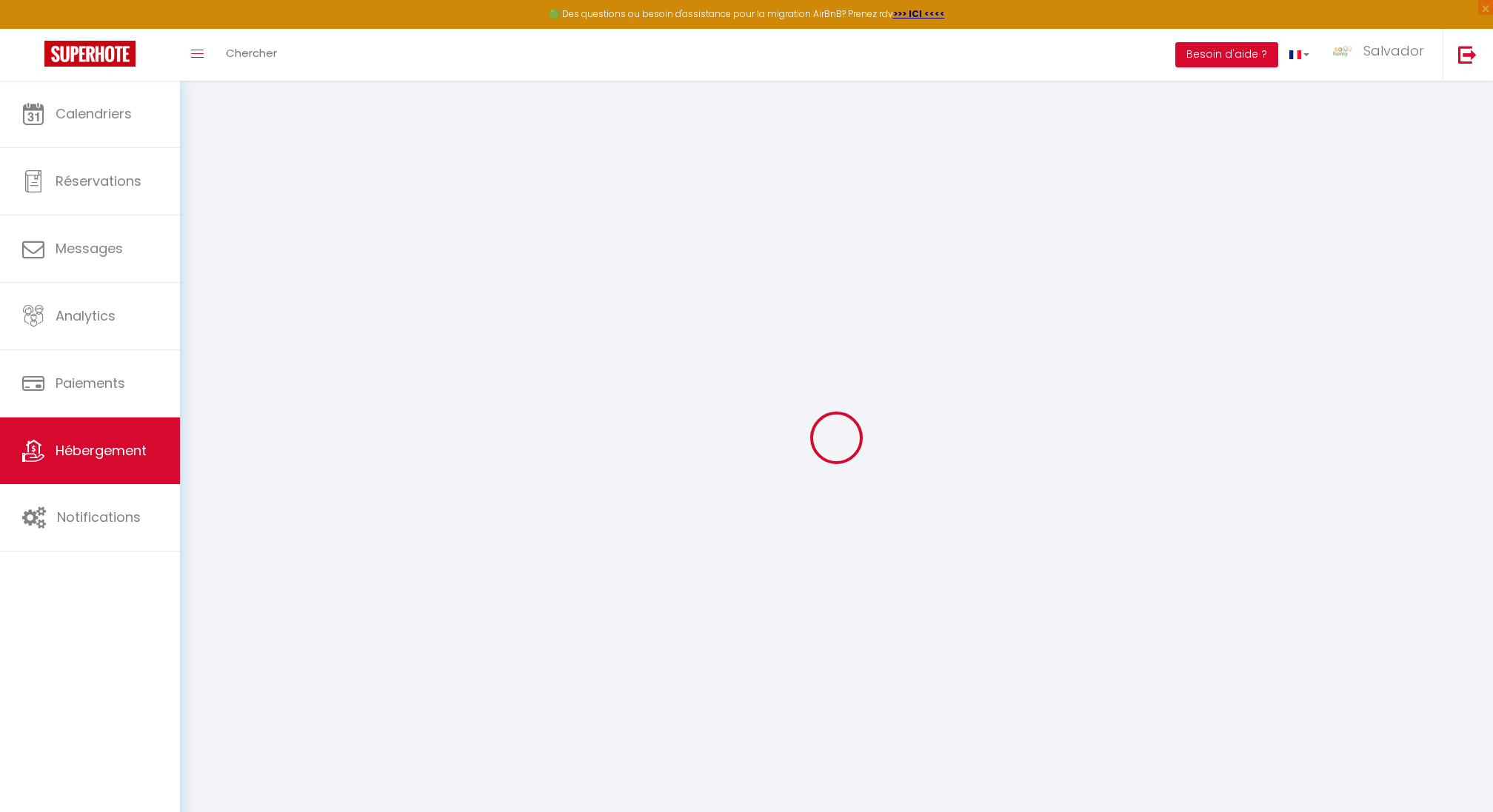
select select
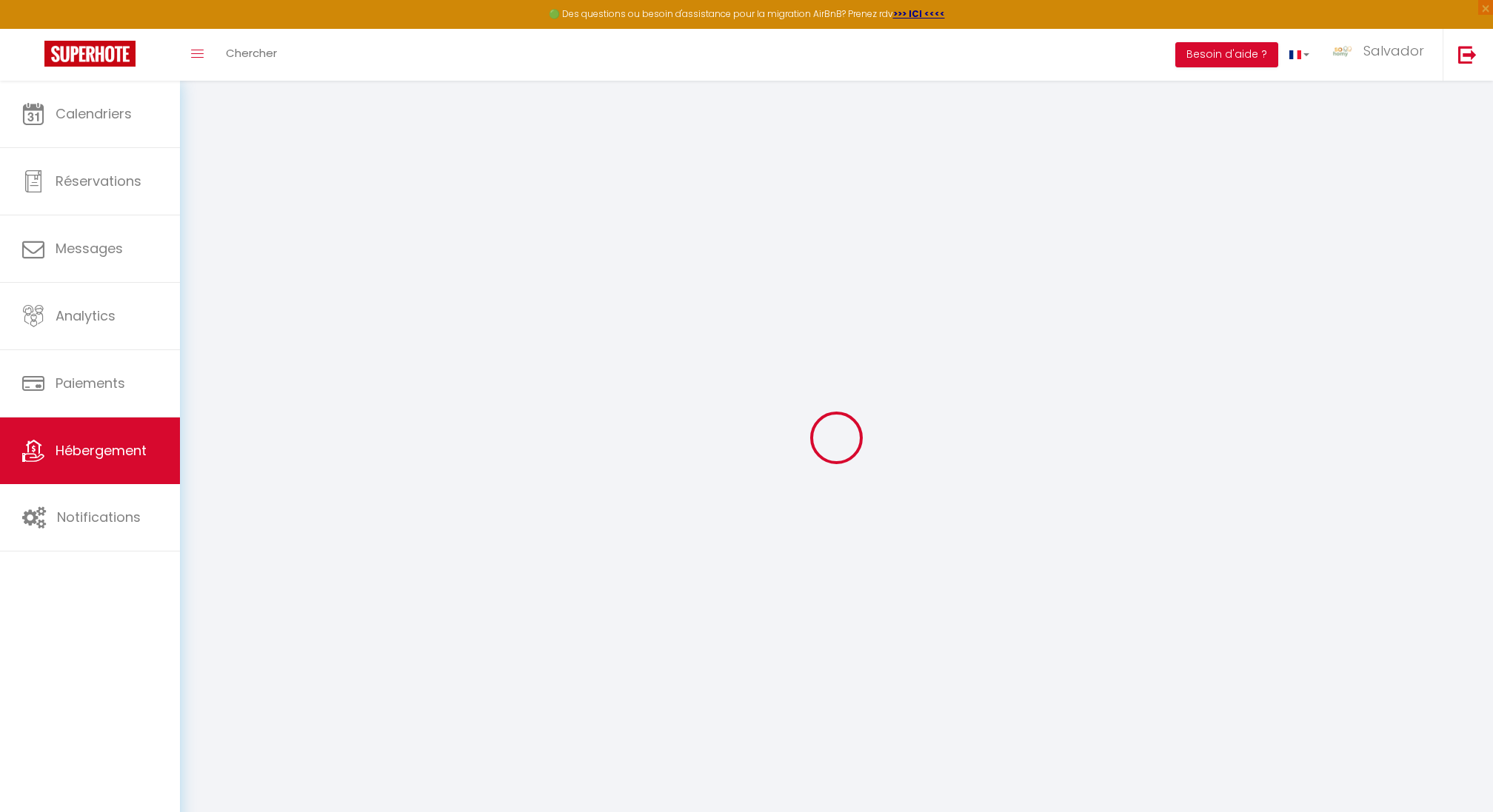
checkbox input "false"
select select
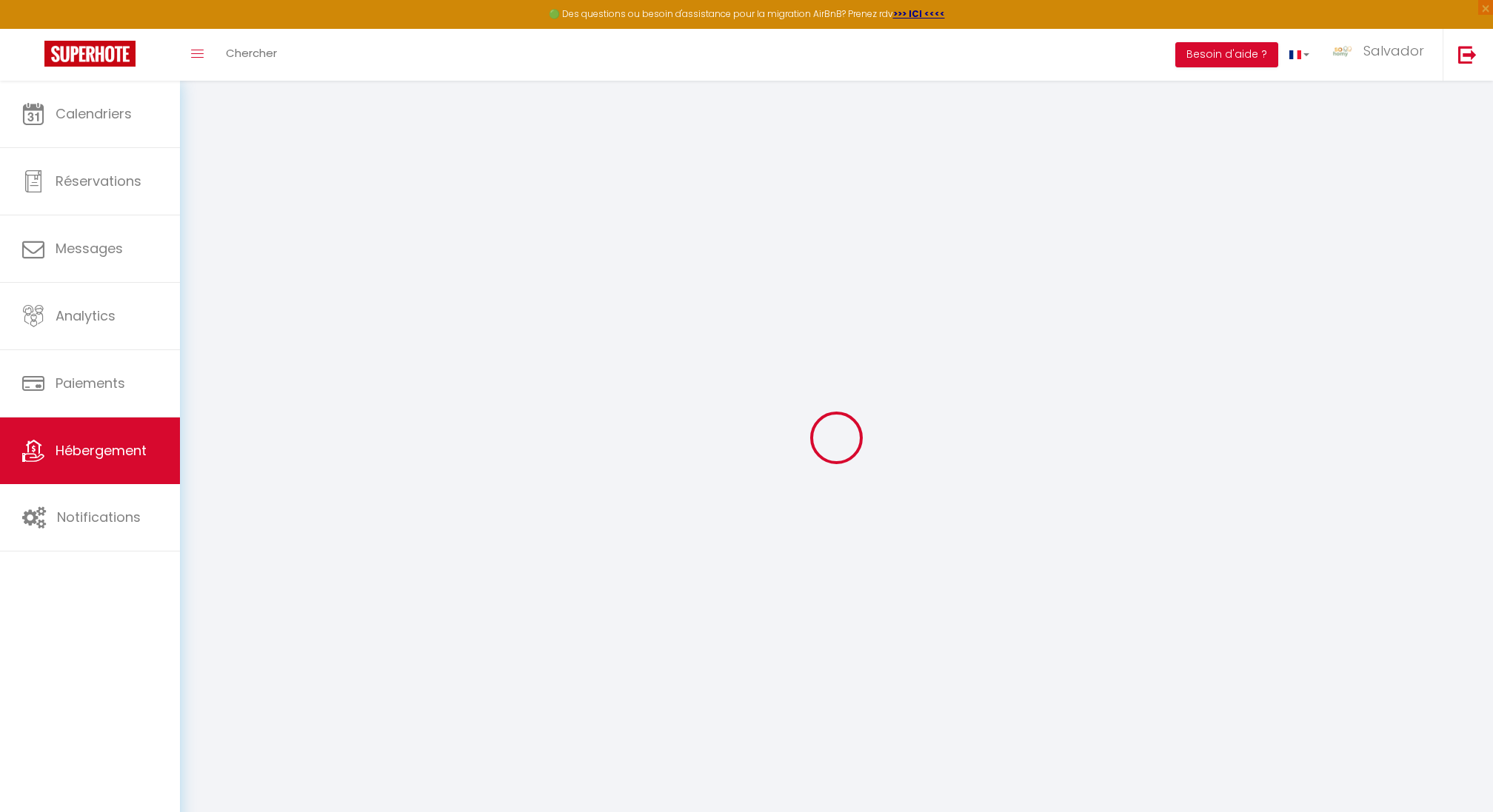
checkbox input "false"
select select "+ 17 %"
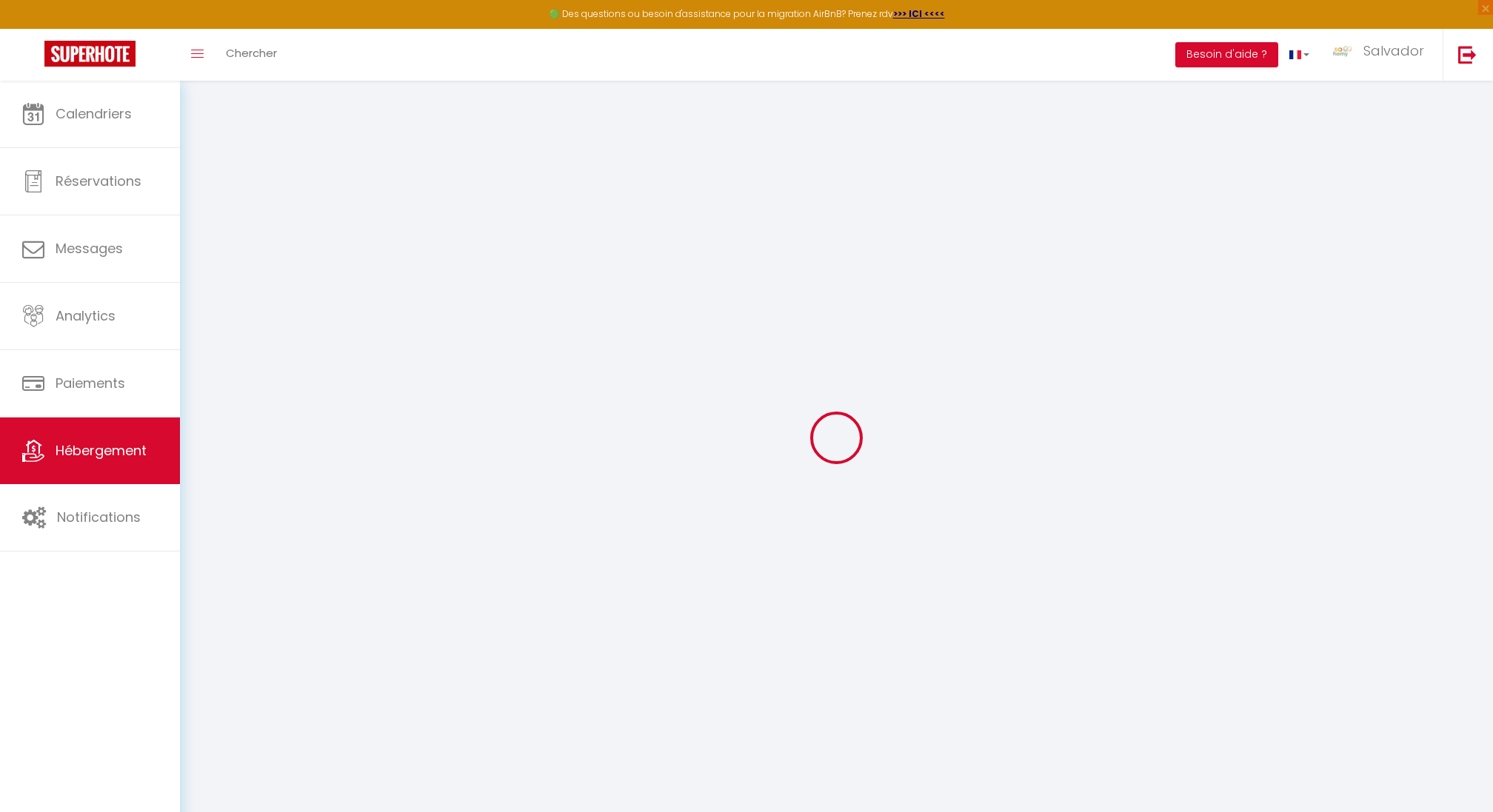
select select "+ 17 %"
select select
checkbox input "false"
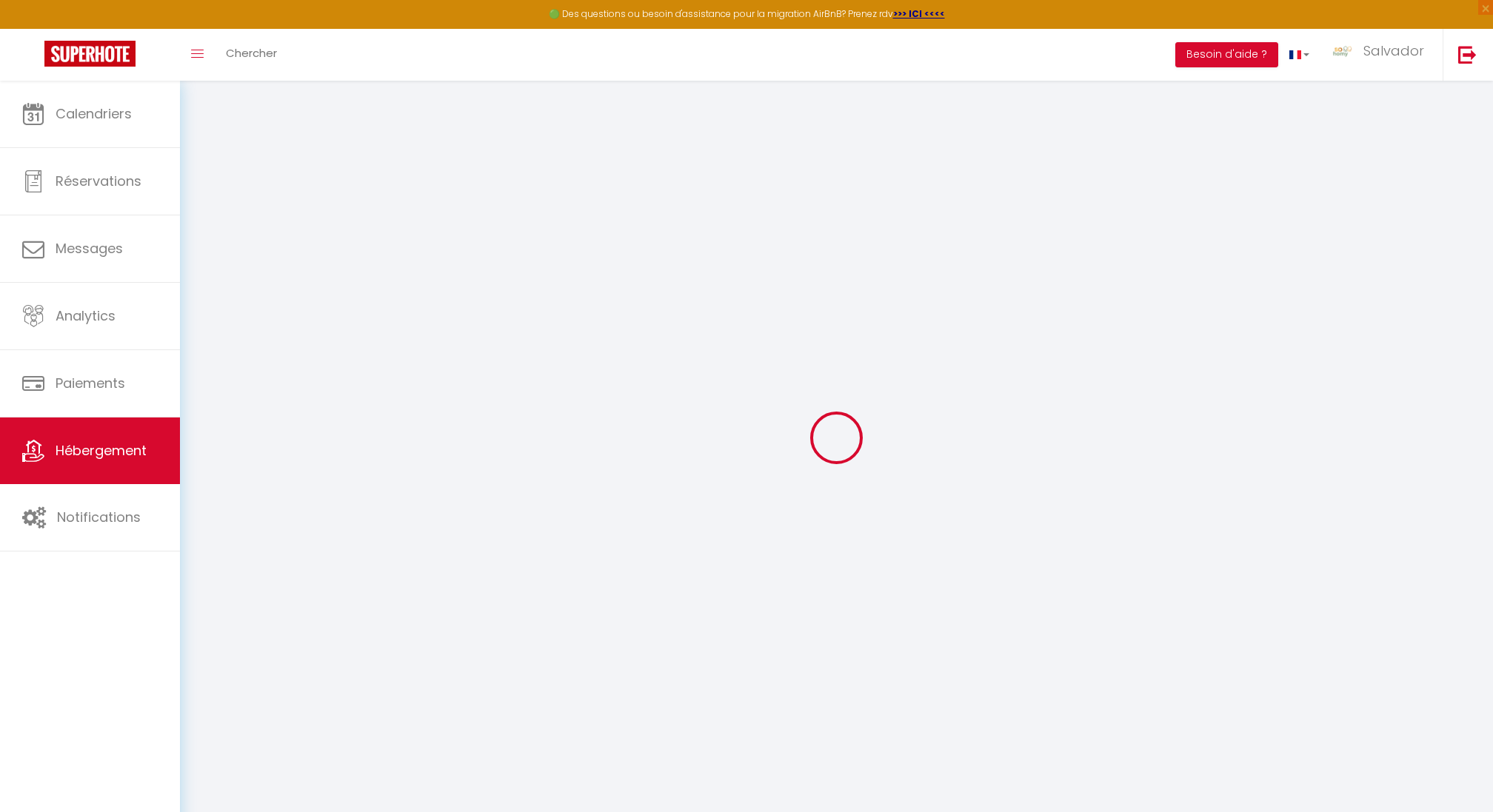
checkbox input "false"
select select
checkbox input "false"
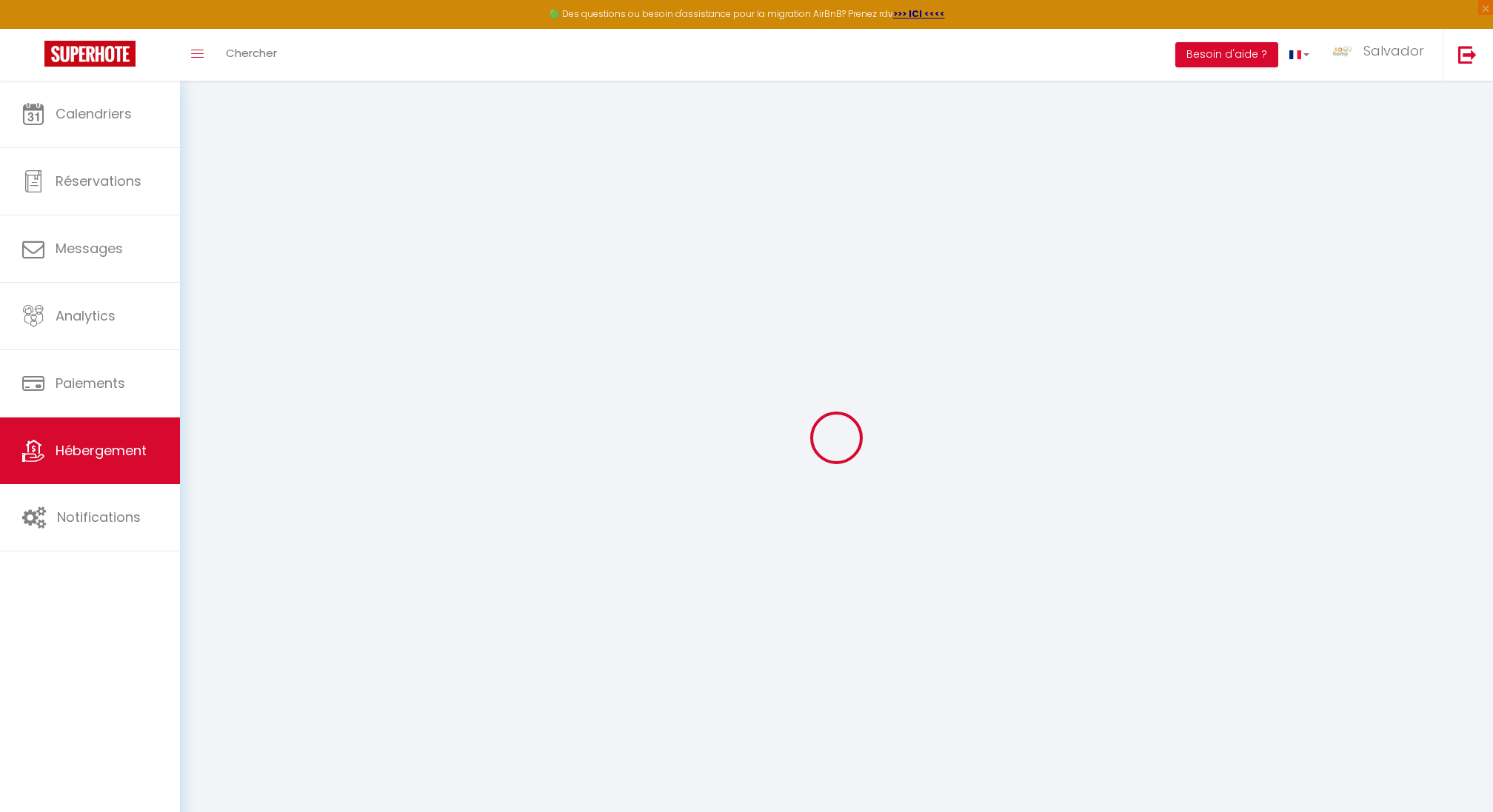
checkbox input "false"
select select "1"
select select "EUR"
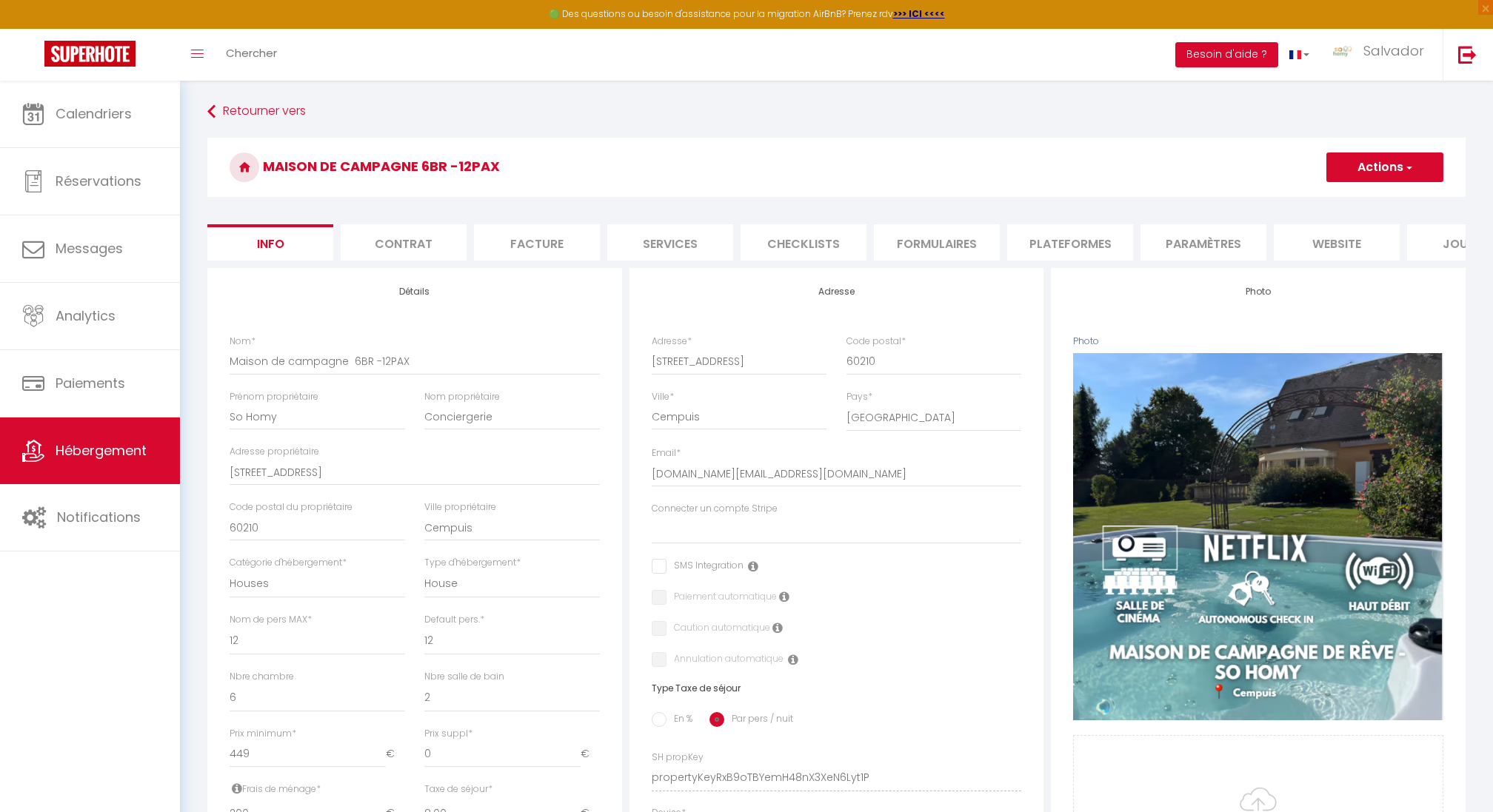
click at [1090, 248] on li "Plateformes" at bounding box center [1070, 243] width 126 height 37
select select
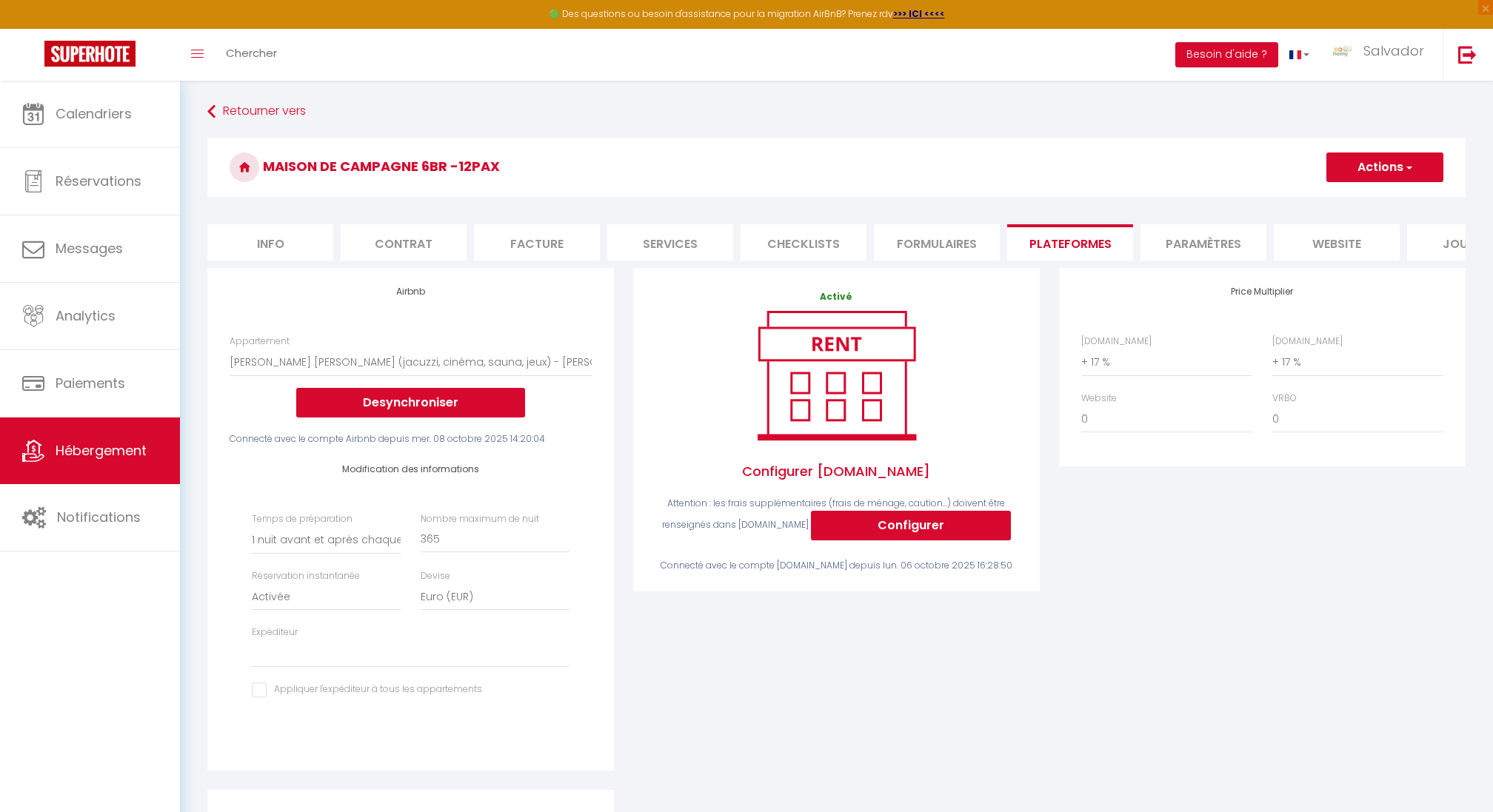
click at [1406, 175] on button "Actions" at bounding box center [1384, 167] width 117 height 30
click at [1378, 197] on link "Enregistrer" at bounding box center [1384, 200] width 117 height 19
select select "1"
select select "EUR"
select select
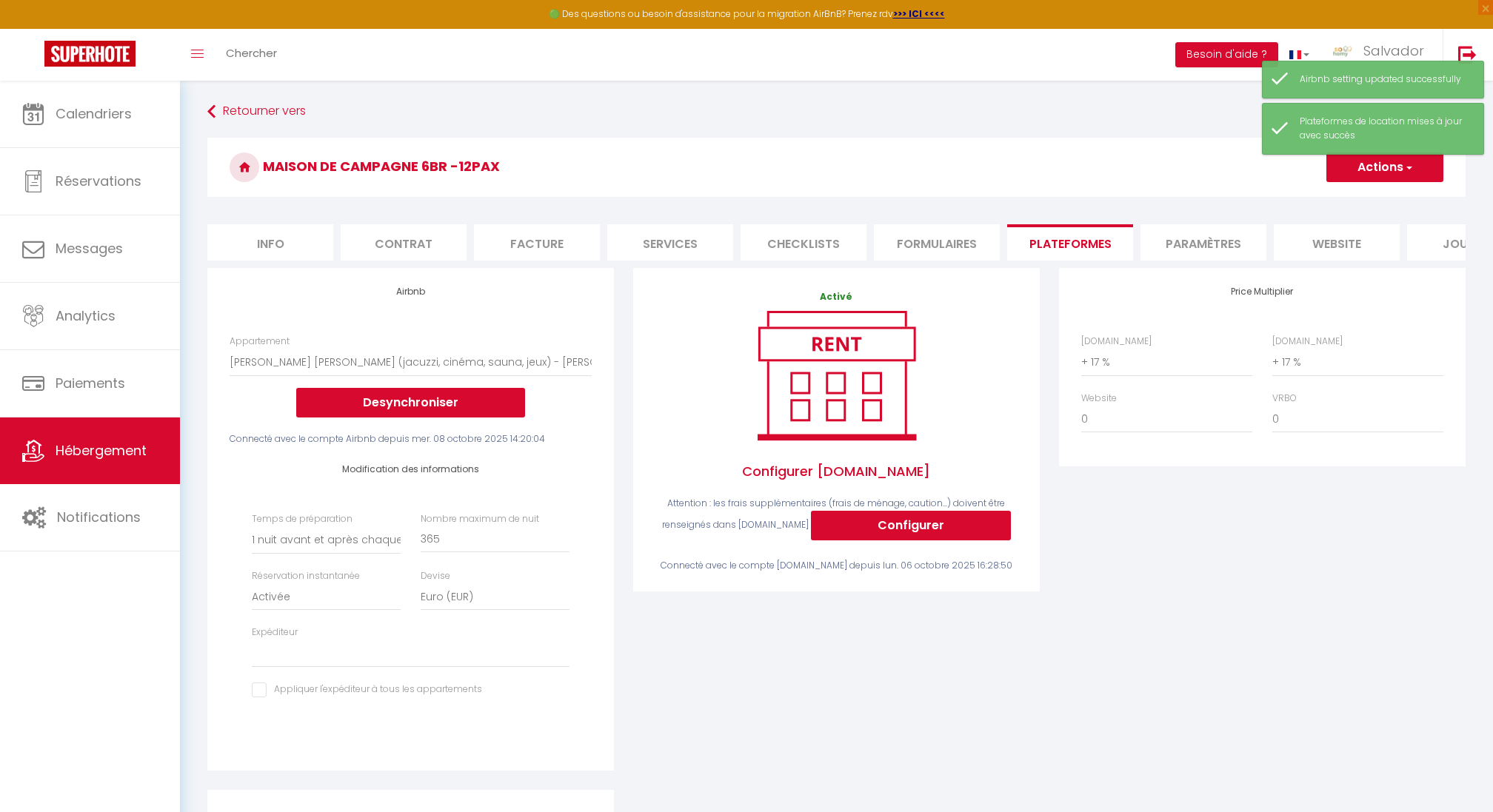
click at [965, 466] on span "Configurer [DOMAIN_NAME]" at bounding box center [837, 472] width 363 height 50
click at [1119, 592] on div "Price Multiplier [DOMAIN_NAME] 0 + 1 % + 2 % + 3 % + 4 % + 5 % + 6 % + 7 %" at bounding box center [1262, 528] width 426 height 522
click at [327, 529] on select "Aucun 1 nuit avant et après chaque réservation 2 nuits avant et après chaque ré…" at bounding box center [326, 540] width 149 height 28
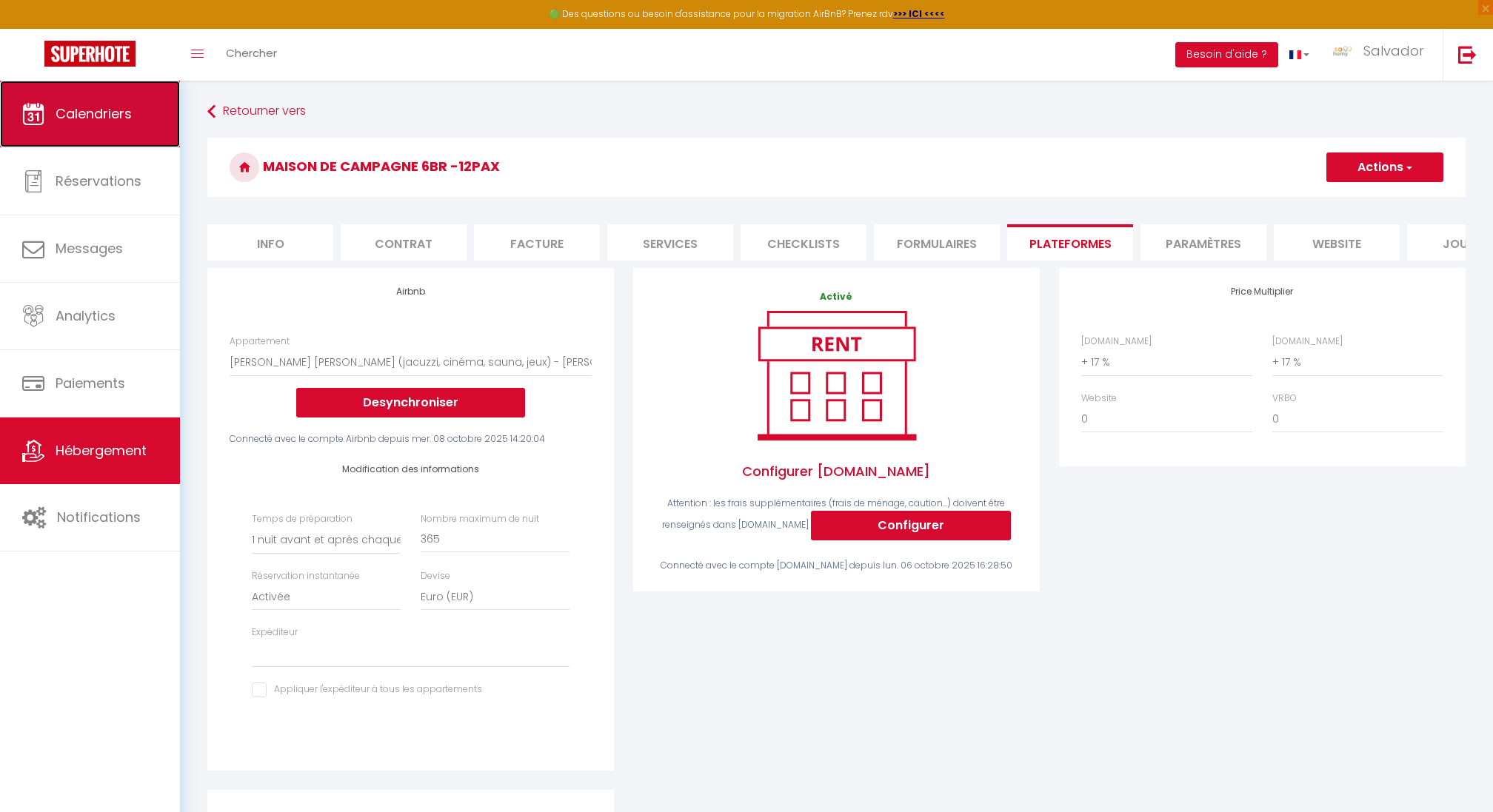
click at [100, 117] on span "Calendriers" at bounding box center [94, 113] width 76 height 18
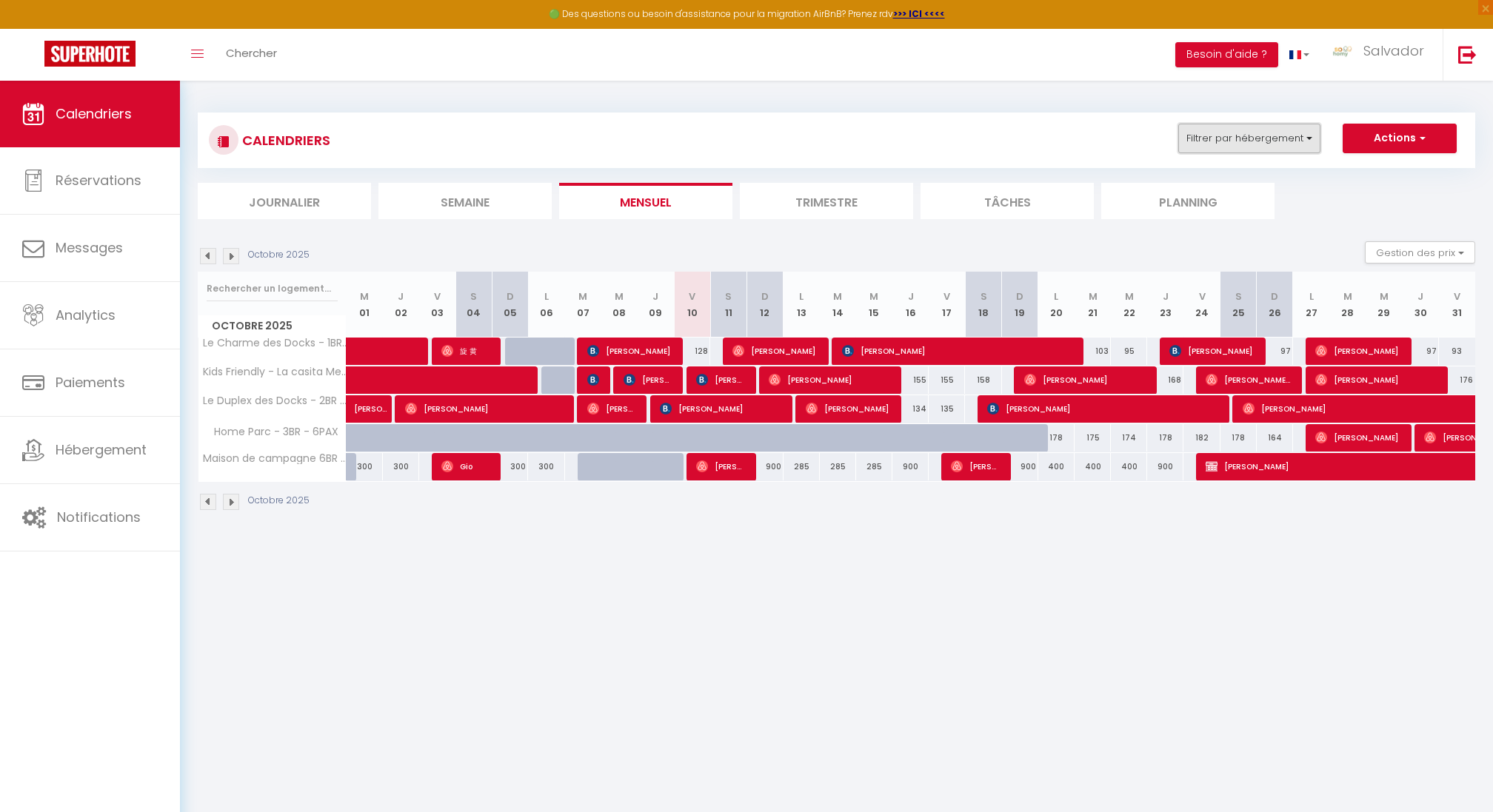
click at [1277, 141] on button "Filtrer par hébergement" at bounding box center [1249, 138] width 142 height 30
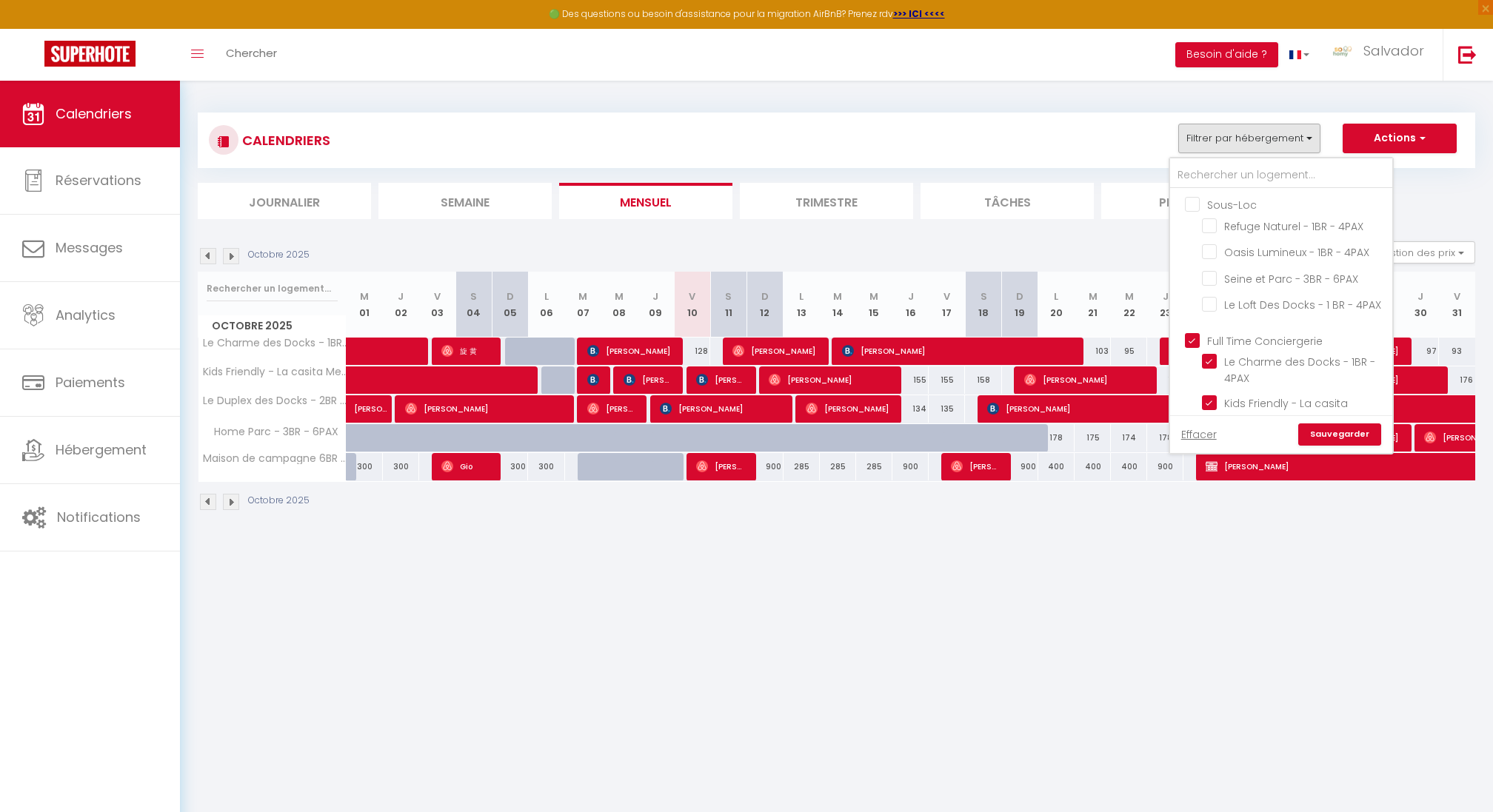
click at [1198, 333] on input "Full Time Conciergerie" at bounding box center [1296, 339] width 222 height 14
checkbox input "false"
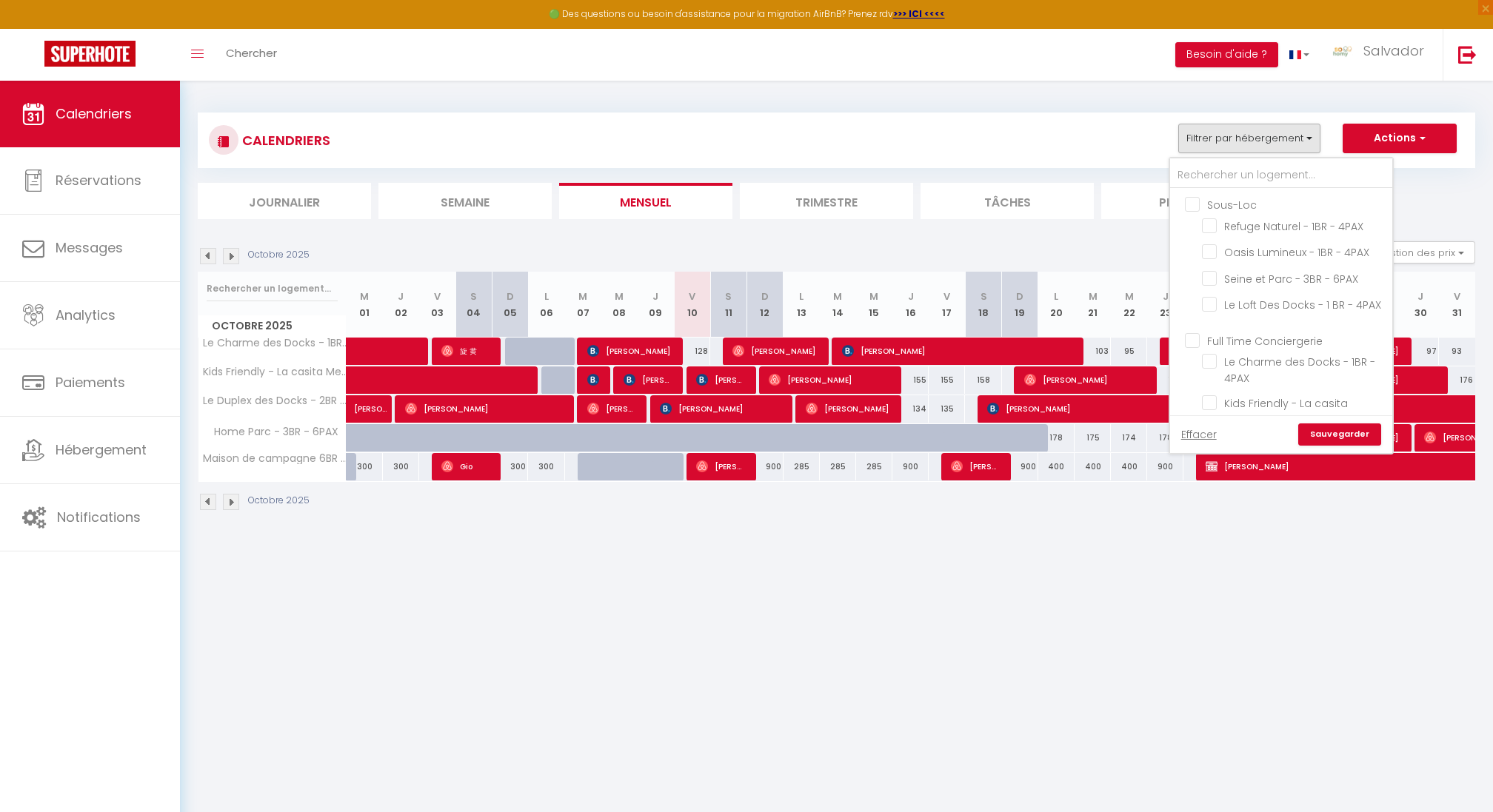
checkbox input "false"
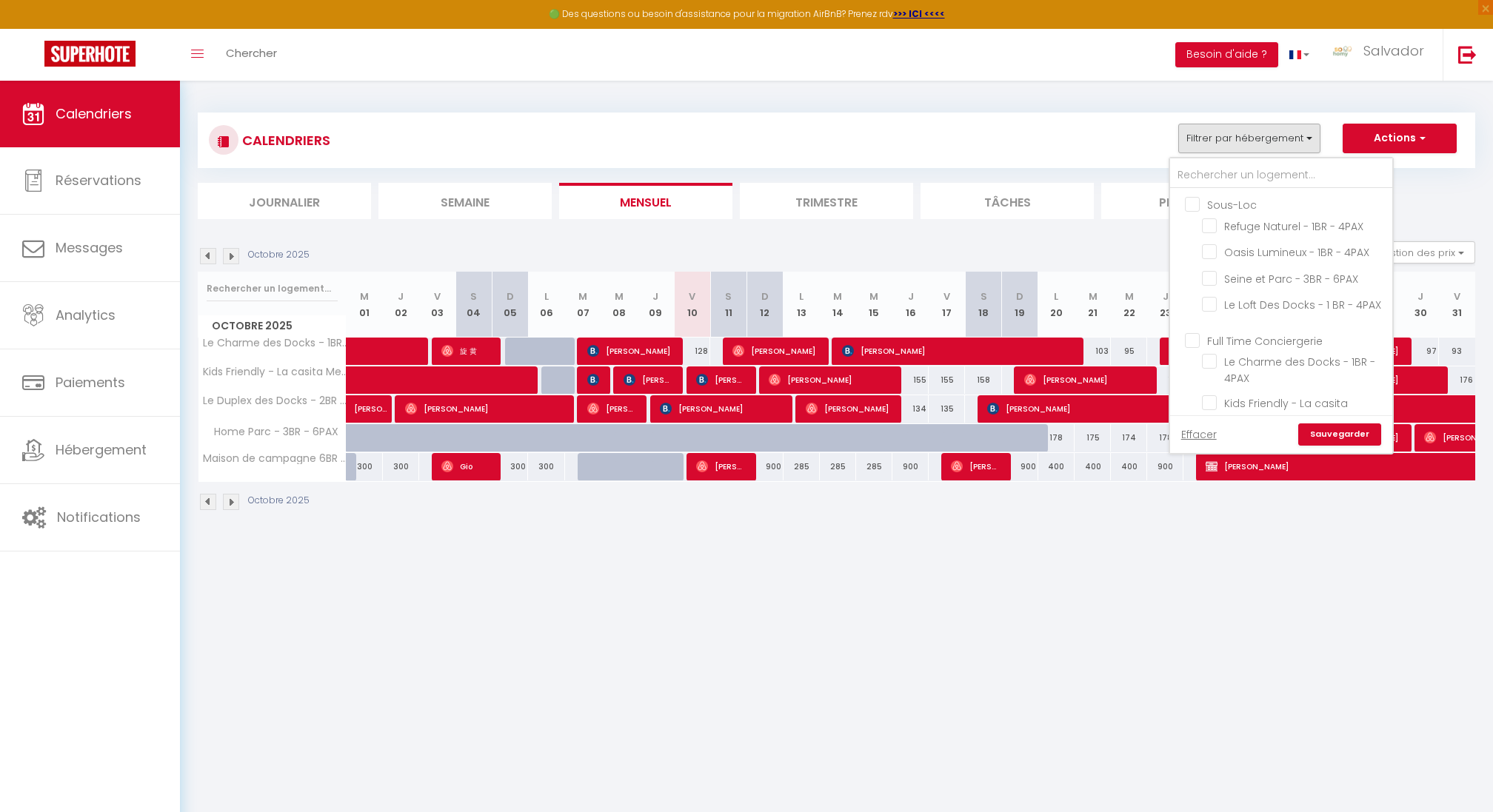
checkbox input "false"
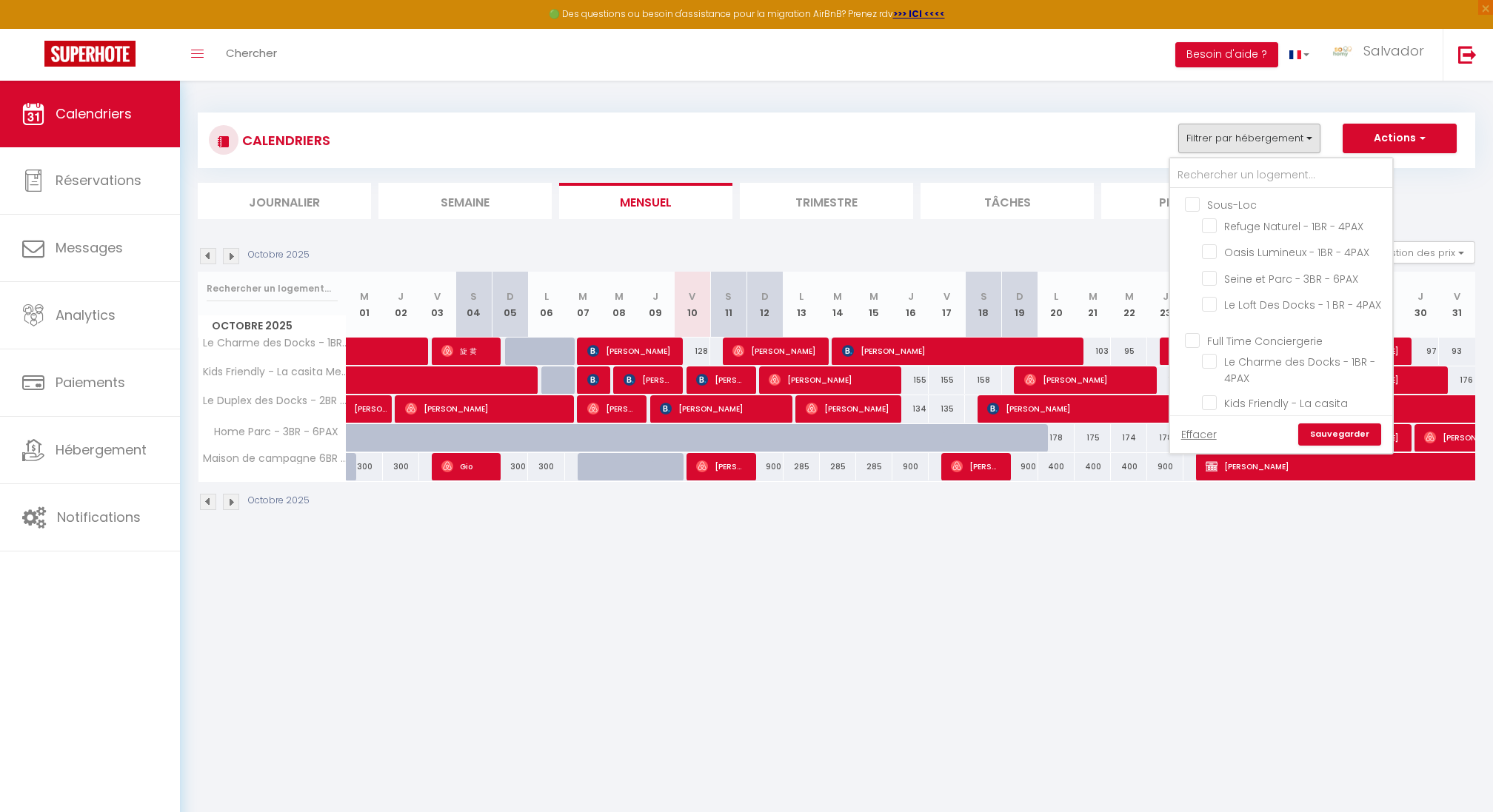
checkbox input "false"
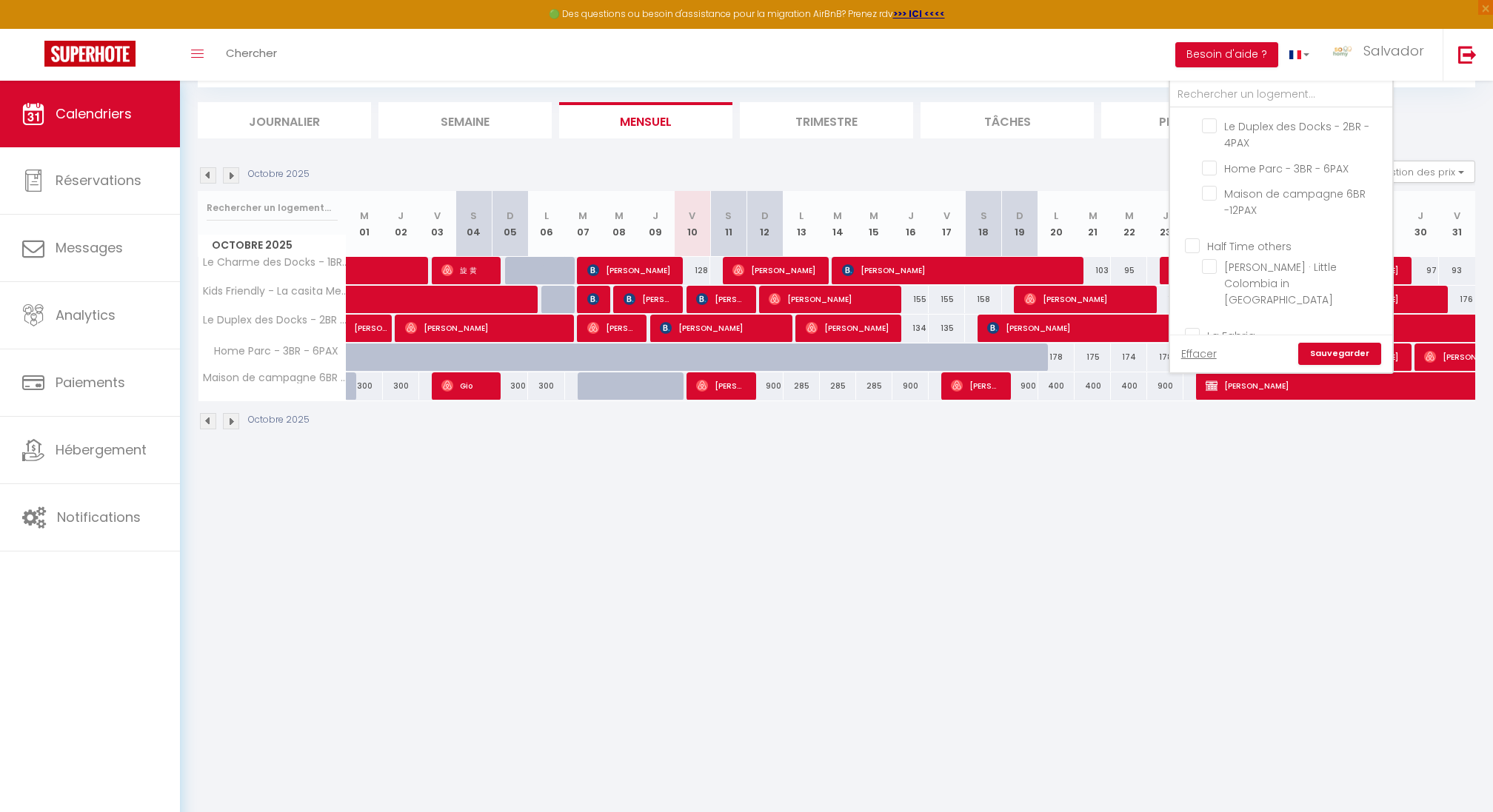
scroll to position [235, 0]
click at [1208, 193] on input "Maison de campagne 6BR -12PAX" at bounding box center [1294, 195] width 185 height 14
checkbox input "true"
click at [1321, 352] on link "Sauvegarder" at bounding box center [1340, 354] width 83 height 22
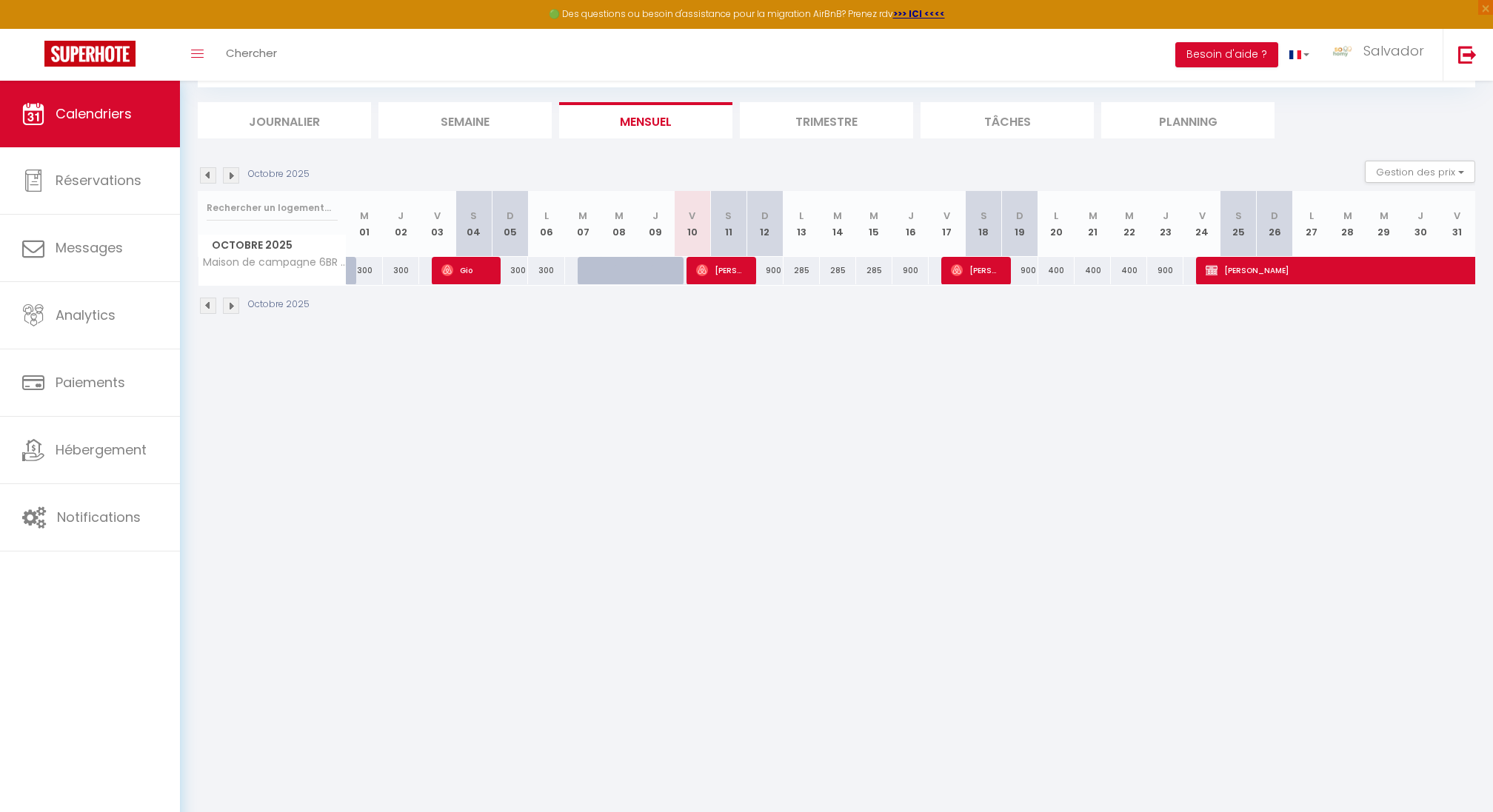
click at [235, 173] on img at bounding box center [231, 176] width 16 height 16
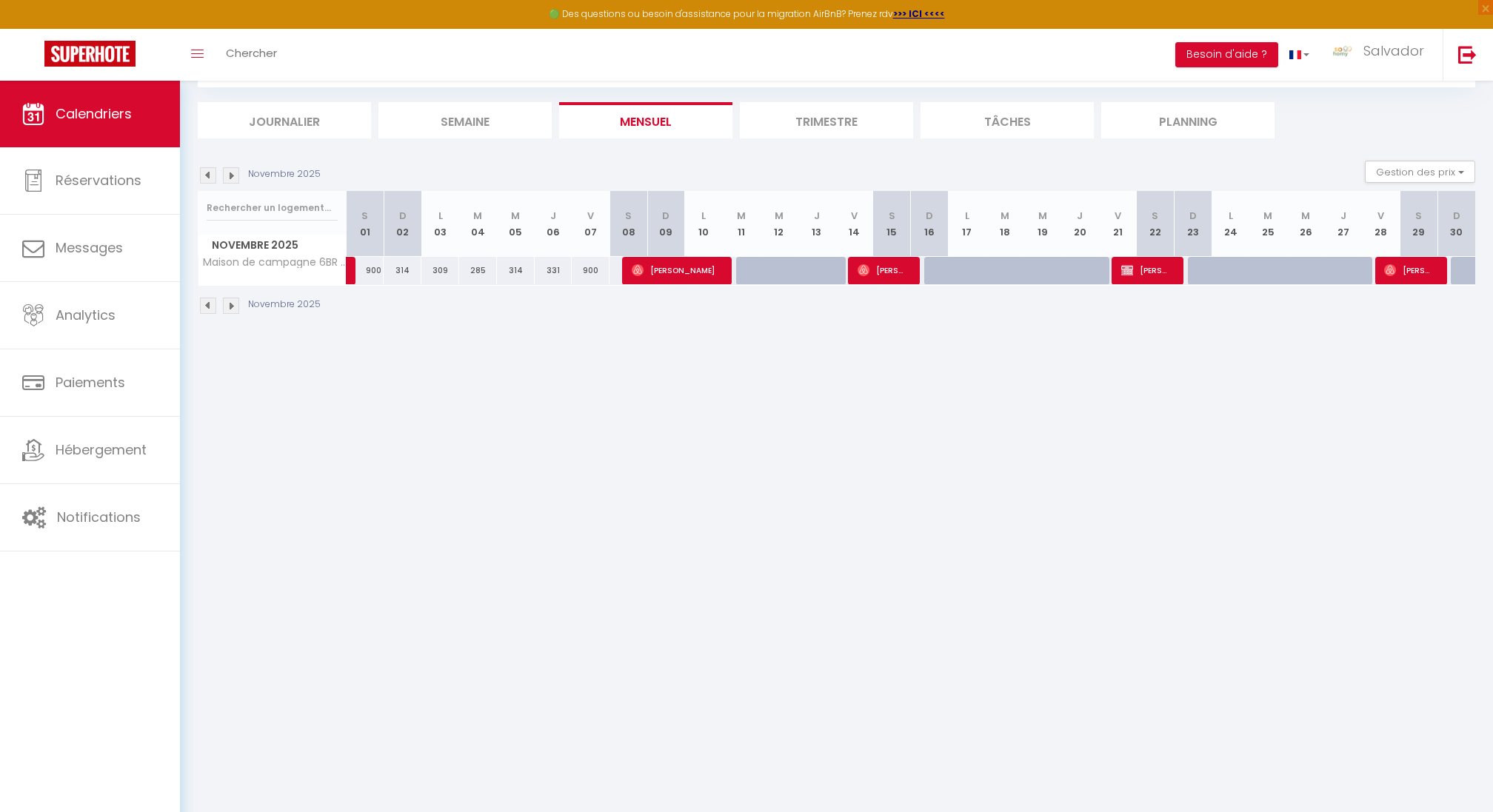
click at [743, 270] on div at bounding box center [754, 270] width 38 height 28
type input "323"
select select "1"
type input "[DATE] Novembre 2025"
type input "Mer 12 Novembre 2025"
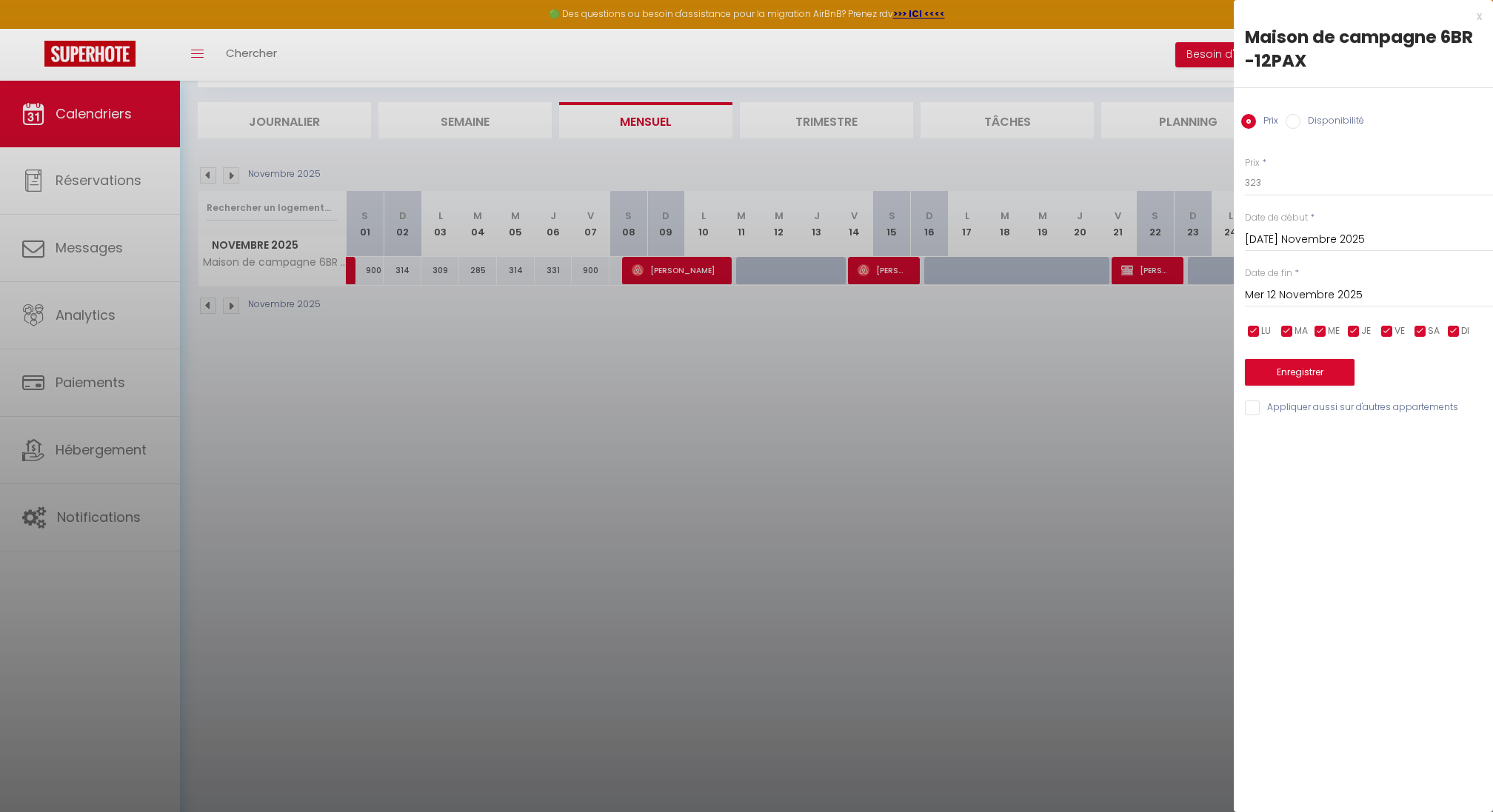
click at [1315, 127] on label "Disponibilité" at bounding box center [1333, 122] width 64 height 16
click at [1301, 127] on input "Disponibilité" at bounding box center [1292, 121] width 14 height 14
radio input "true"
radio input "false"
click at [1287, 185] on select "Disponible Indisponible" at bounding box center [1369, 183] width 248 height 28
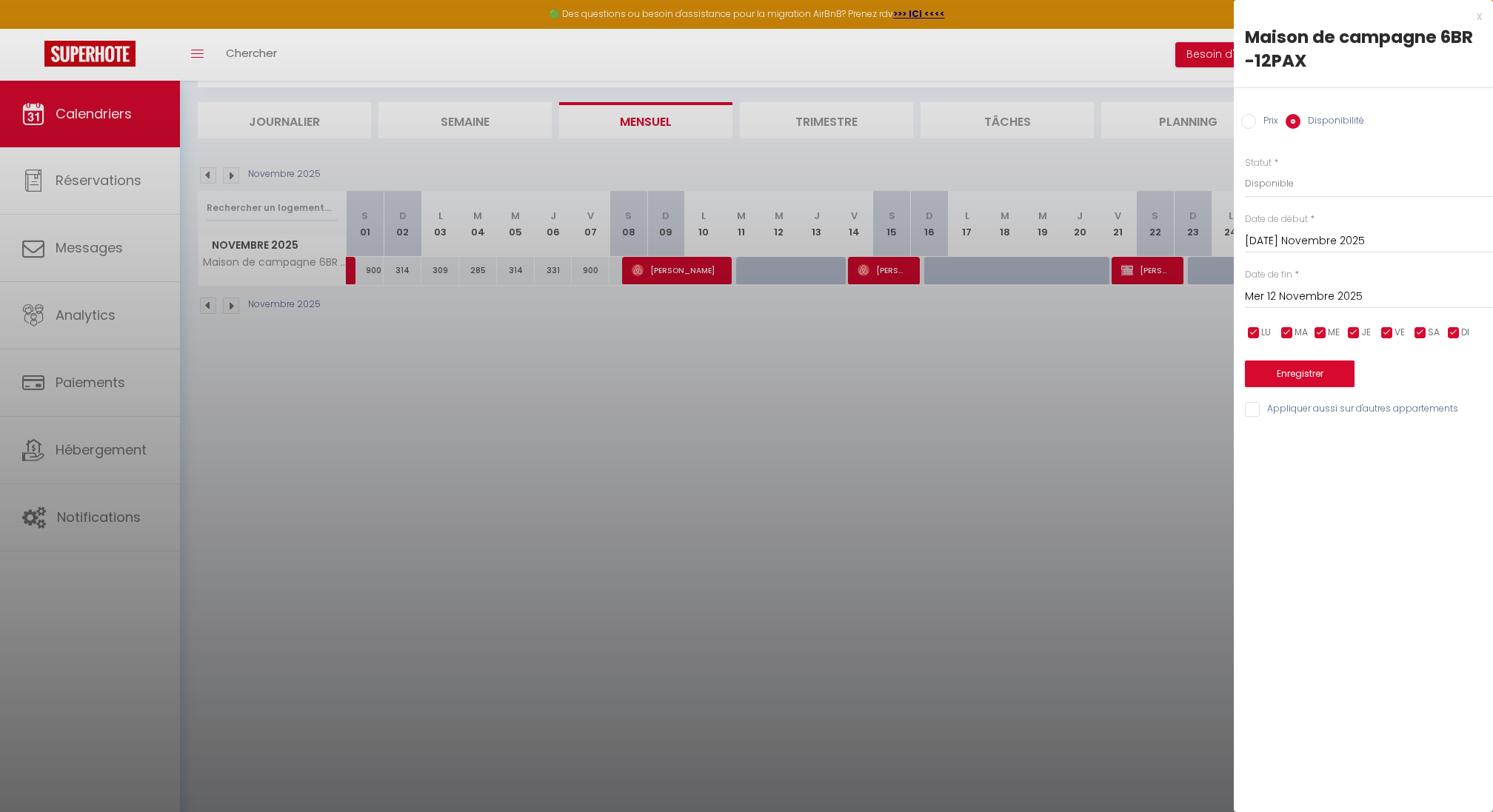
click at [1310, 122] on label "Disponibilité" at bounding box center [1333, 122] width 64 height 16
click at [1301, 122] on input "Disponibilité" at bounding box center [1292, 121] width 14 height 14
click at [1304, 290] on input "Mer 12 Novembre 2025" at bounding box center [1369, 297] width 248 height 19
click at [1145, 382] on div at bounding box center [746, 406] width 1493 height 812
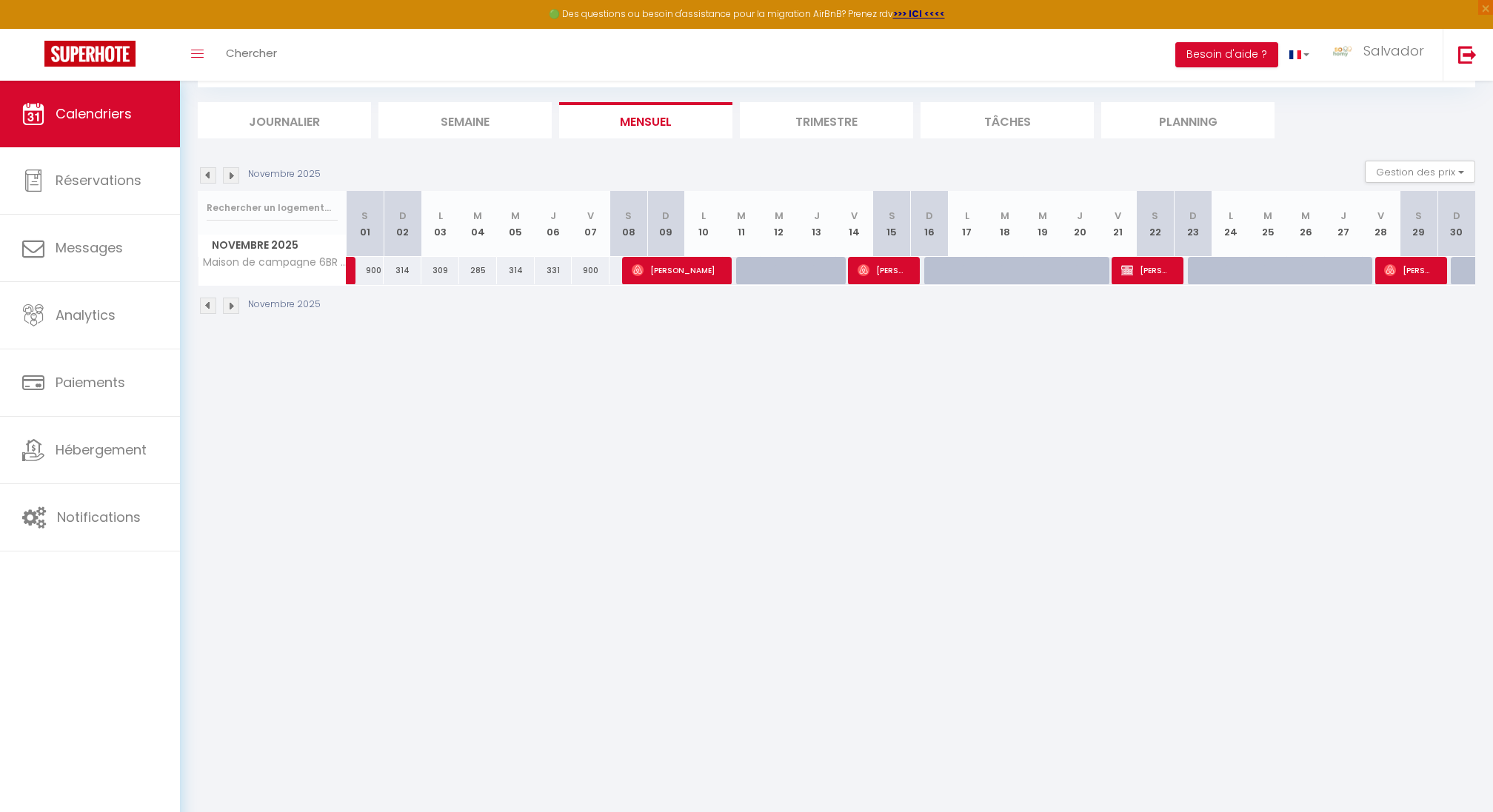
click at [210, 172] on img at bounding box center [207, 176] width 16 height 16
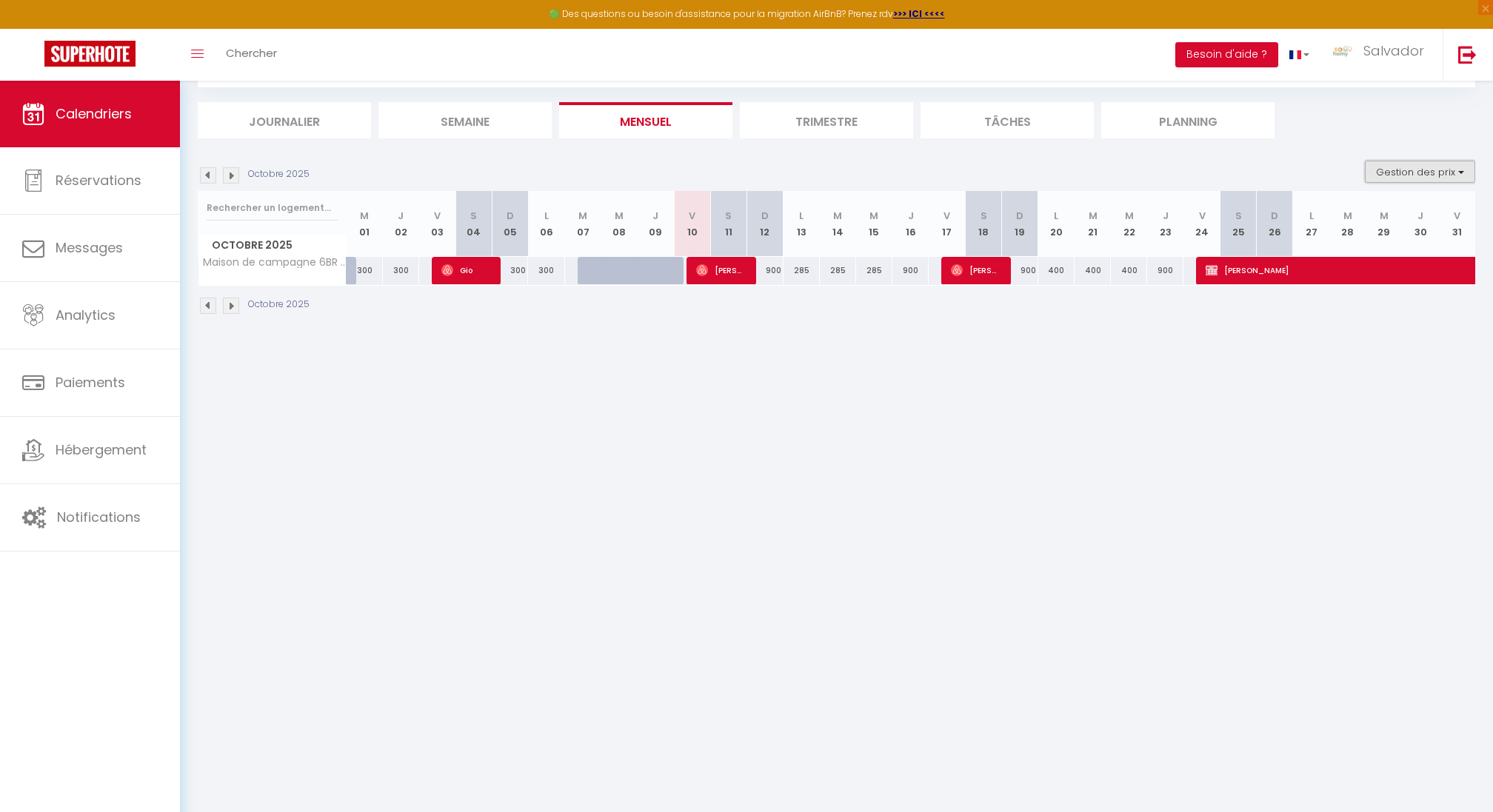
click at [1403, 177] on button "Gestion des prix" at bounding box center [1420, 172] width 110 height 22
click at [1354, 221] on input "Nb Nuits minimum" at bounding box center [1408, 217] width 133 height 14
checkbox input "true"
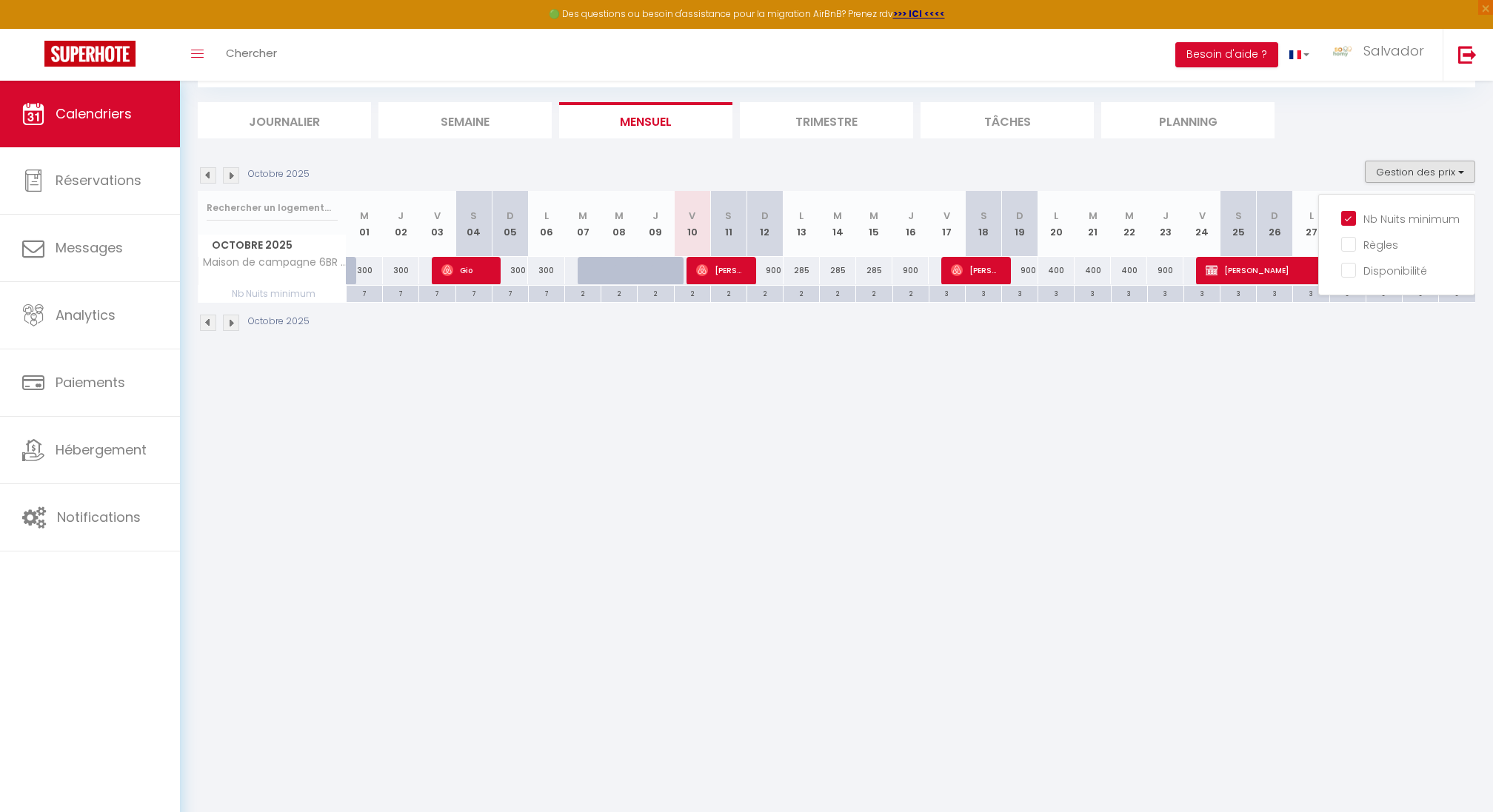
click at [1231, 418] on body "🟢 Des questions ou besoin d'assistance pour la migration AirBnB? Prenez rdv >>>…" at bounding box center [746, 406] width 1493 height 812
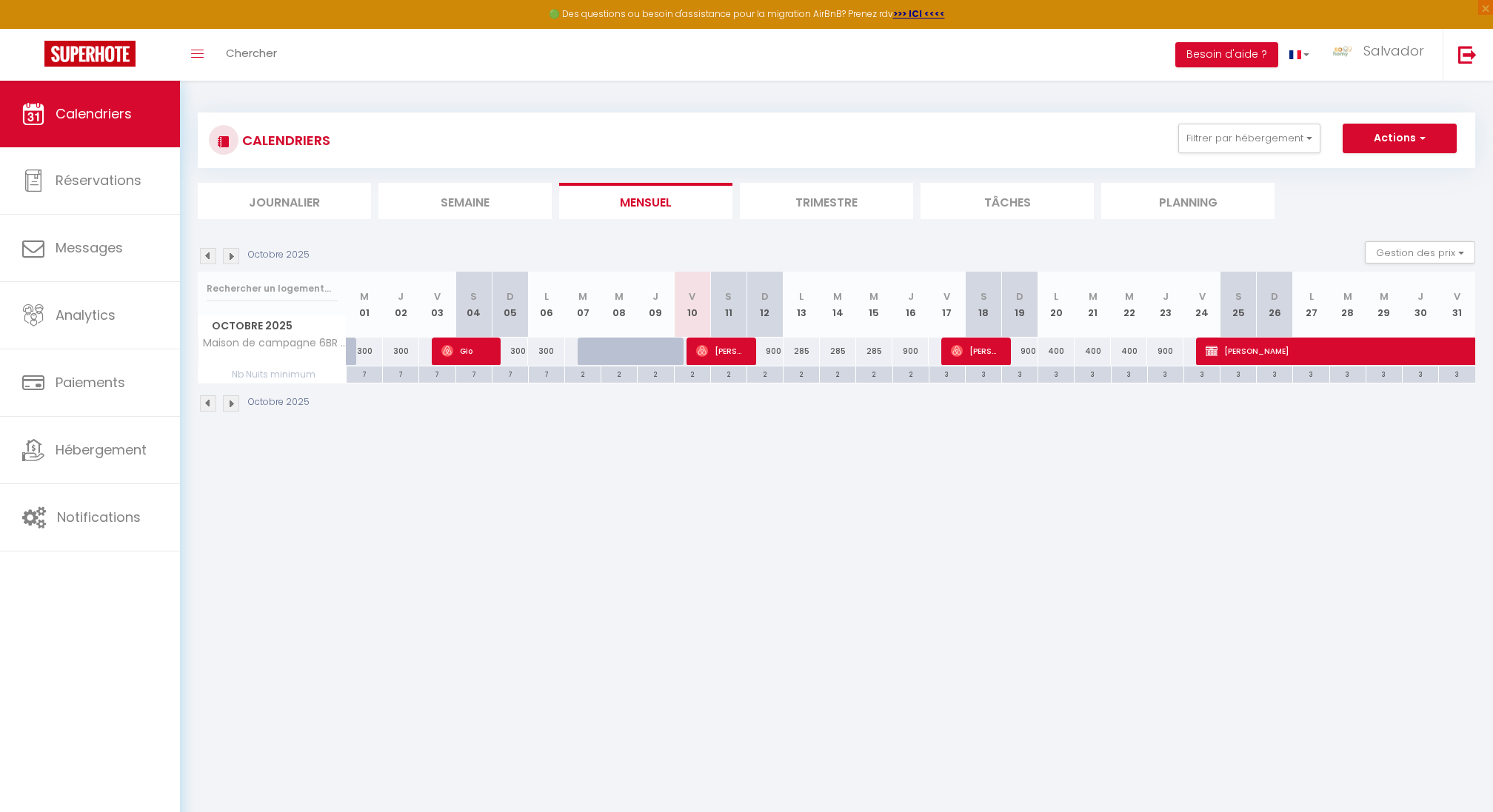
click at [842, 202] on li "Trimestre" at bounding box center [827, 202] width 174 height 37
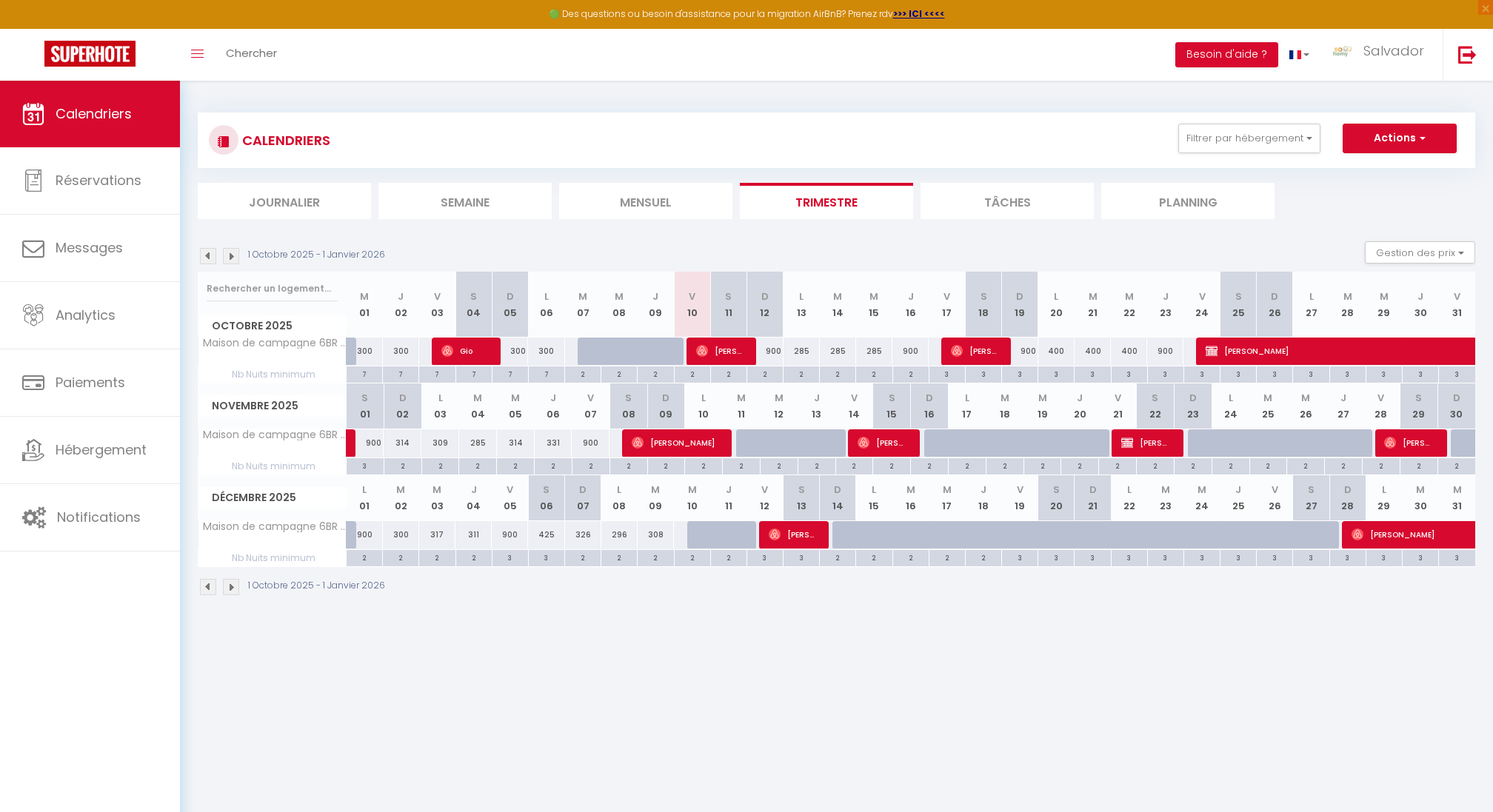
click at [585, 352] on div at bounding box center [596, 351] width 37 height 28
select select "1"
type input "[DATE] Octobre 2025"
type input "Mer 08 Octobre 2025"
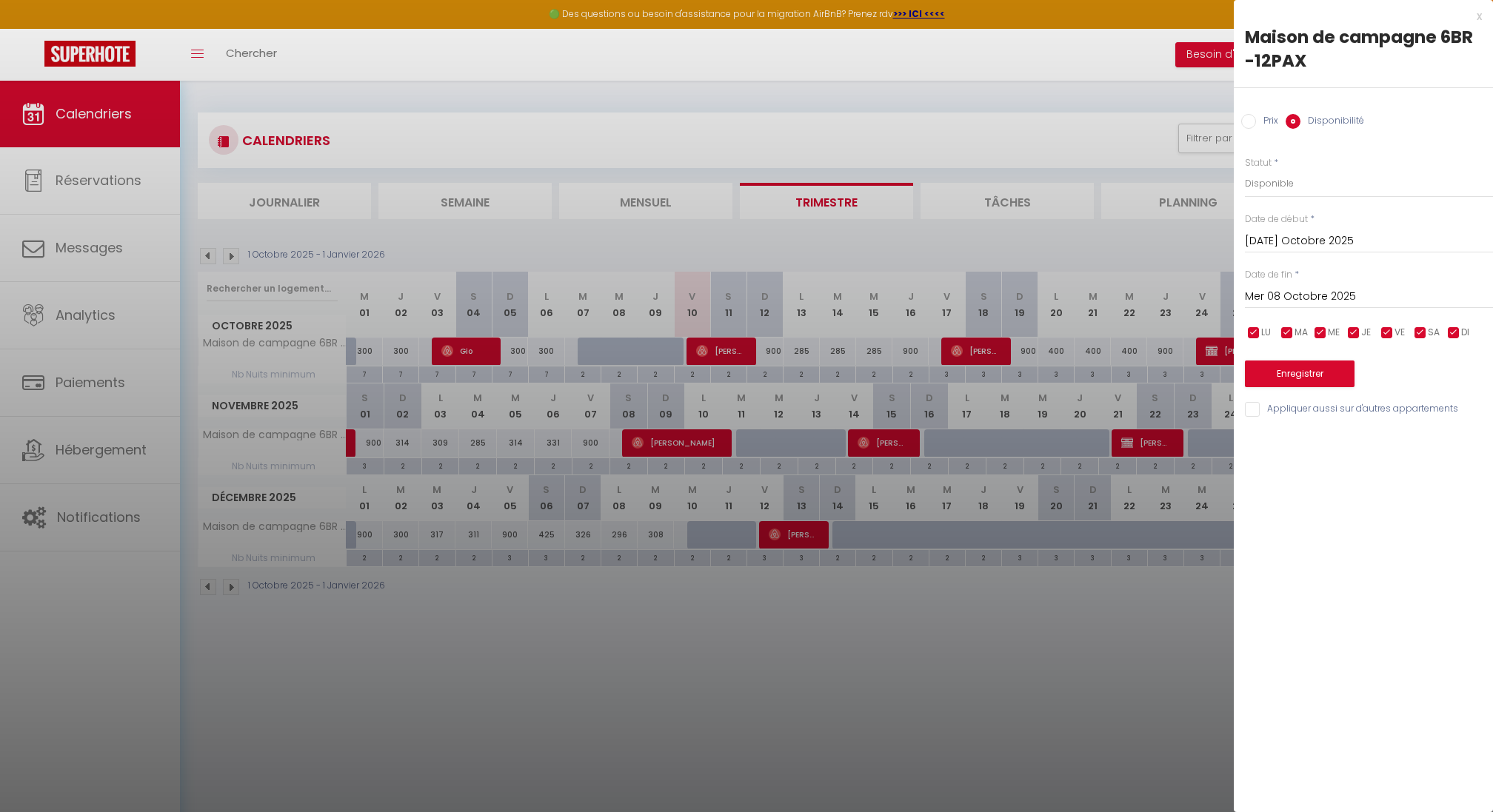
click at [1154, 93] on div at bounding box center [746, 406] width 1493 height 812
select select
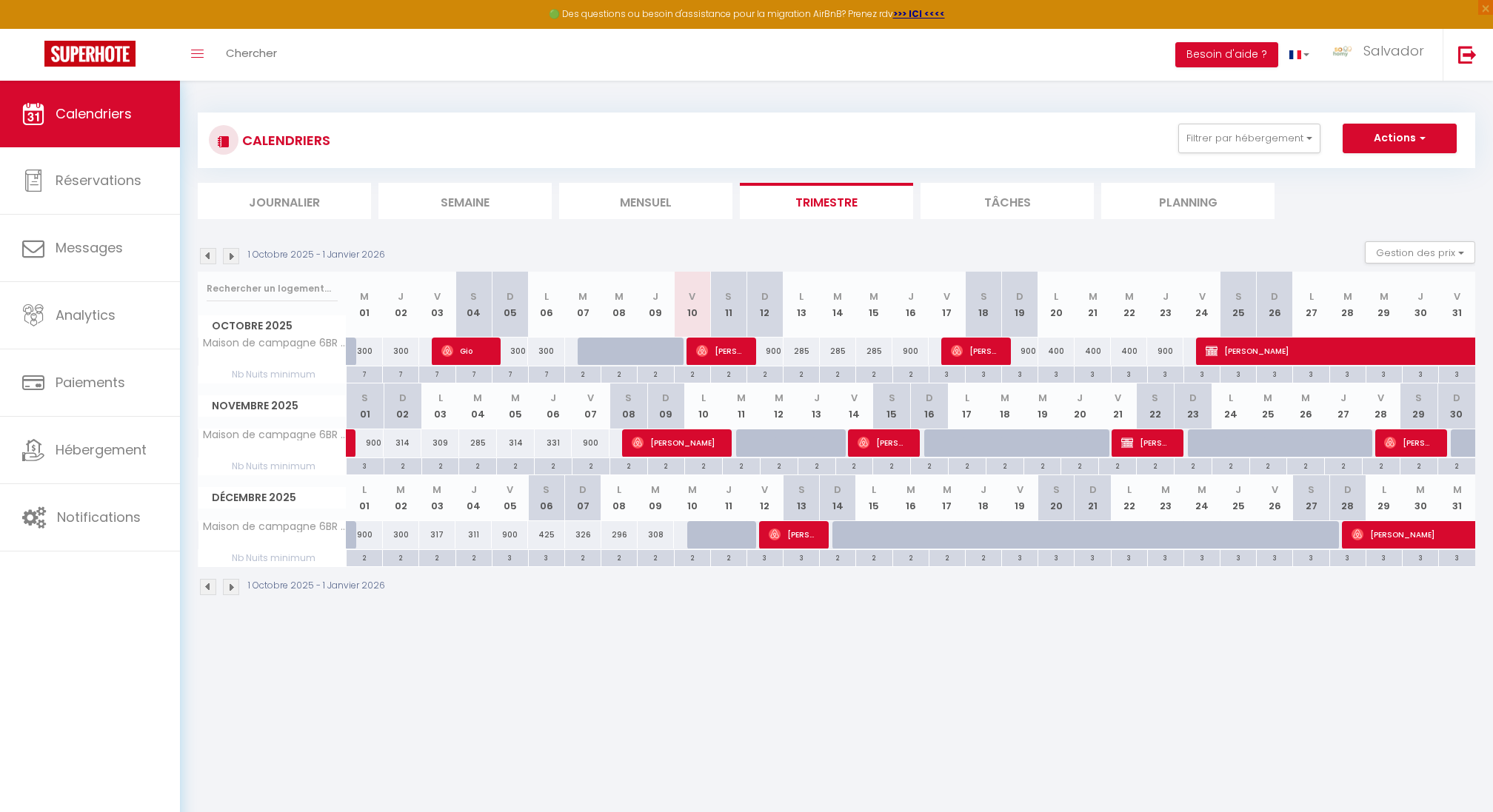
click at [776, 350] on div "900" at bounding box center [765, 351] width 37 height 27
select select "1"
type input "Dim 12 Octobre 2025"
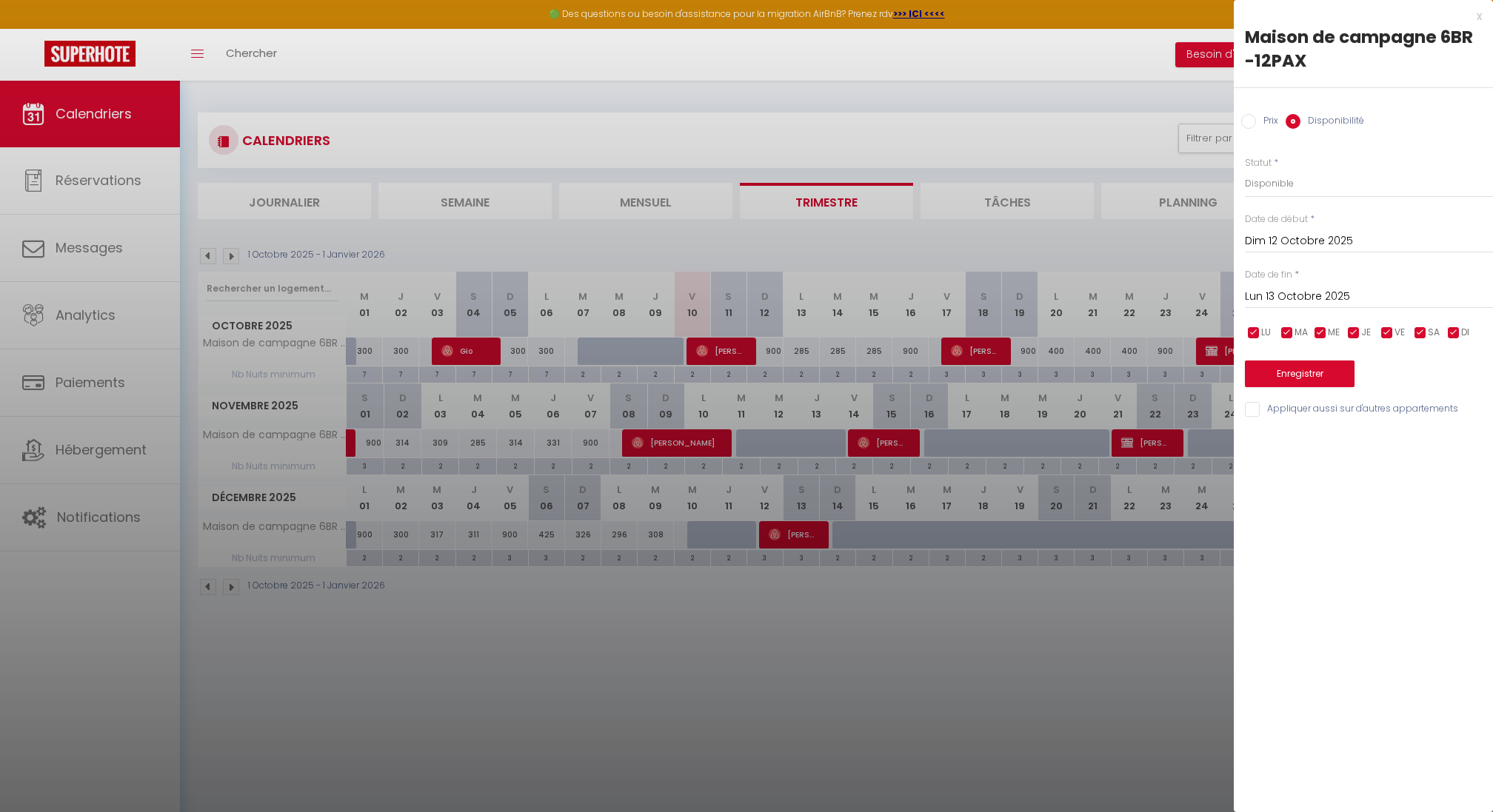
click at [1268, 297] on input "Lun 13 Octobre 2025" at bounding box center [1369, 297] width 248 height 19
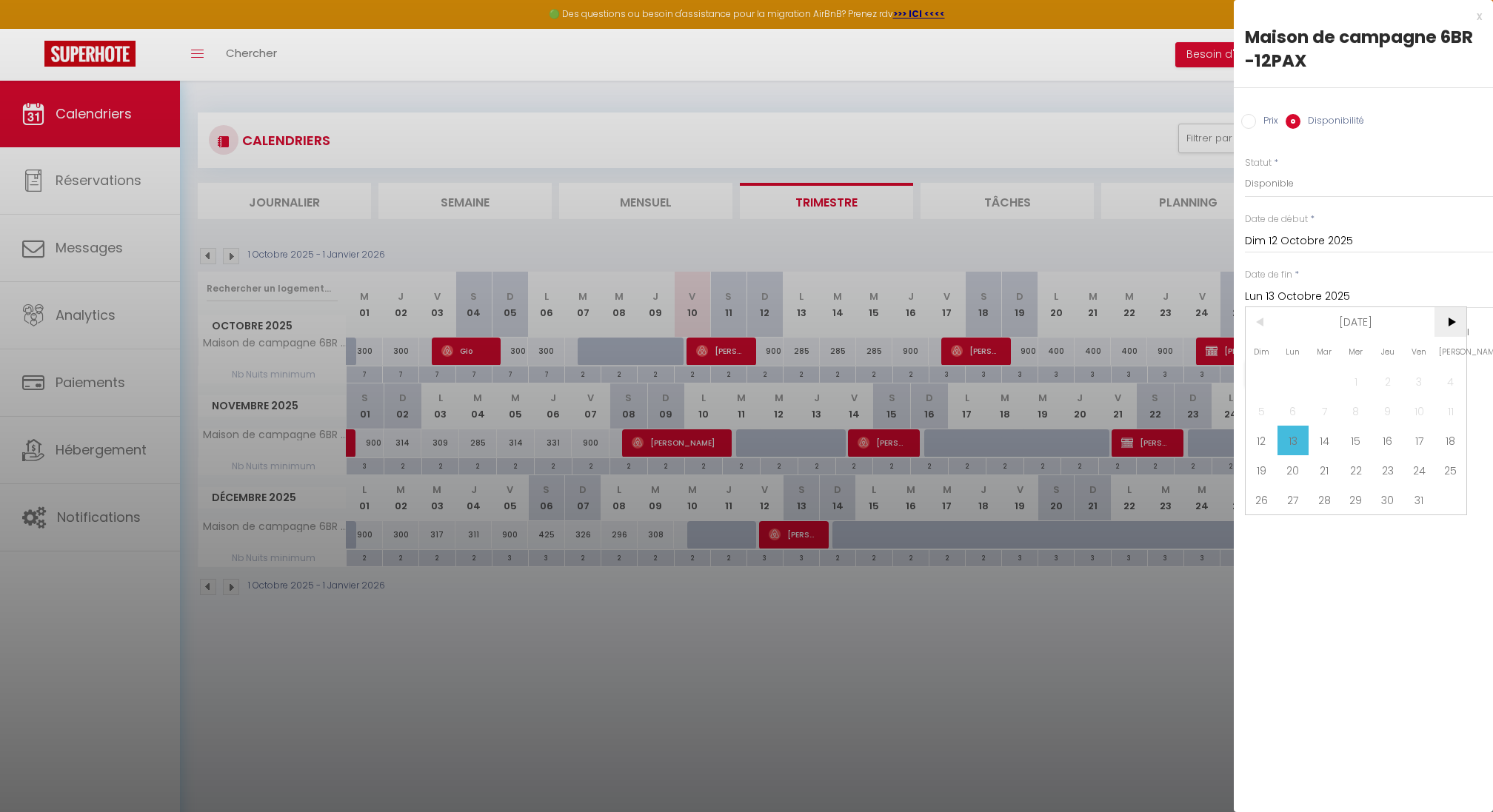
click at [1447, 326] on span ">" at bounding box center [1451, 322] width 32 height 30
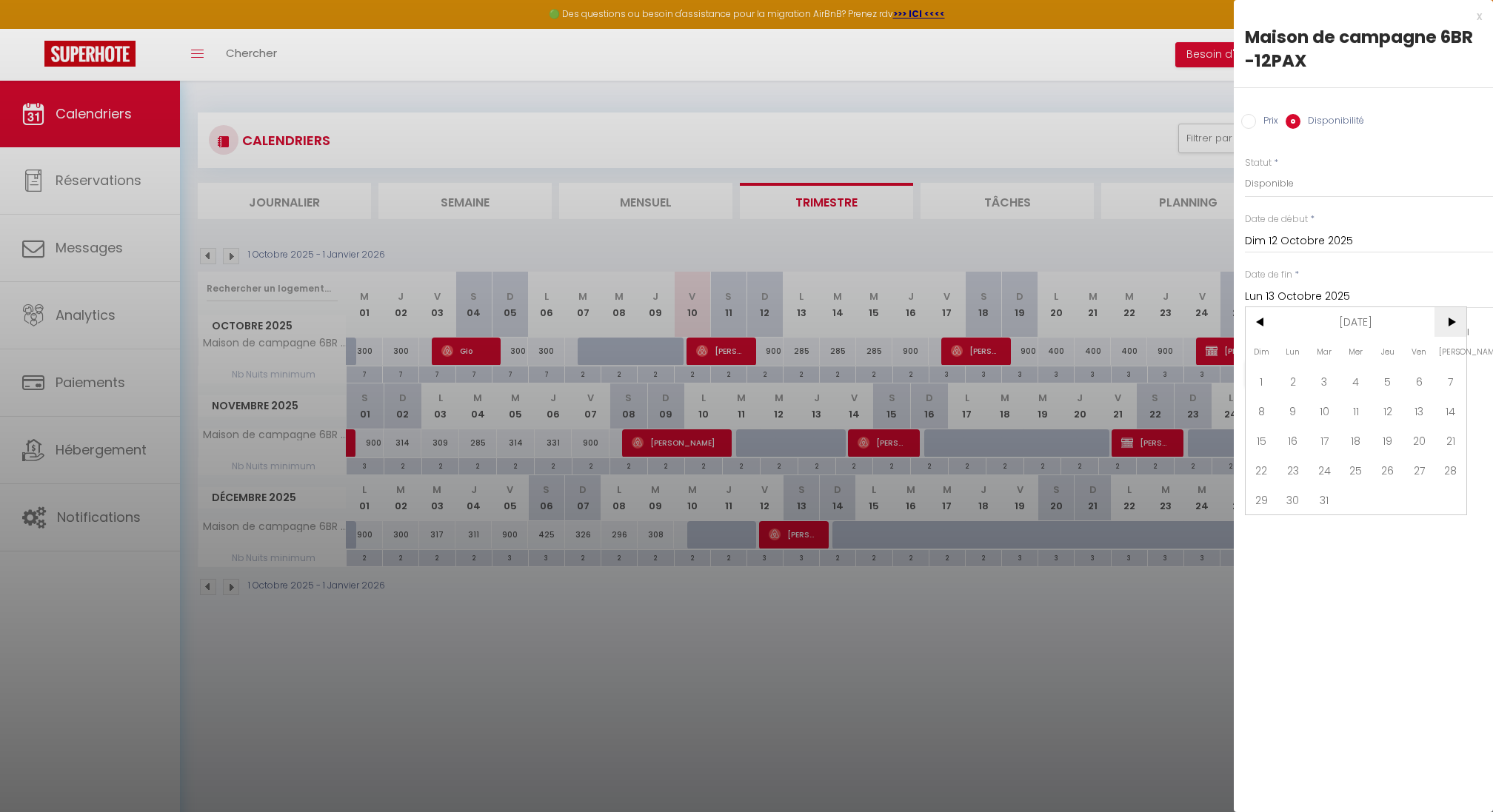
click at [1447, 326] on span ">" at bounding box center [1451, 322] width 32 height 30
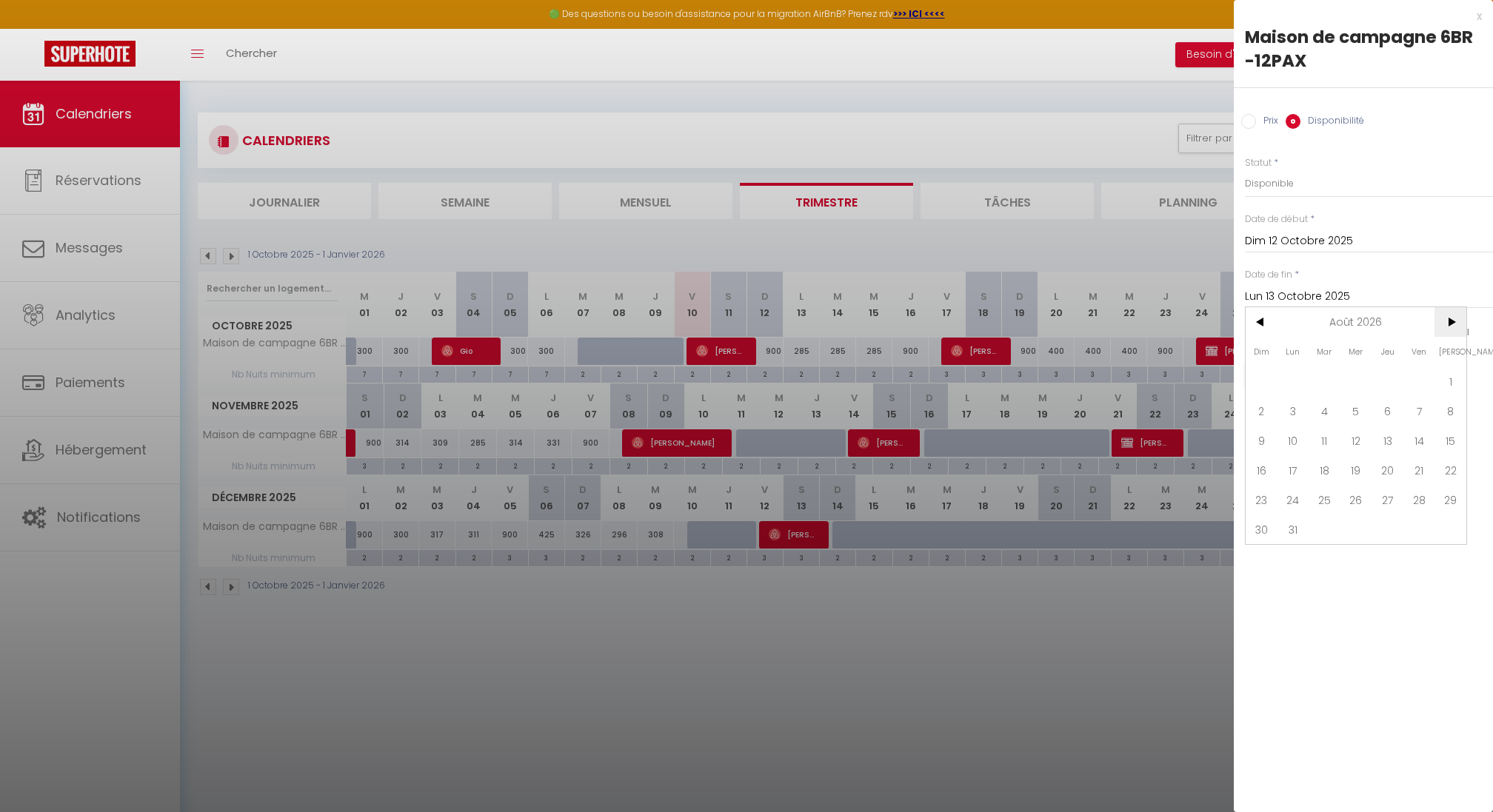
click at [1447, 326] on span ">" at bounding box center [1451, 322] width 32 height 30
click at [1355, 496] on span "30" at bounding box center [1356, 500] width 32 height 30
type input "Mer 30 Septembre 2026"
click at [1312, 372] on button "Enregistrer" at bounding box center [1300, 374] width 110 height 27
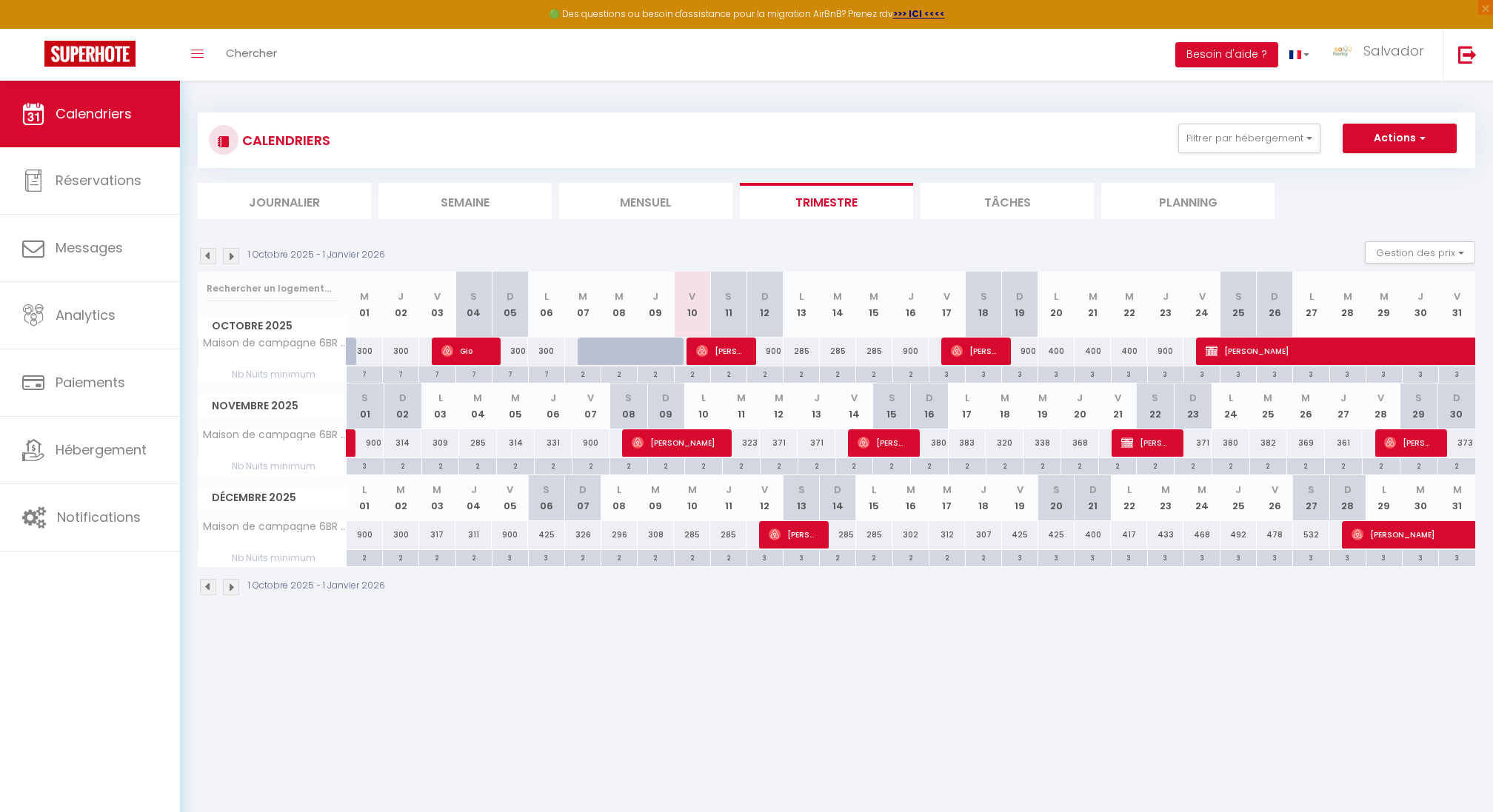
click at [231, 251] on img at bounding box center [231, 256] width 16 height 16
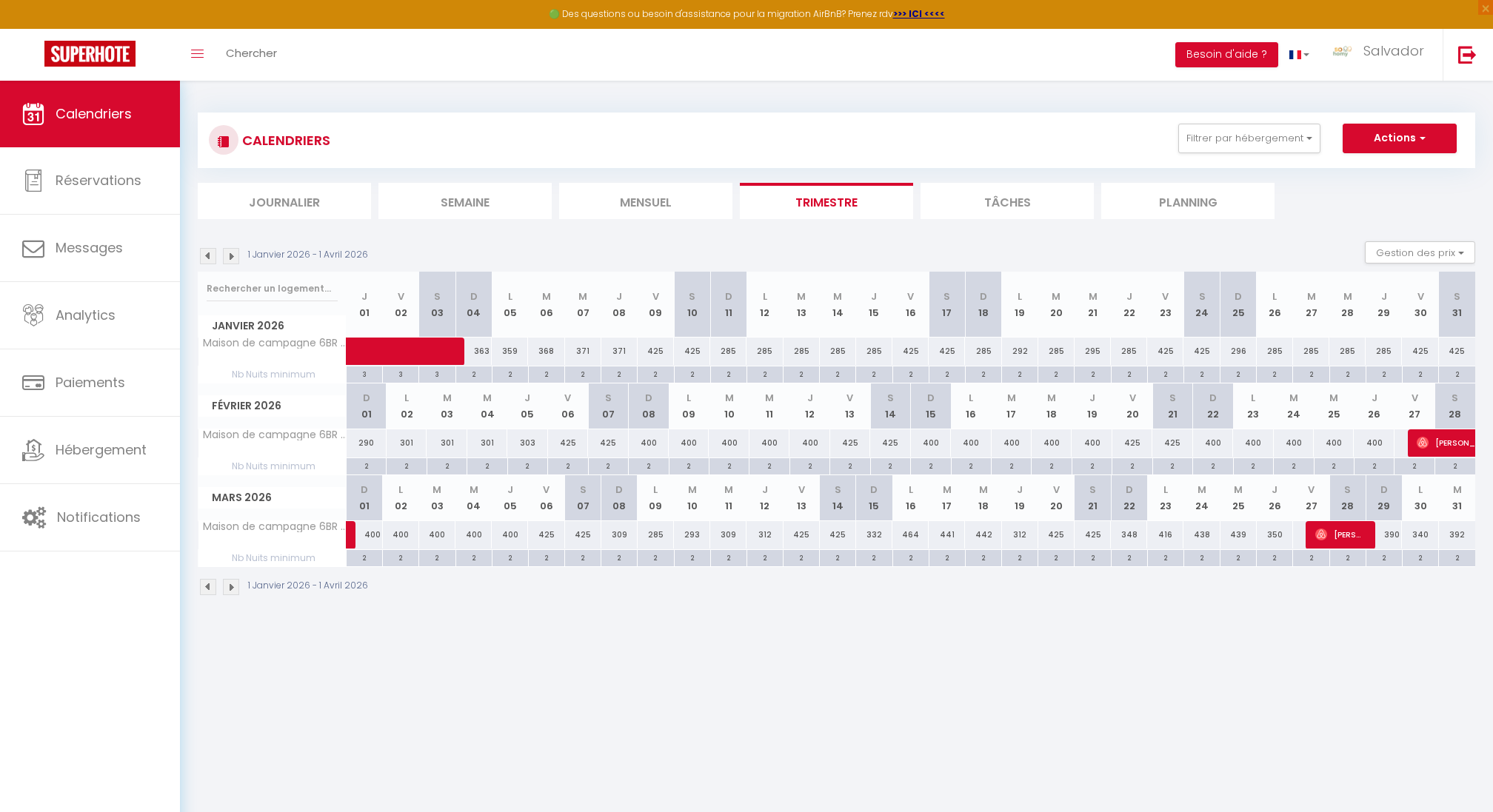
click at [209, 257] on img at bounding box center [207, 256] width 16 height 16
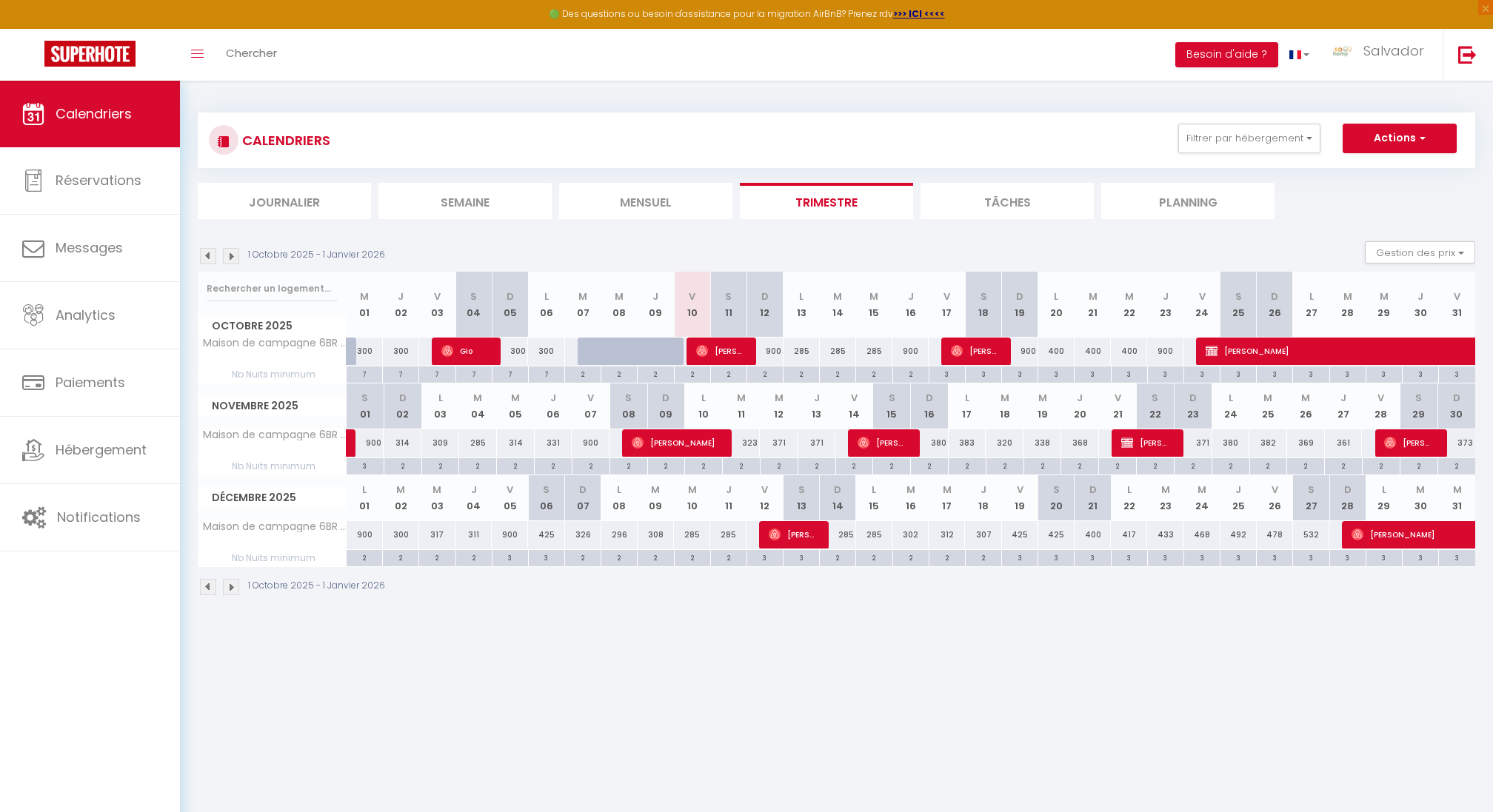
click at [1049, 442] on div "338" at bounding box center [1042, 443] width 38 height 27
select select "1"
type input "Mer 19 Novembre 2025"
type input "Jeu 20 Novembre 2025"
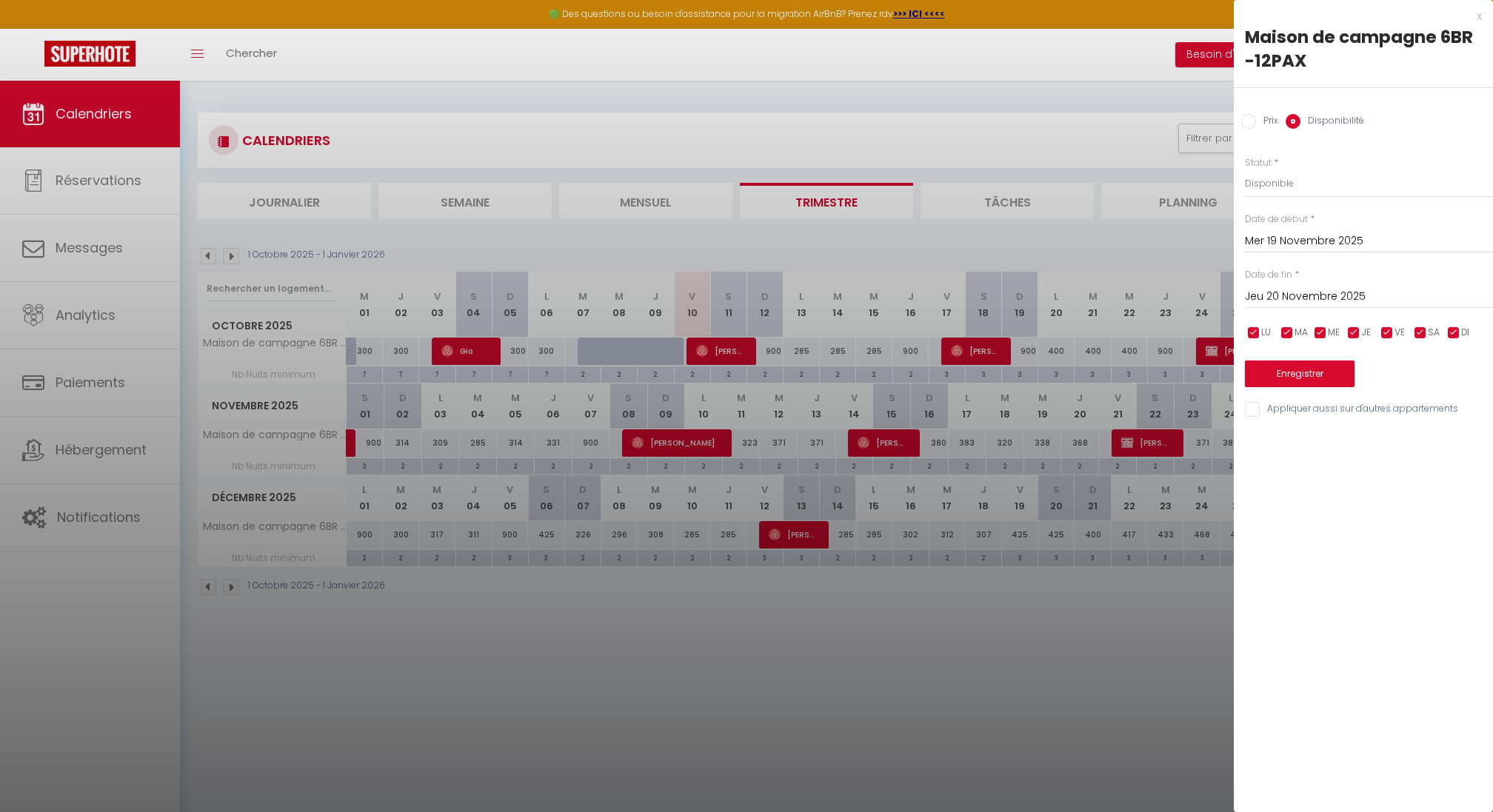
click at [556, 624] on div at bounding box center [746, 406] width 1493 height 812
